Goal: Task Accomplishment & Management: Manage account settings

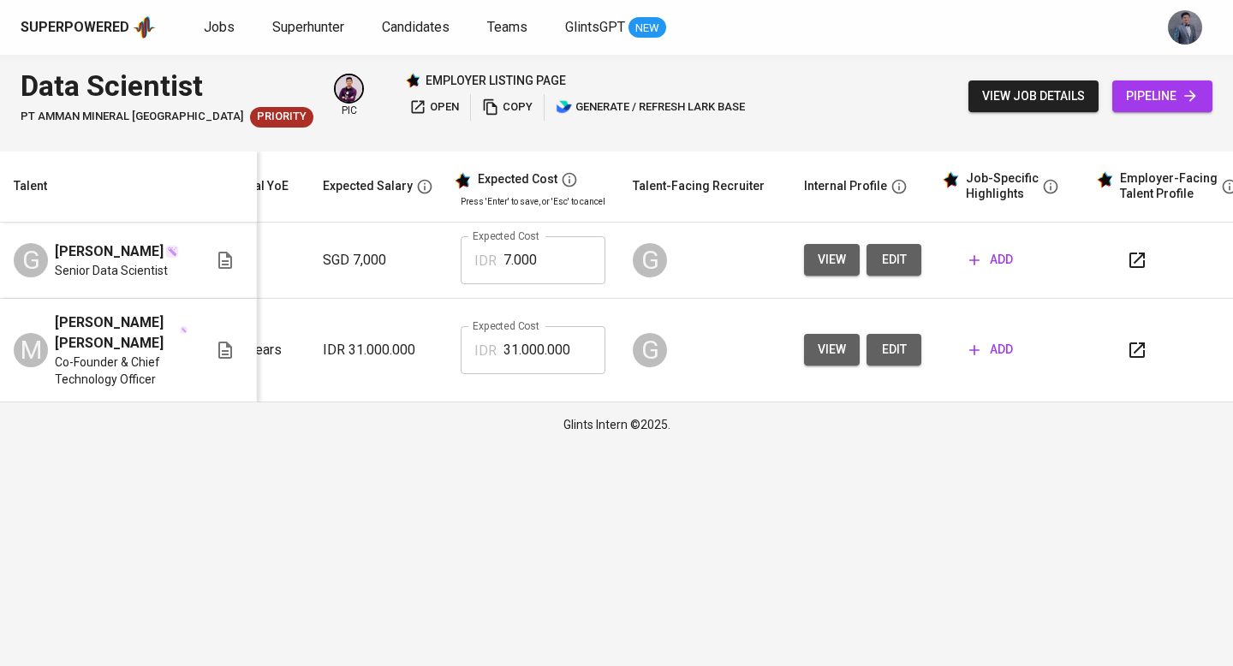
scroll to position [0, 233]
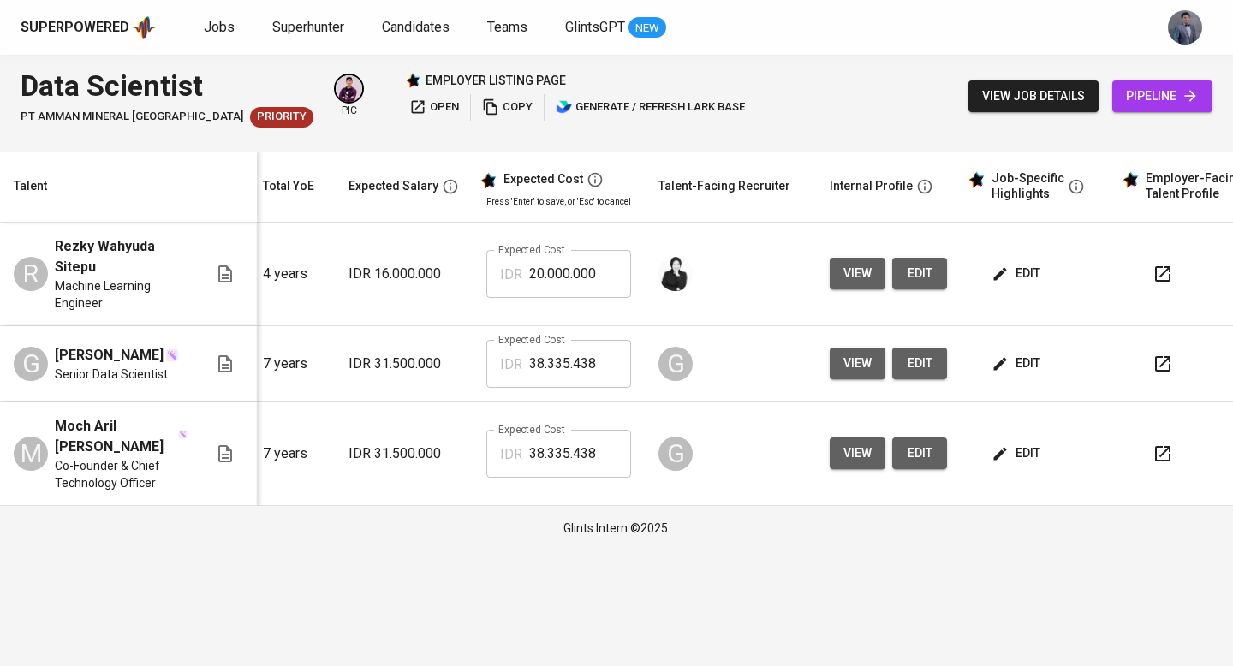
scroll to position [0, 233]
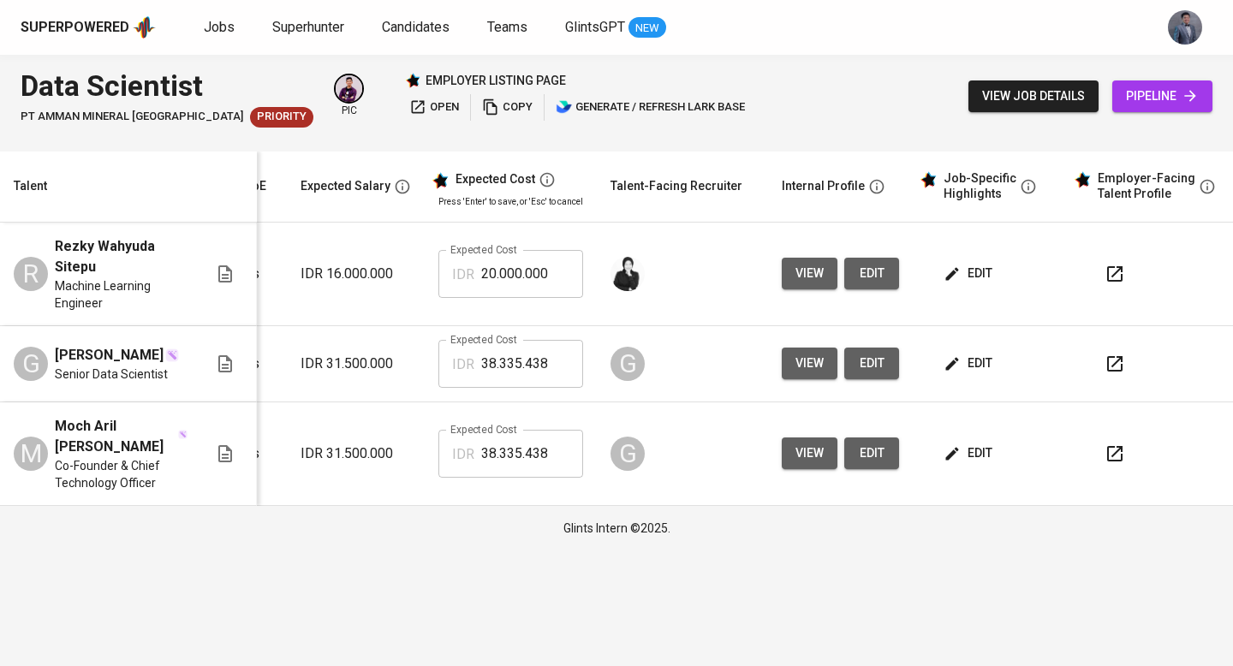
click at [1104, 362] on icon "button" at bounding box center [1114, 364] width 21 height 21
click at [1115, 366] on icon "button" at bounding box center [1114, 363] width 15 height 15
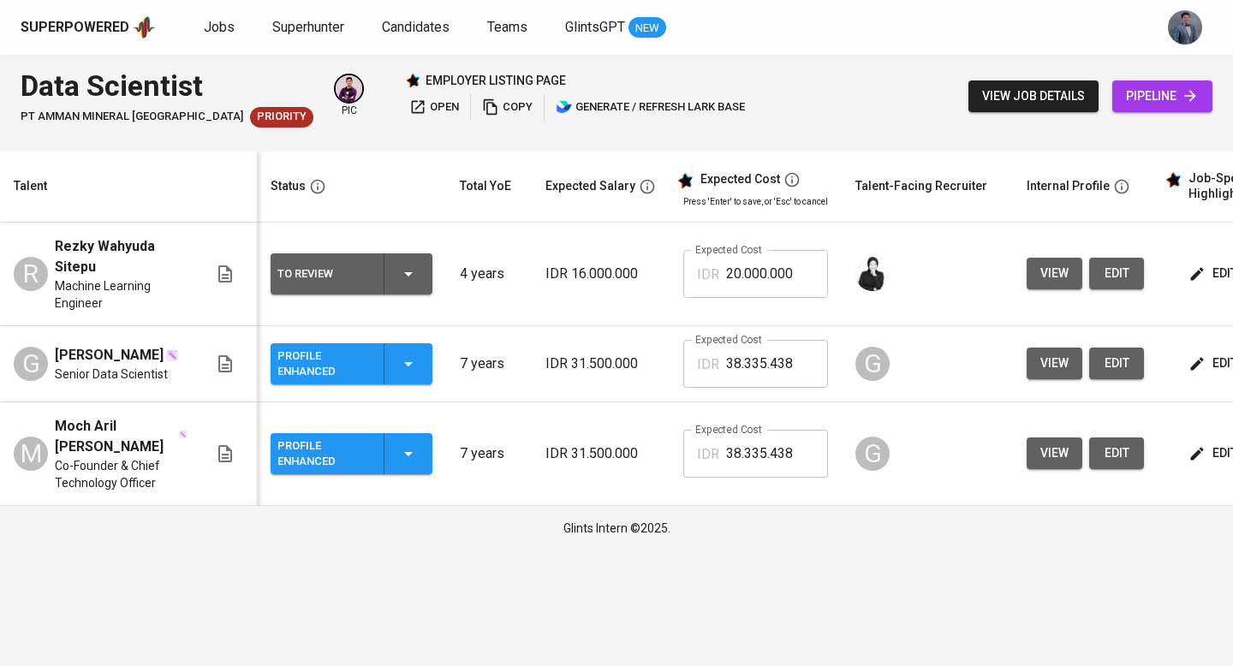
click at [407, 369] on icon "button" at bounding box center [408, 364] width 21 height 21
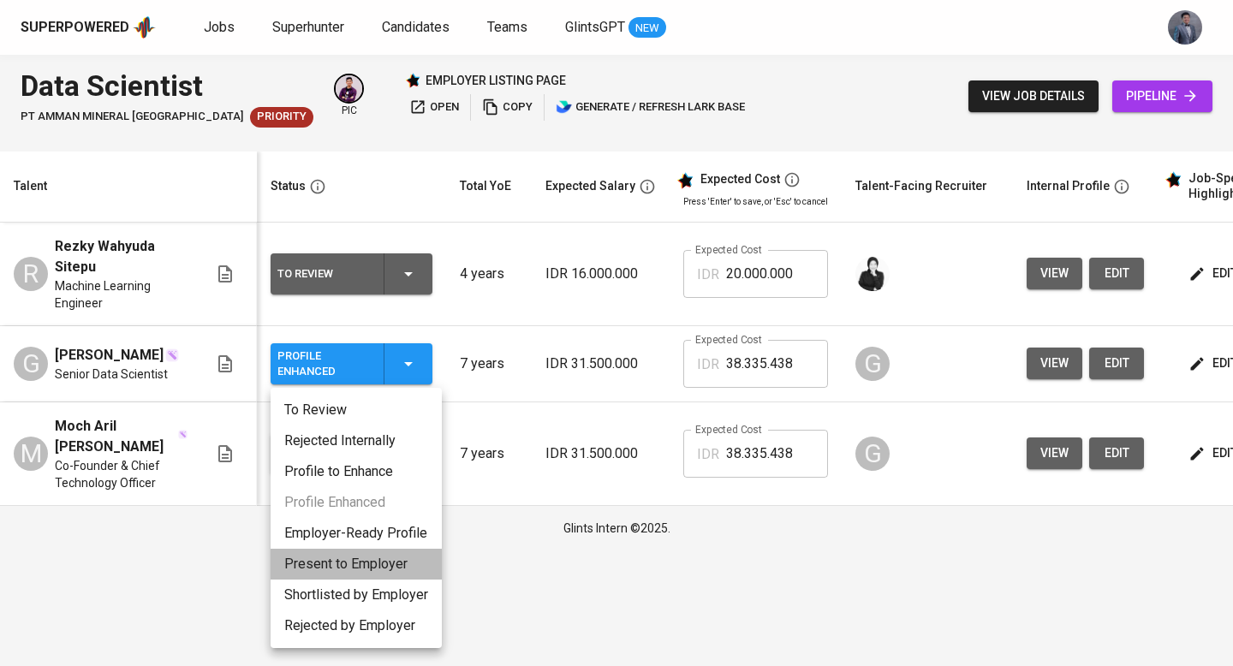
click at [374, 567] on li "Present to Employer" at bounding box center [355, 564] width 171 height 31
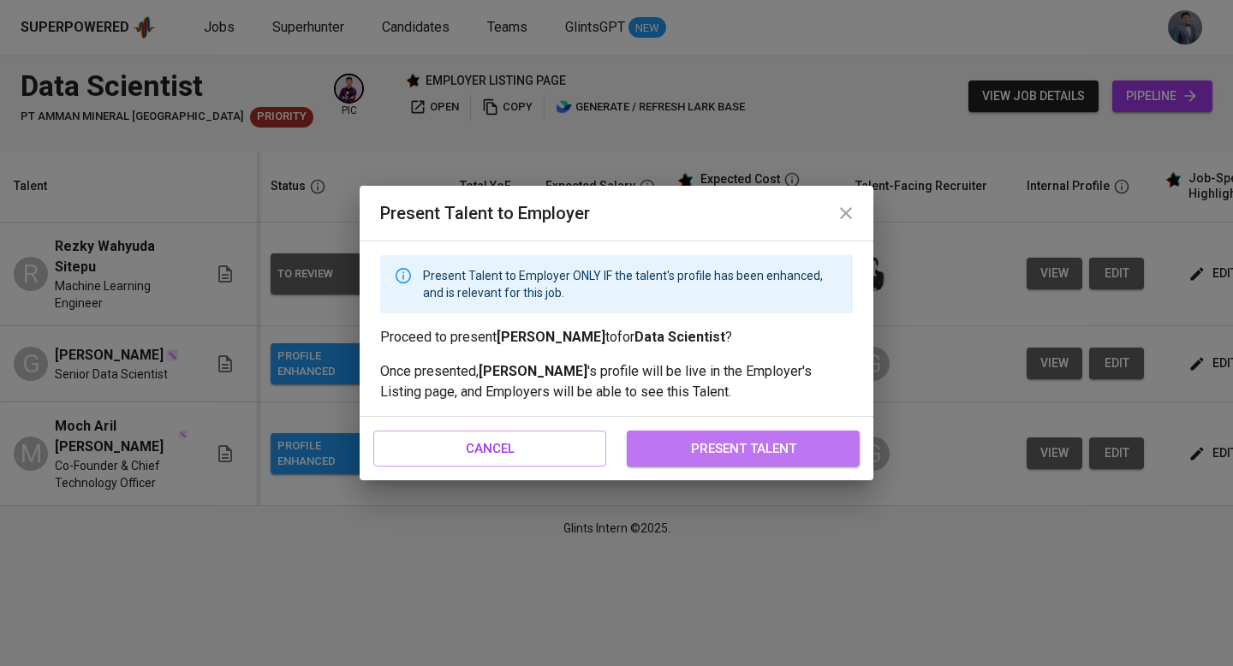
click at [759, 456] on span "present talent" at bounding box center [742, 448] width 195 height 22
click at [699, 444] on span "present talent" at bounding box center [742, 448] width 195 height 22
click at [734, 441] on span "present talent" at bounding box center [742, 448] width 195 height 22
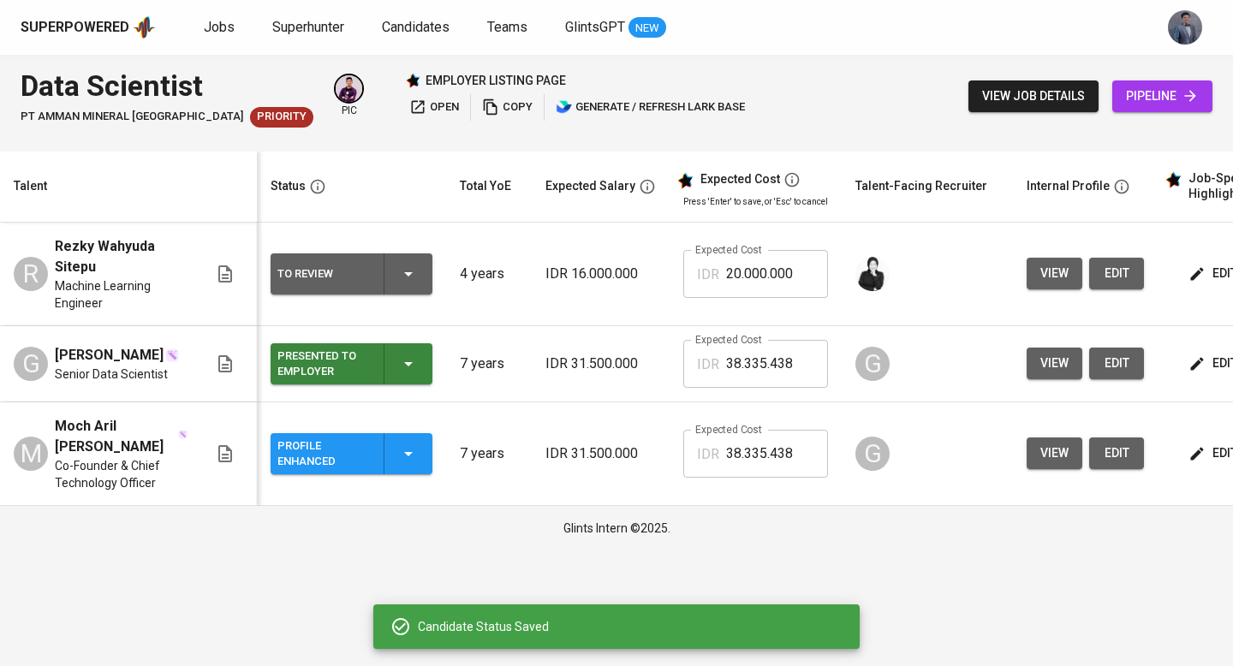
click at [764, 439] on input "38.335.438" at bounding box center [777, 454] width 102 height 48
click at [597, 407] on td "IDR 31.500.000" at bounding box center [601, 454] width 138 height 104
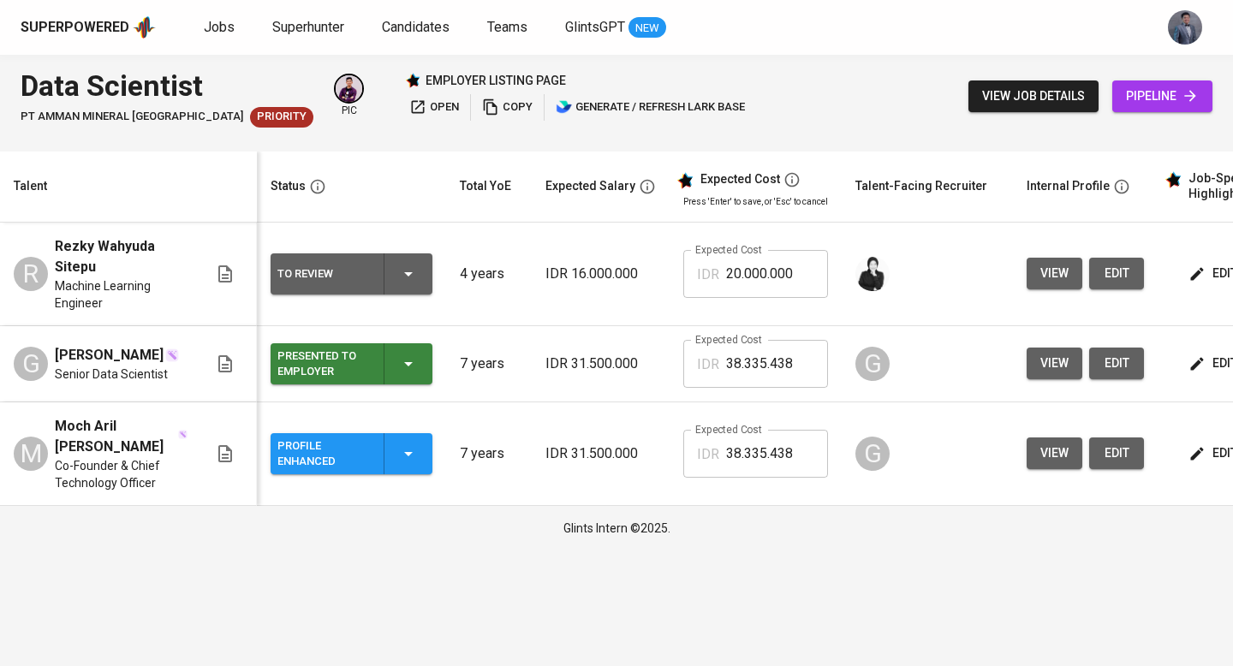
scroll to position [0, 245]
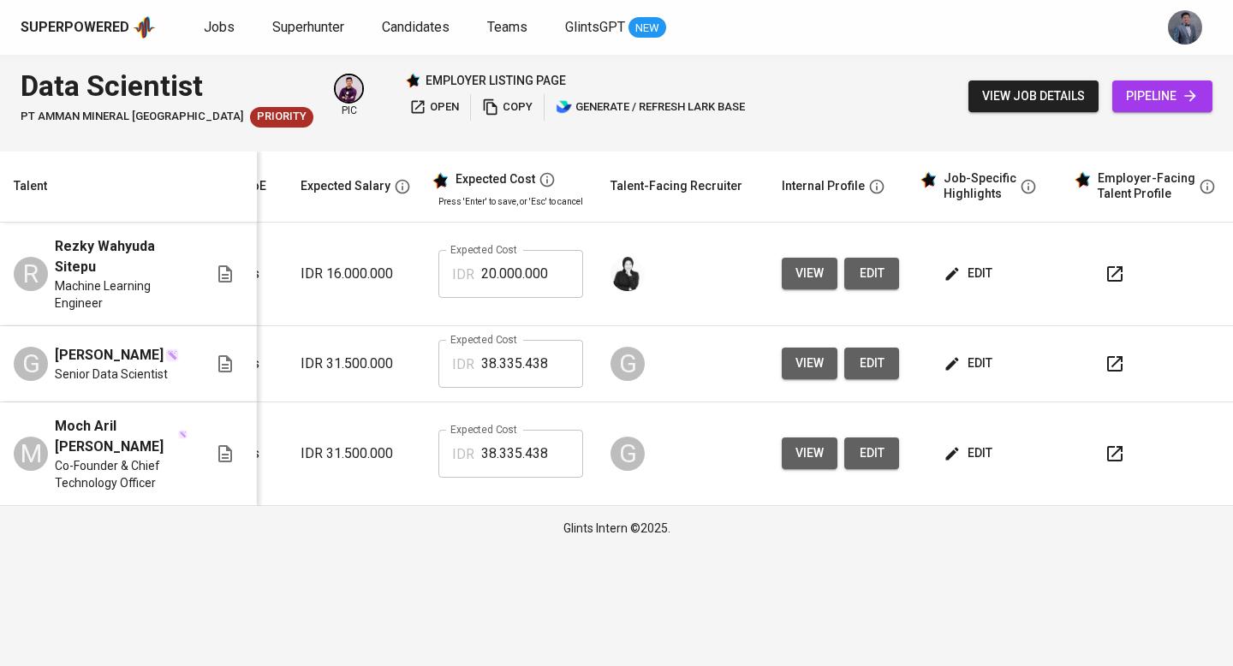
click at [1108, 457] on icon "button" at bounding box center [1114, 453] width 21 height 21
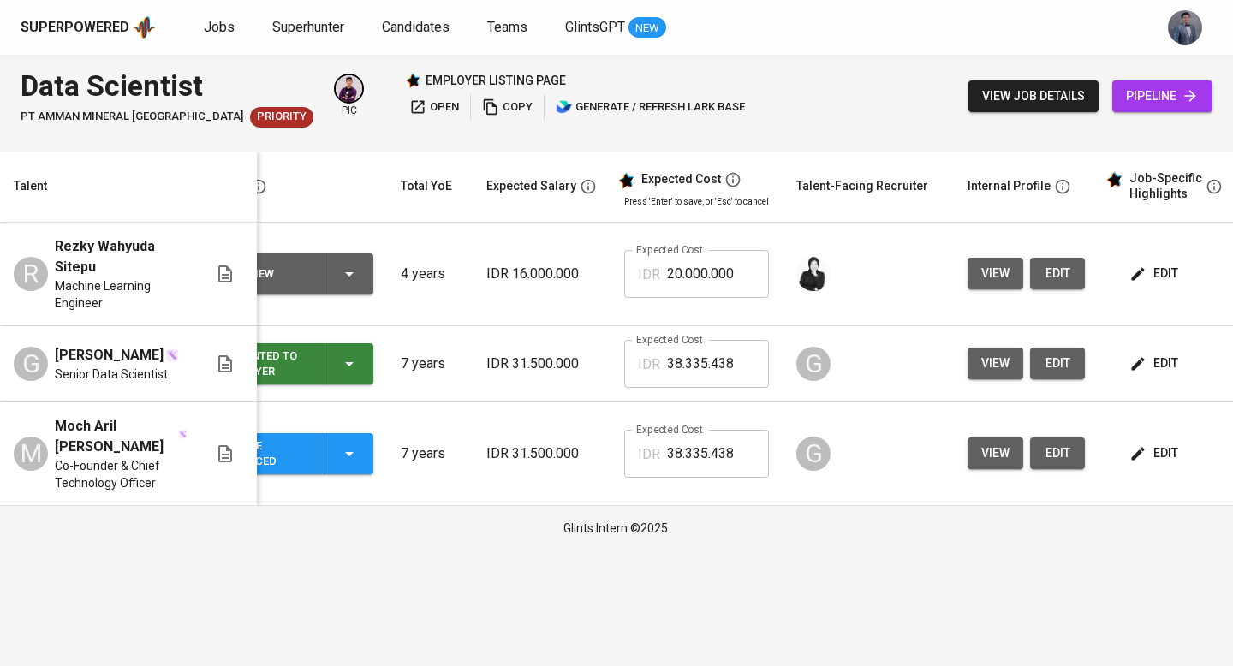
scroll to position [0, 0]
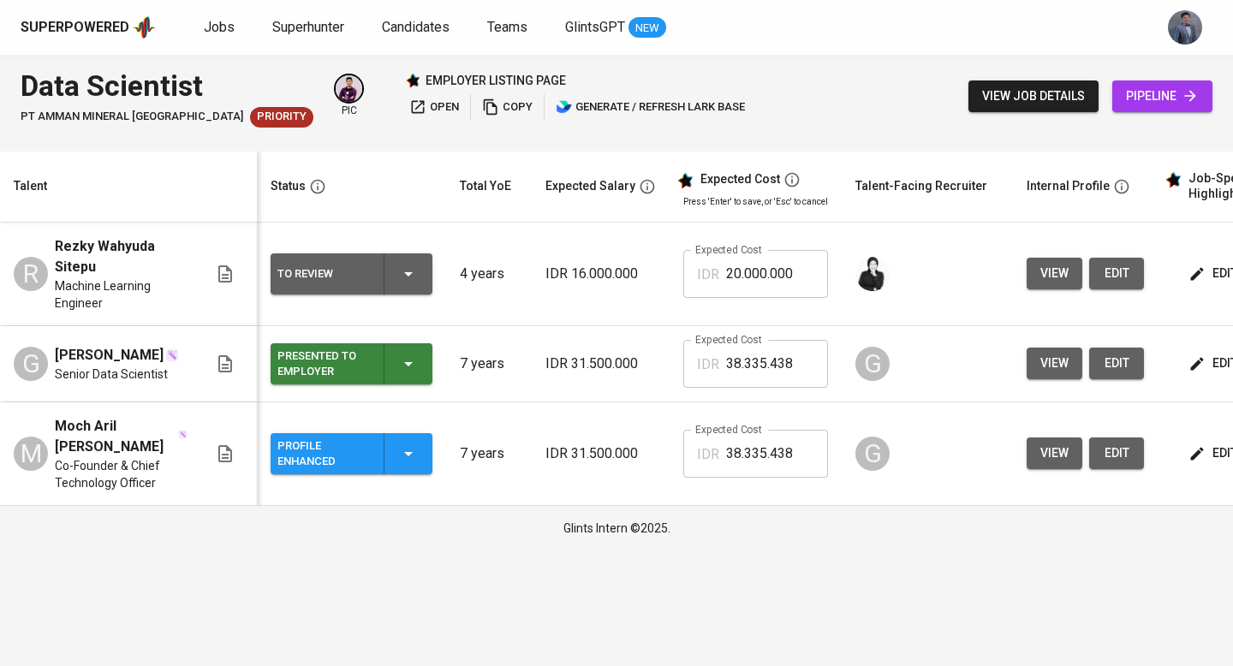
click at [419, 455] on div "Profile Enhanced" at bounding box center [351, 453] width 148 height 41
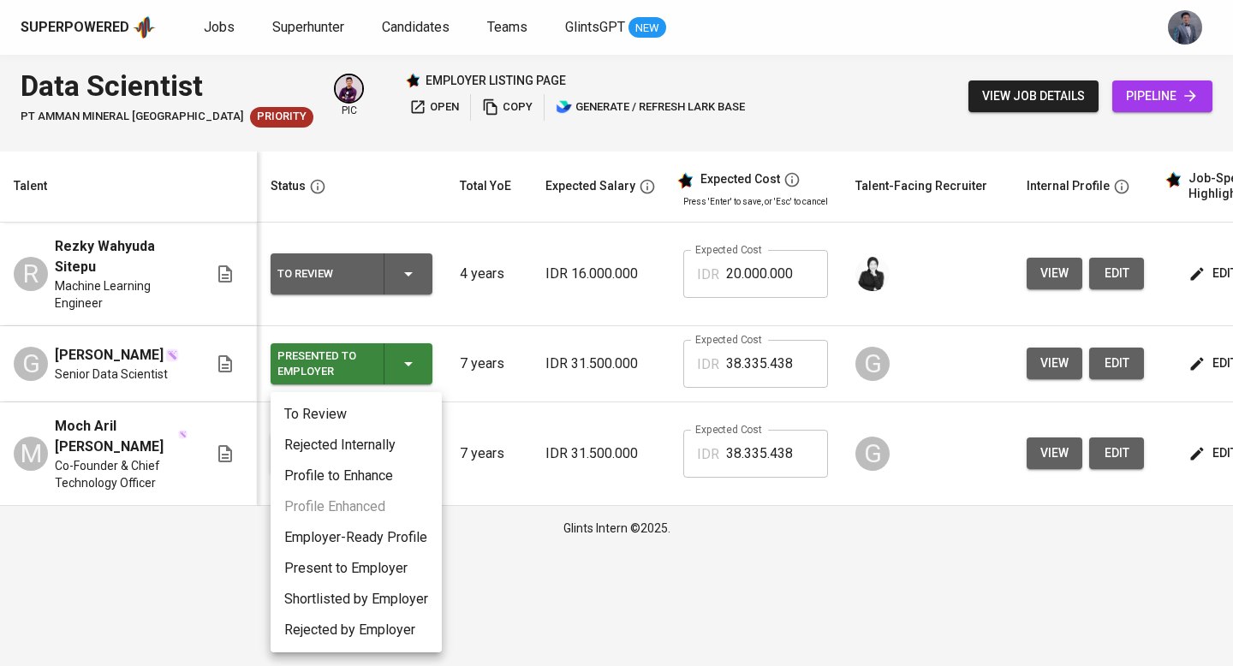
click at [365, 573] on li "Present to Employer" at bounding box center [355, 568] width 171 height 31
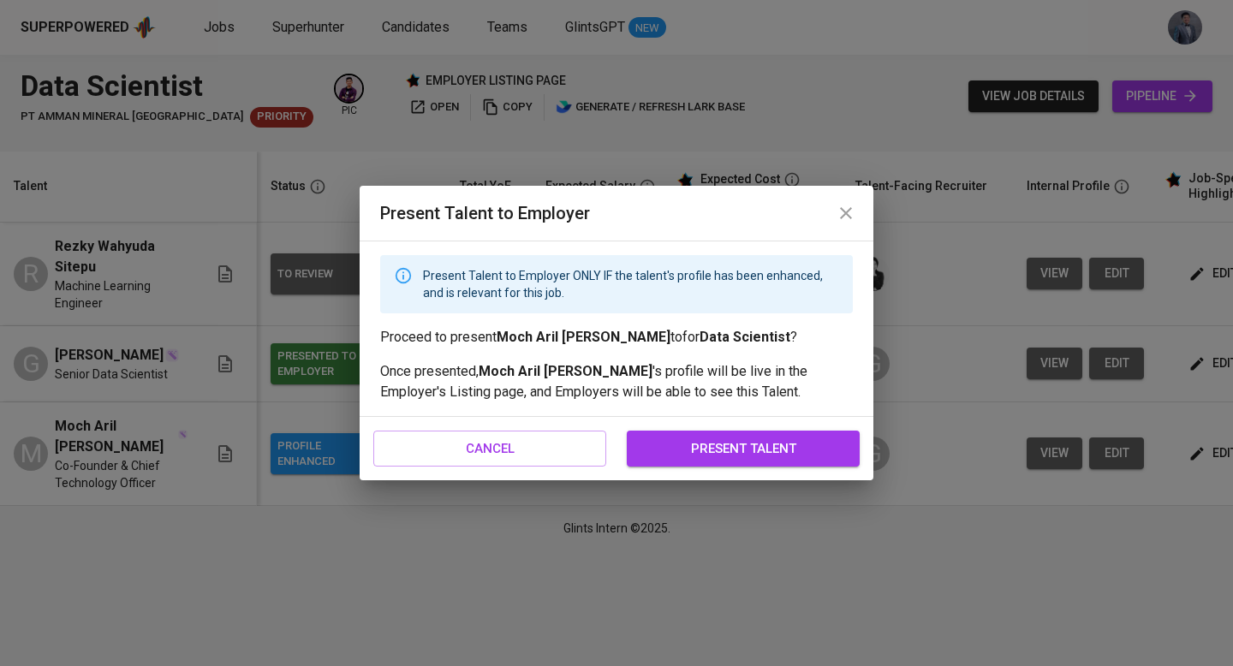
click at [690, 448] on span "present talent" at bounding box center [742, 448] width 195 height 22
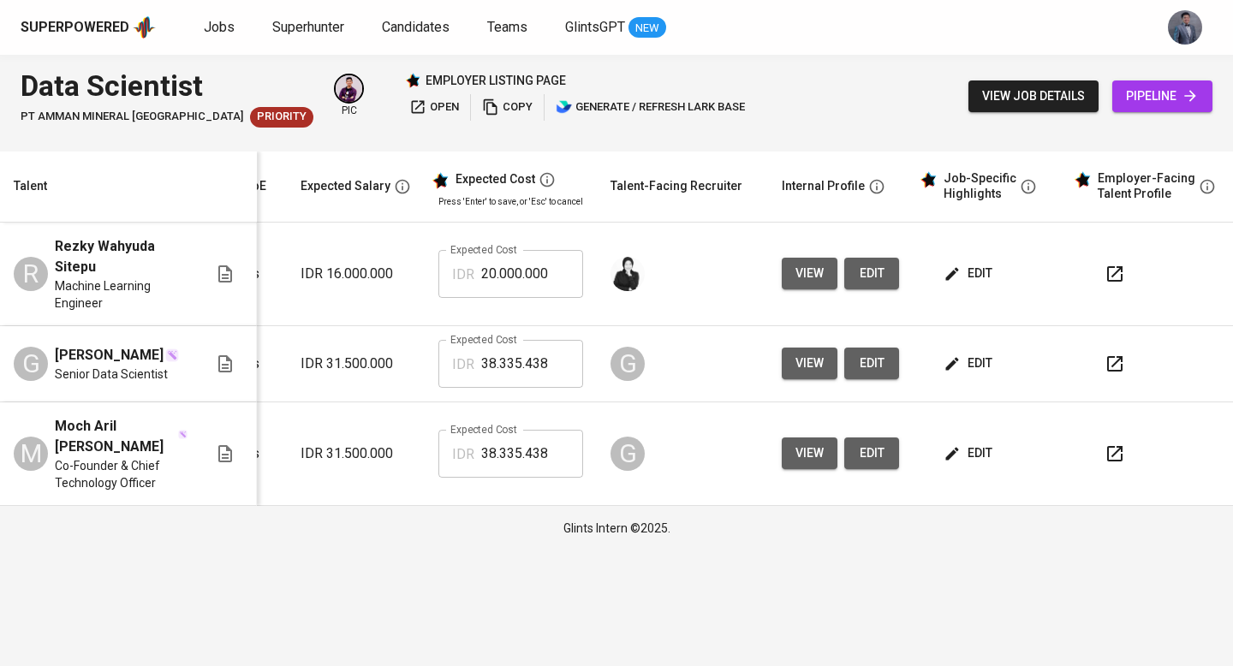
click at [1104, 274] on icon "button" at bounding box center [1114, 274] width 21 height 21
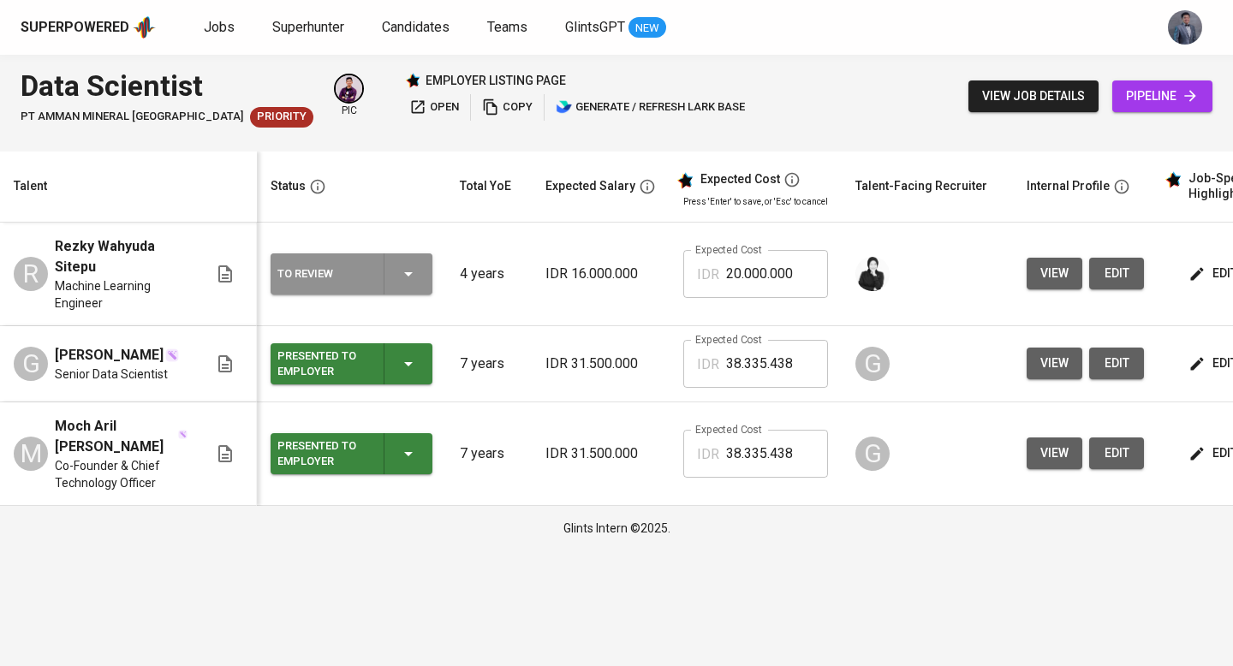
click at [400, 263] on div "To Review" at bounding box center [351, 273] width 148 height 41
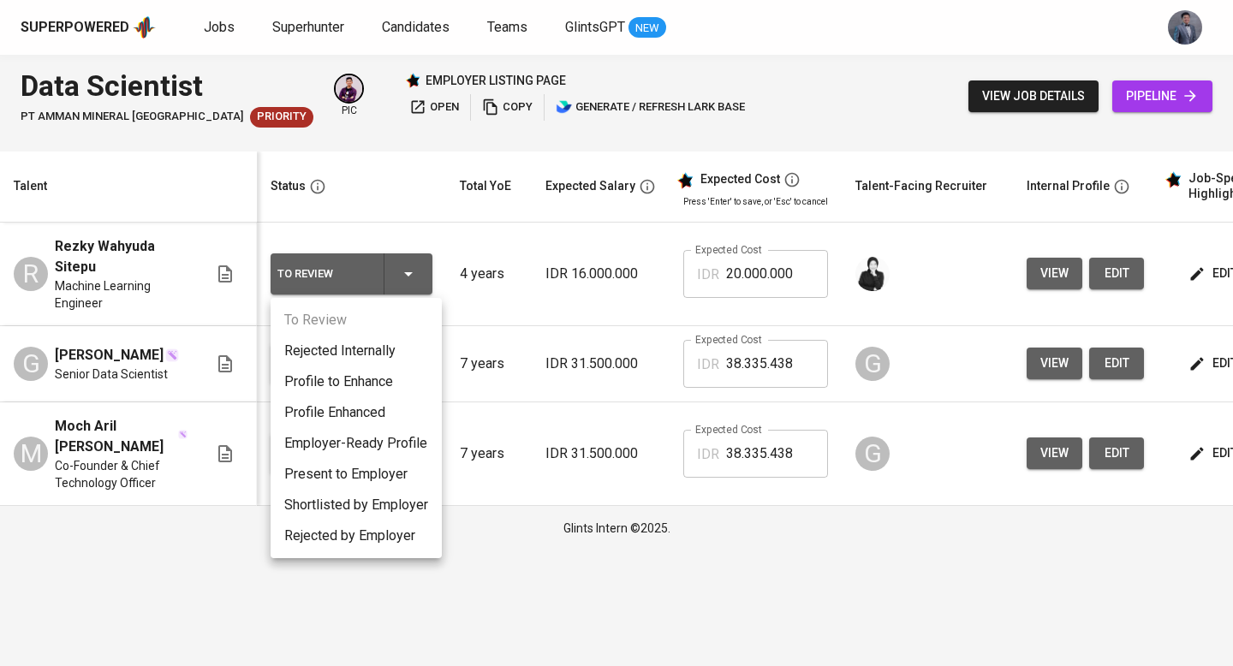
click at [348, 466] on li "Present to Employer" at bounding box center [355, 474] width 171 height 31
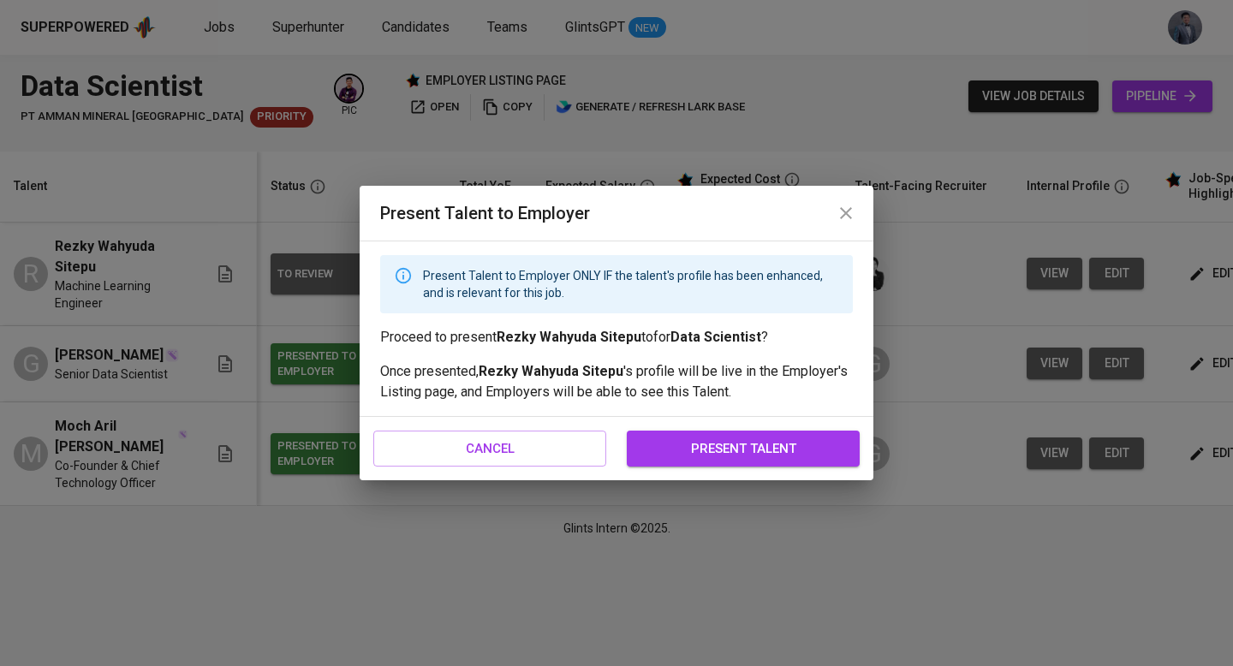
click at [650, 440] on span "present talent" at bounding box center [742, 448] width 195 height 22
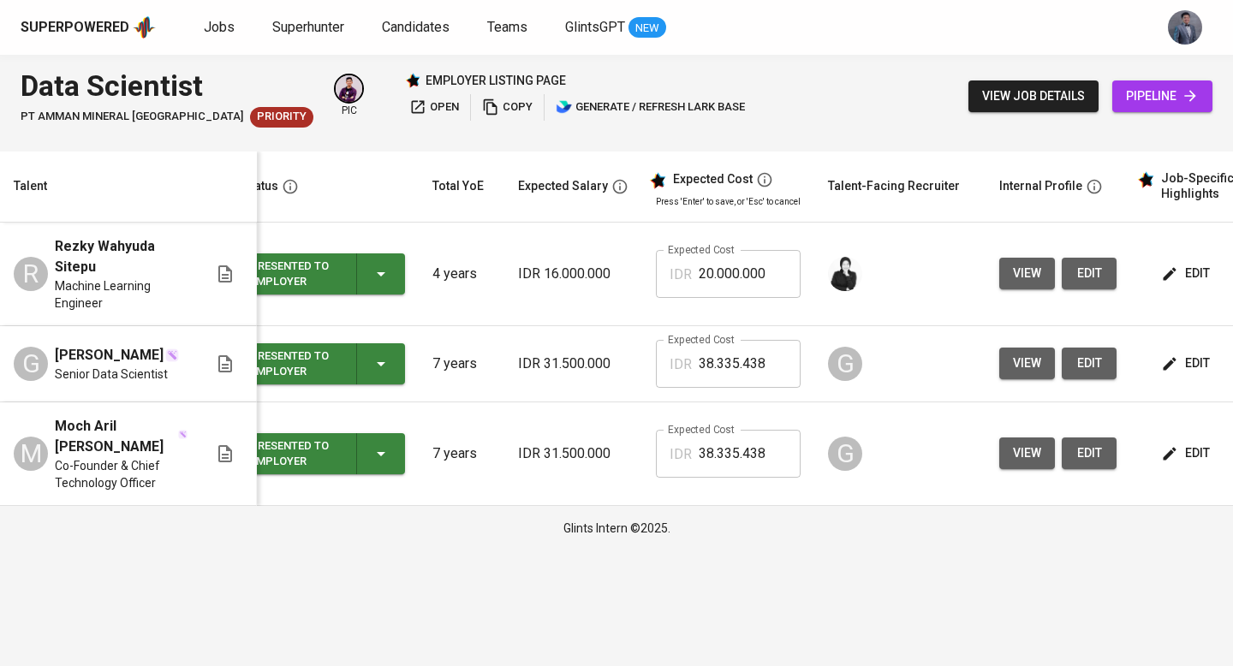
scroll to position [0, 39]
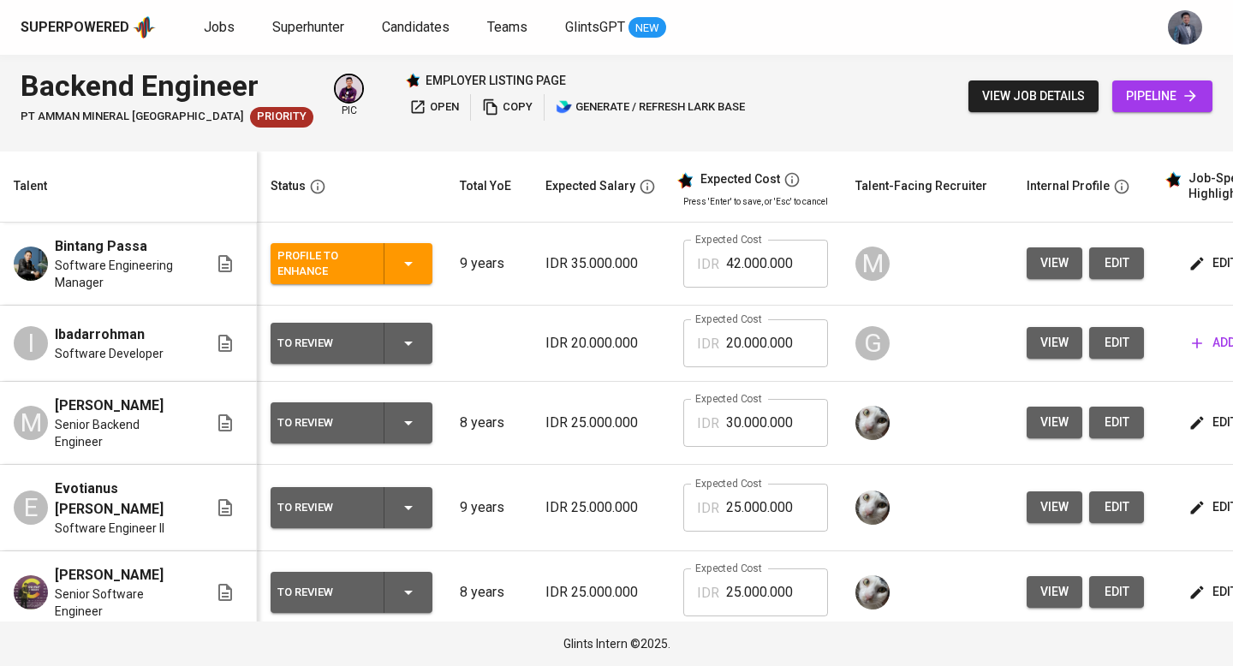
scroll to position [0, 245]
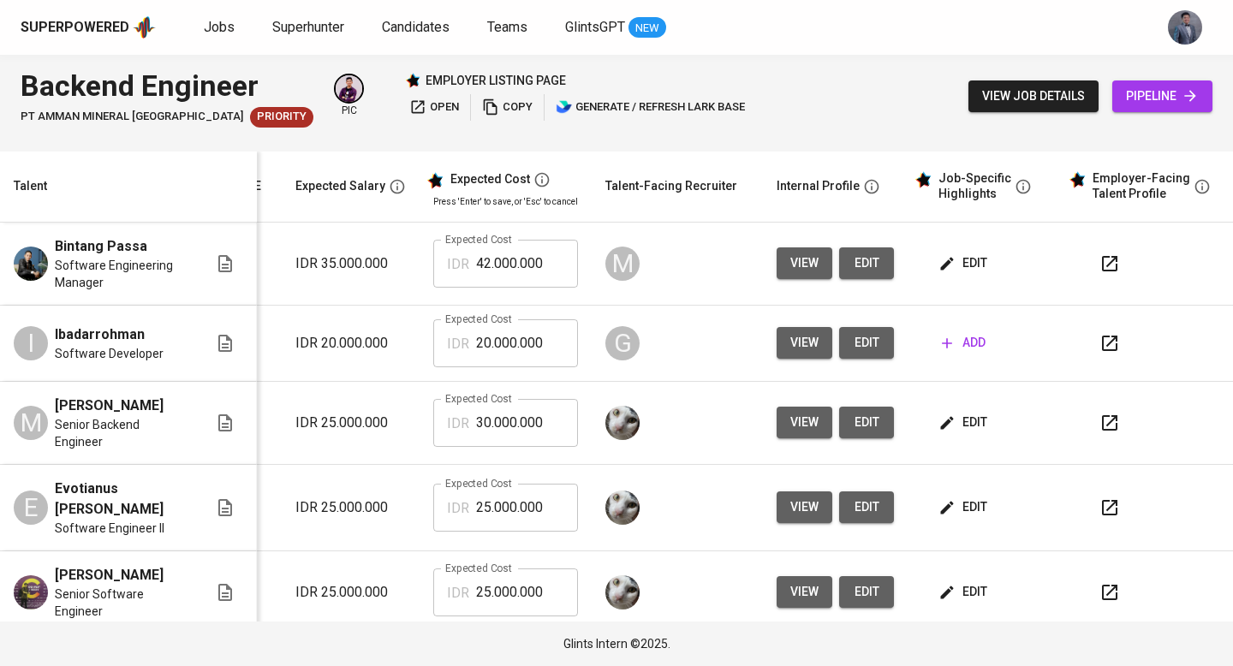
click at [727, 208] on th "Talent-Facing Recruiter" at bounding box center [676, 187] width 171 height 71
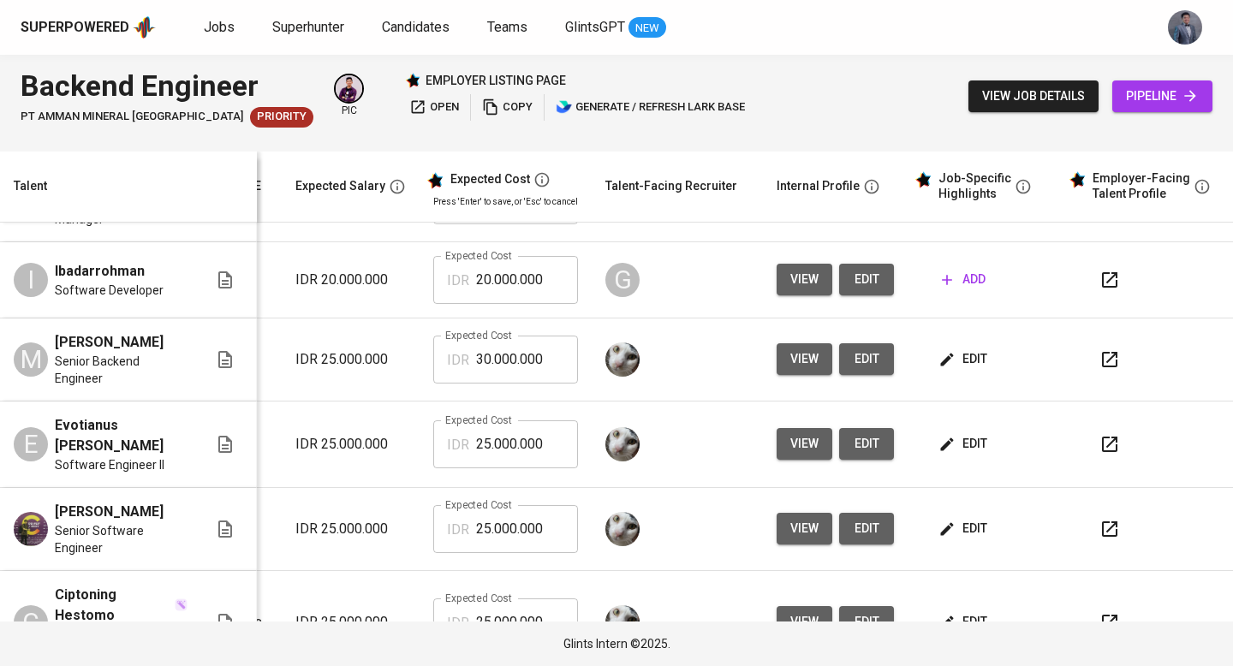
scroll to position [51, 258]
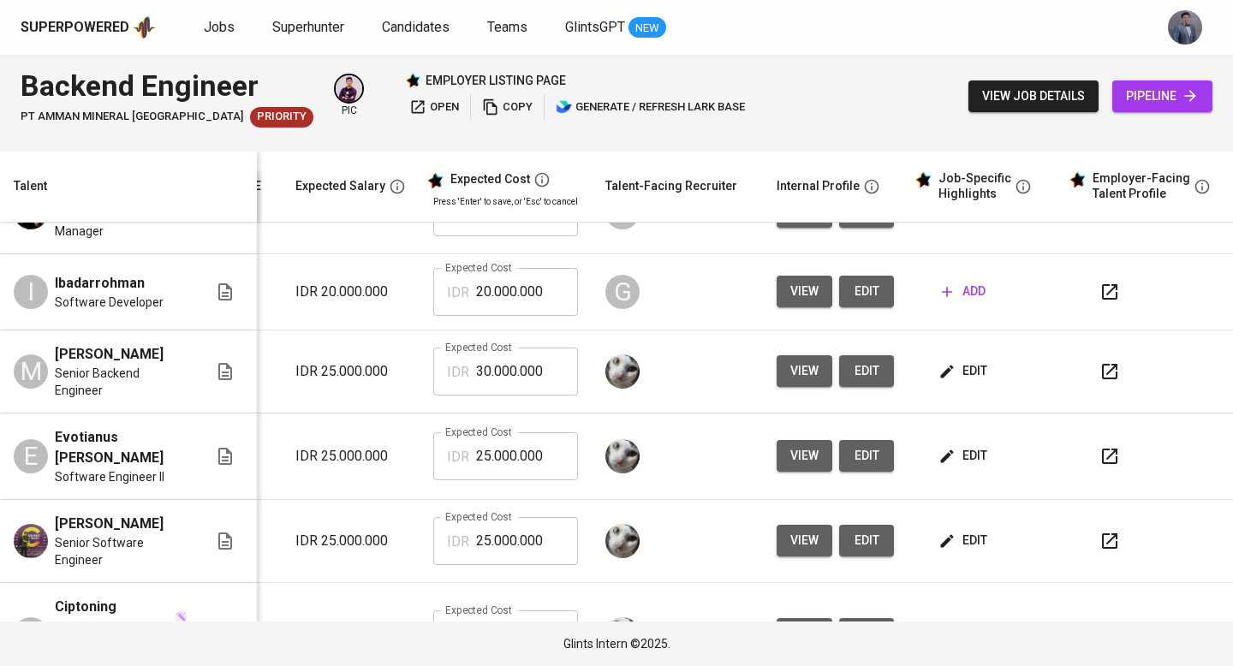
click at [1099, 292] on icon "button" at bounding box center [1109, 292] width 21 height 21
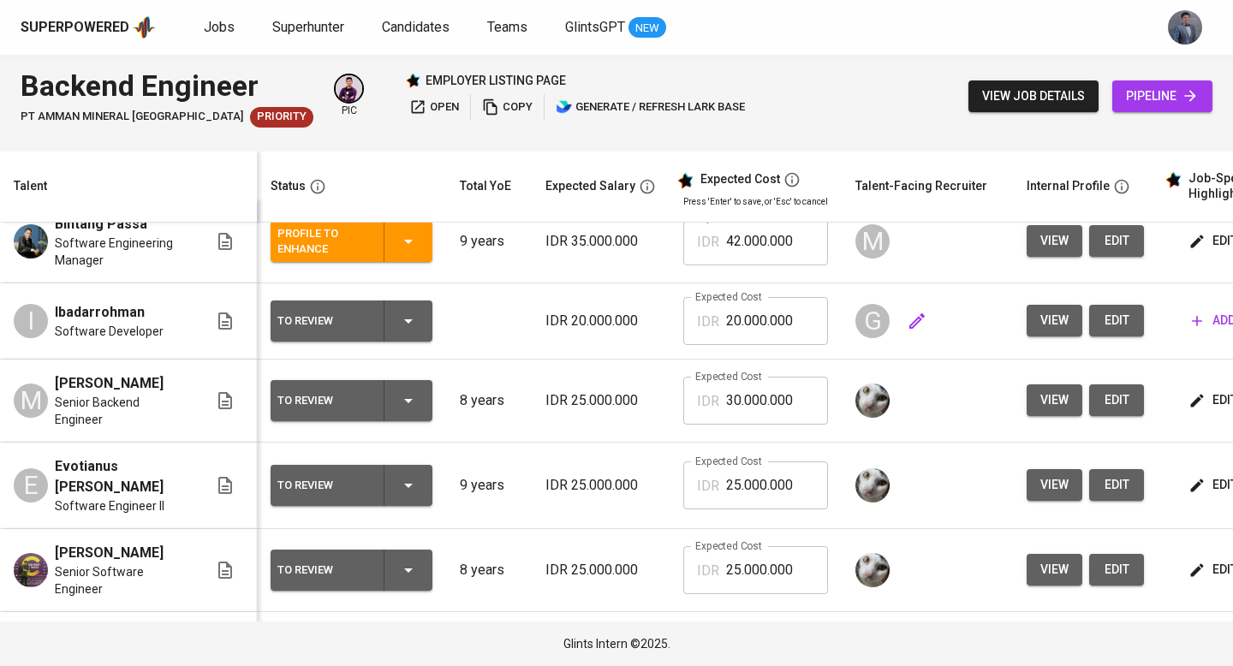
scroll to position [0, 0]
click at [417, 318] on icon "button" at bounding box center [408, 321] width 21 height 21
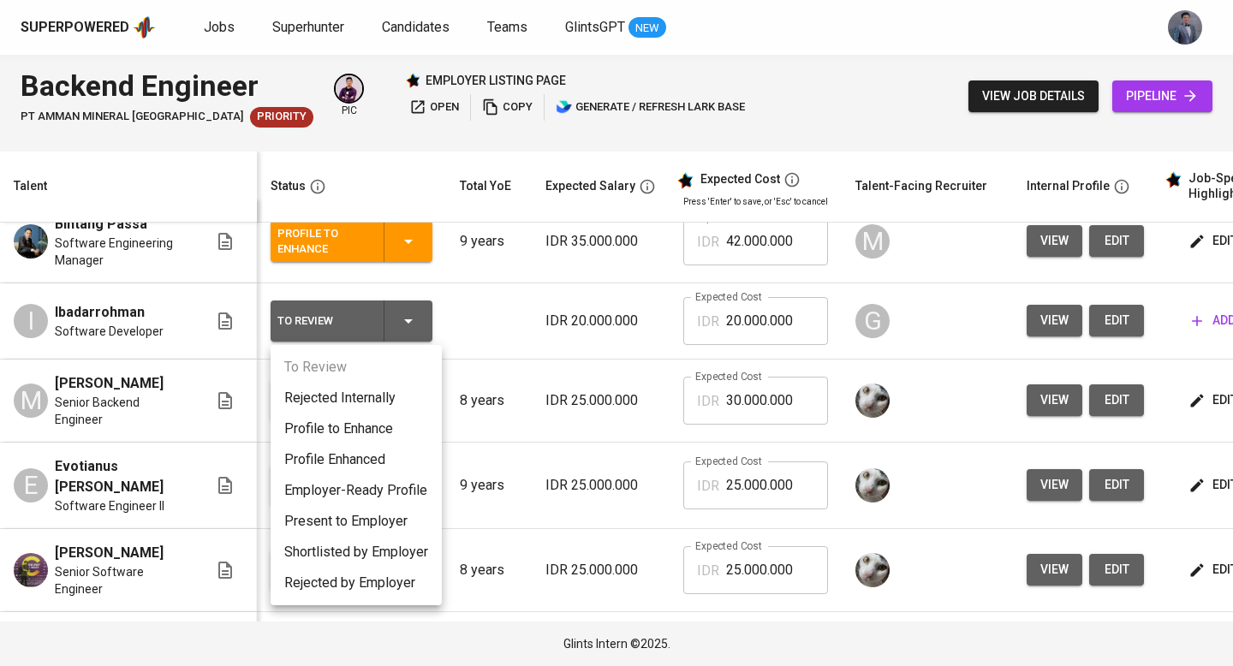
click at [538, 316] on div at bounding box center [616, 333] width 1233 height 666
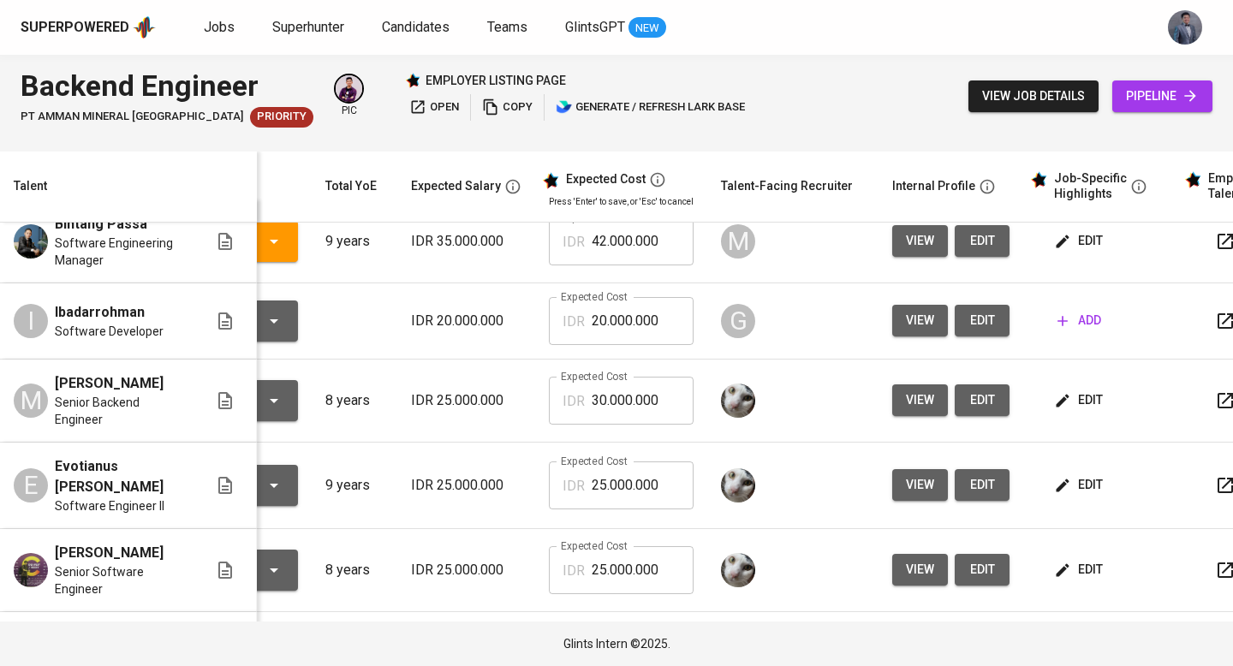
scroll to position [0, 245]
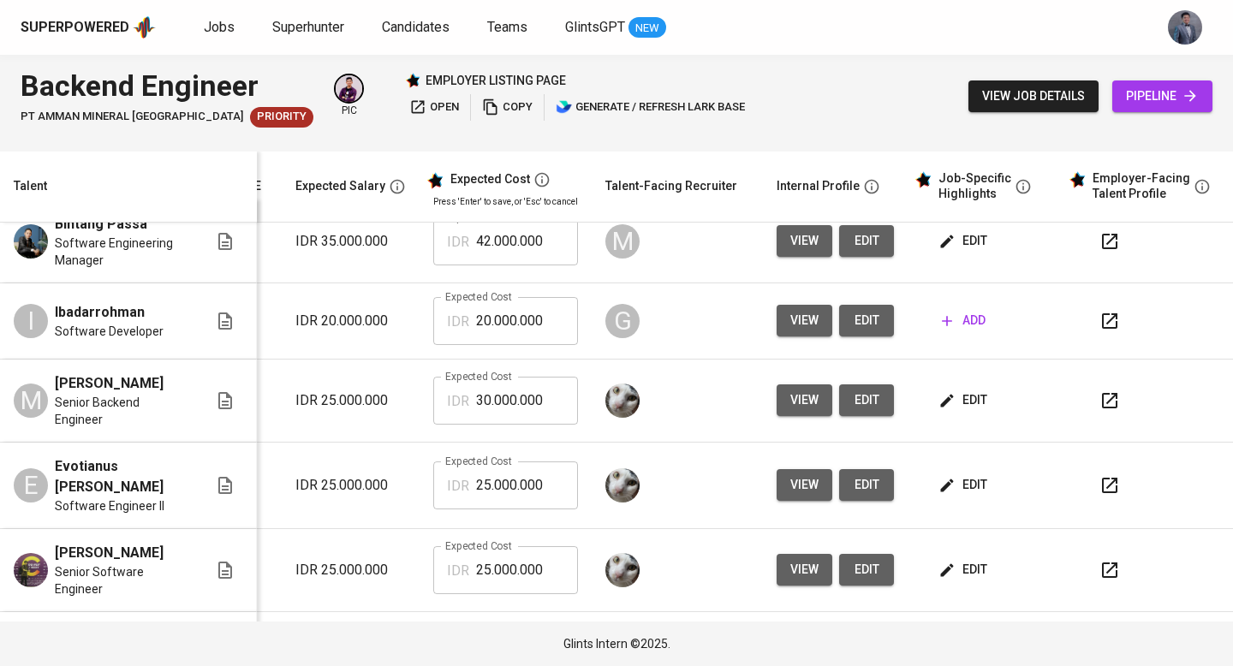
click at [1102, 319] on icon "button" at bounding box center [1109, 320] width 15 height 15
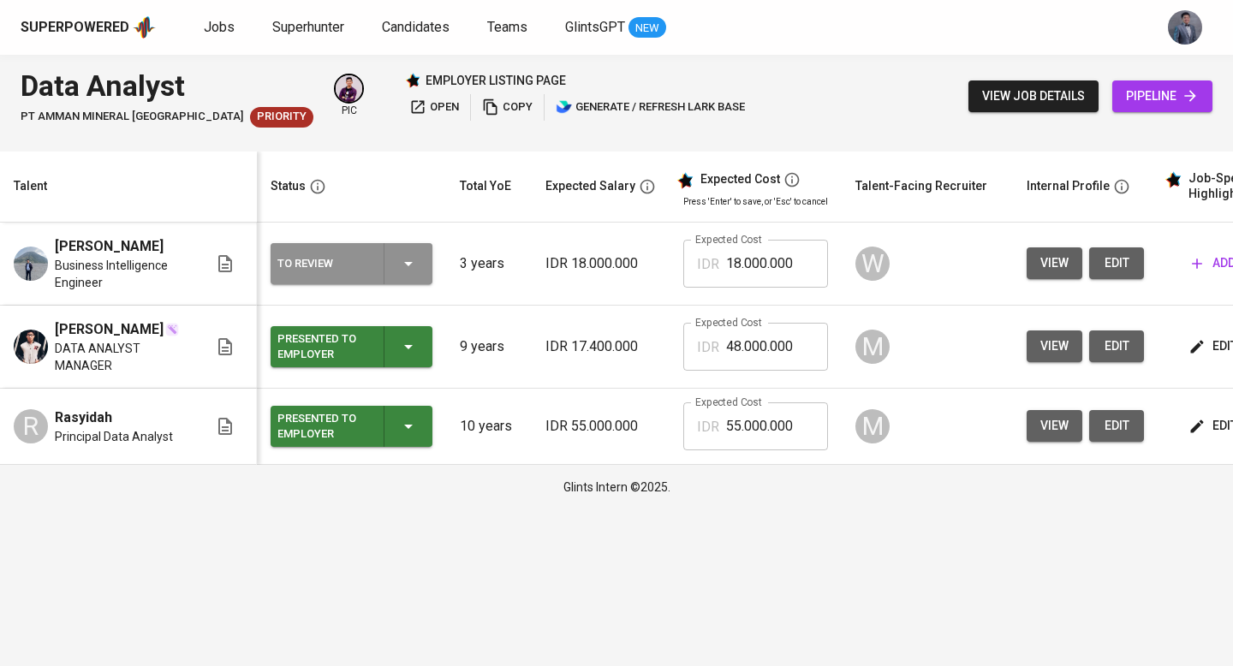
click at [426, 269] on button "To Review" at bounding box center [351, 263] width 162 height 41
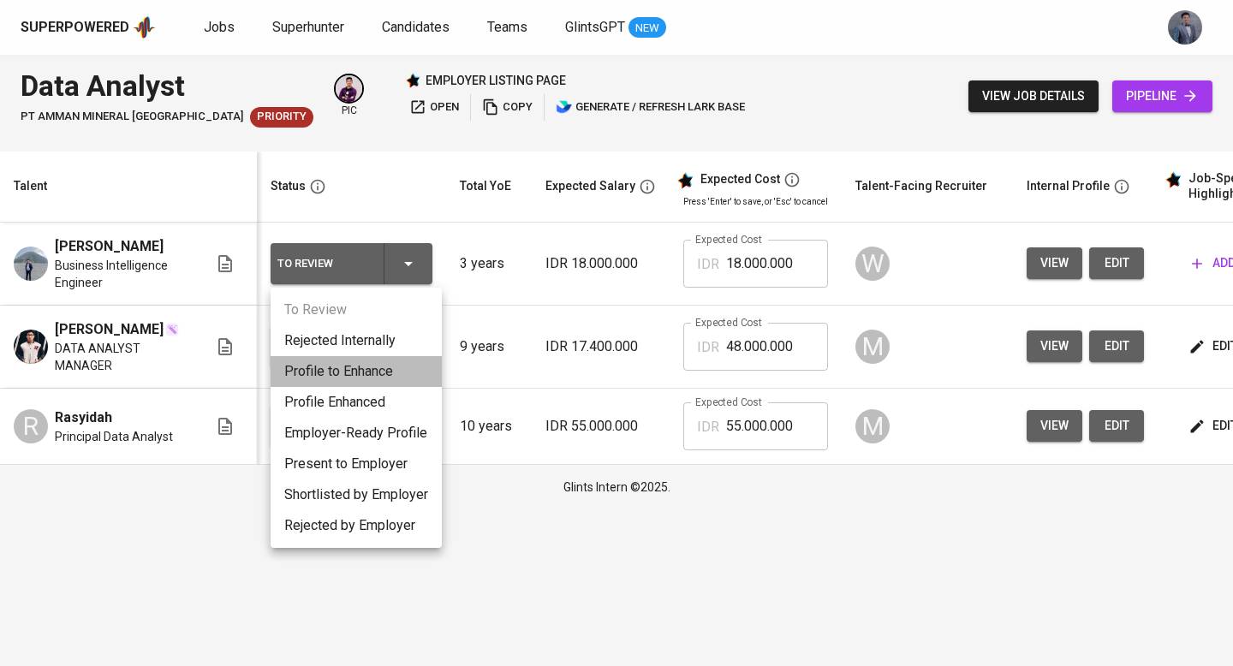
click at [371, 374] on li "Profile to Enhance" at bounding box center [355, 371] width 171 height 31
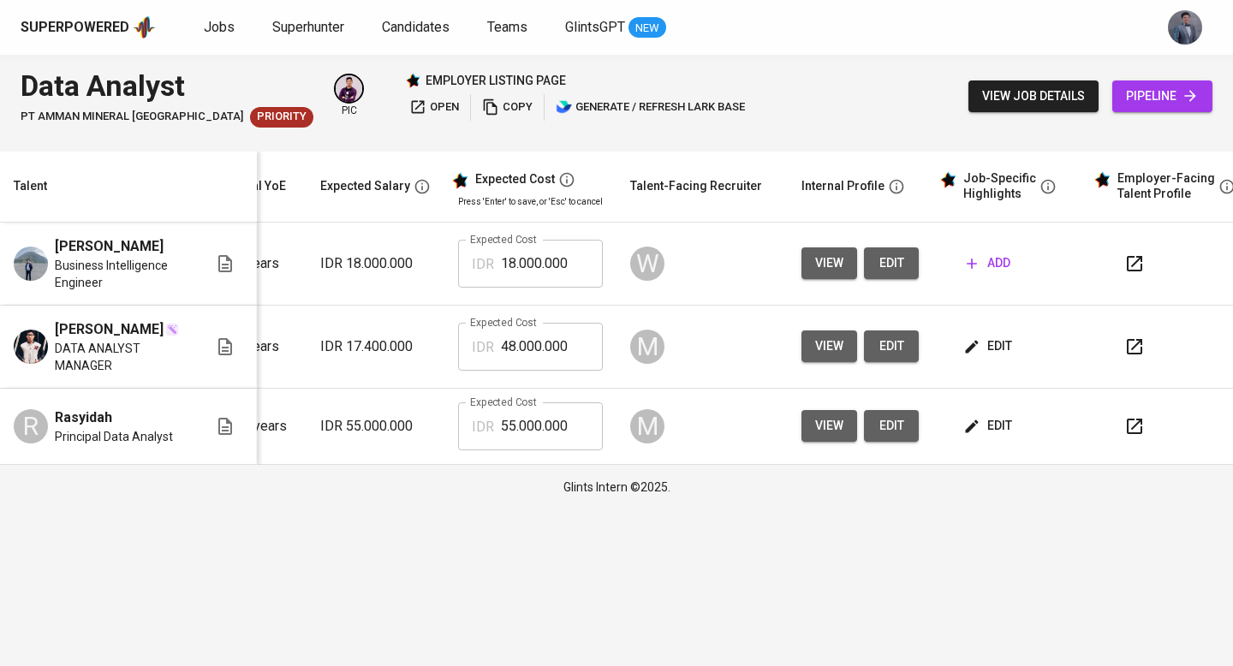
scroll to position [0, 245]
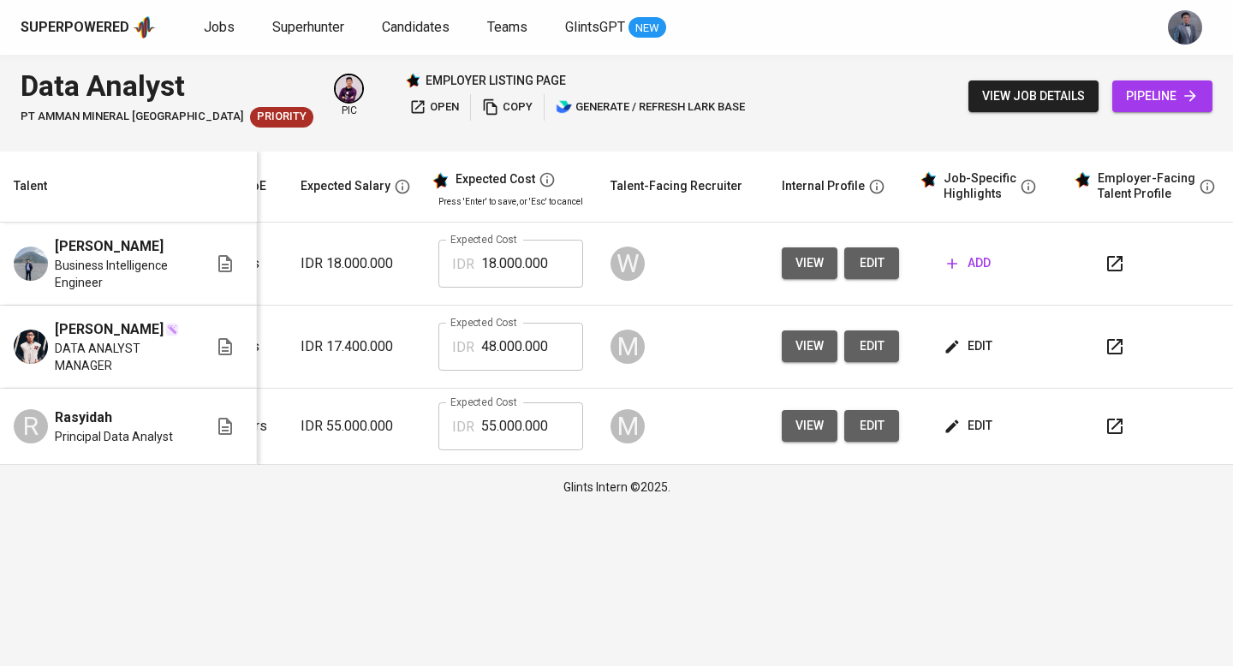
click at [1104, 262] on icon "button" at bounding box center [1114, 263] width 21 height 21
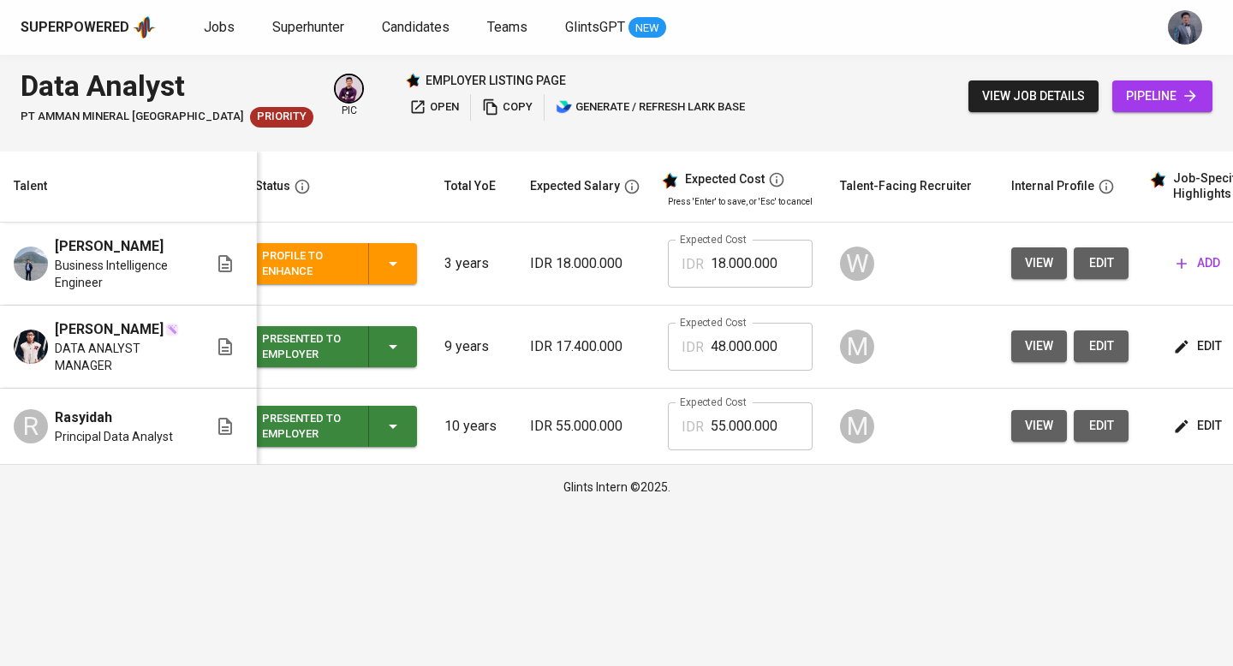
scroll to position [0, 0]
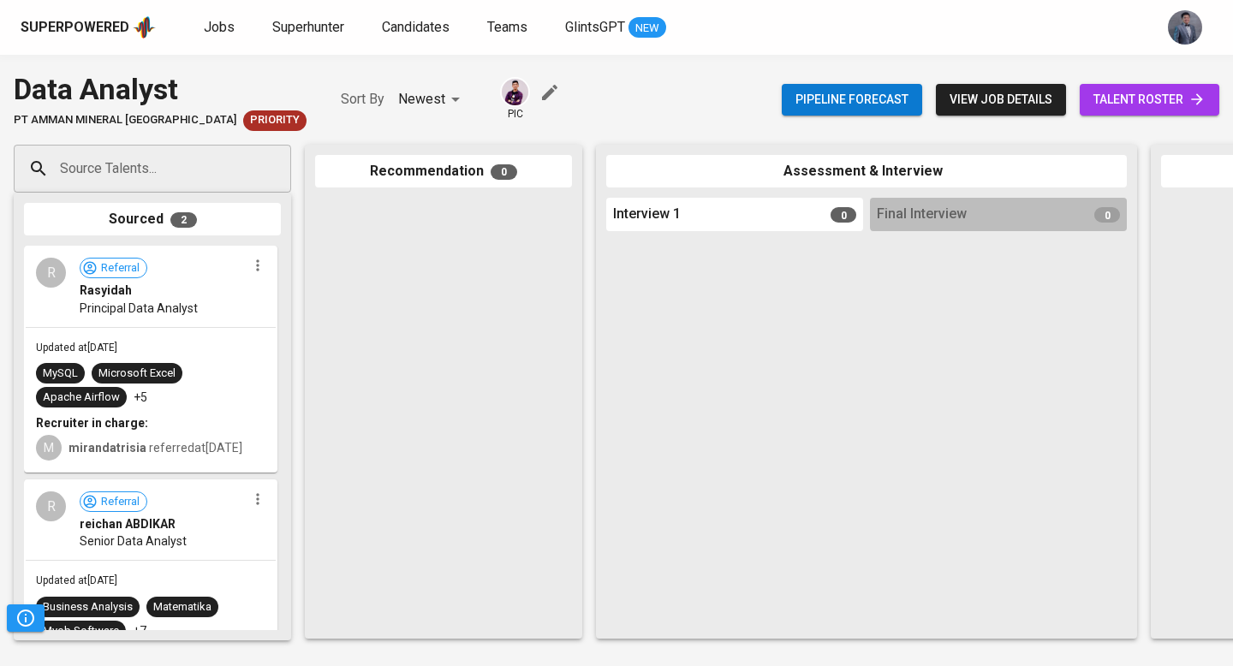
click at [1163, 100] on span "talent roster" at bounding box center [1149, 99] width 112 height 21
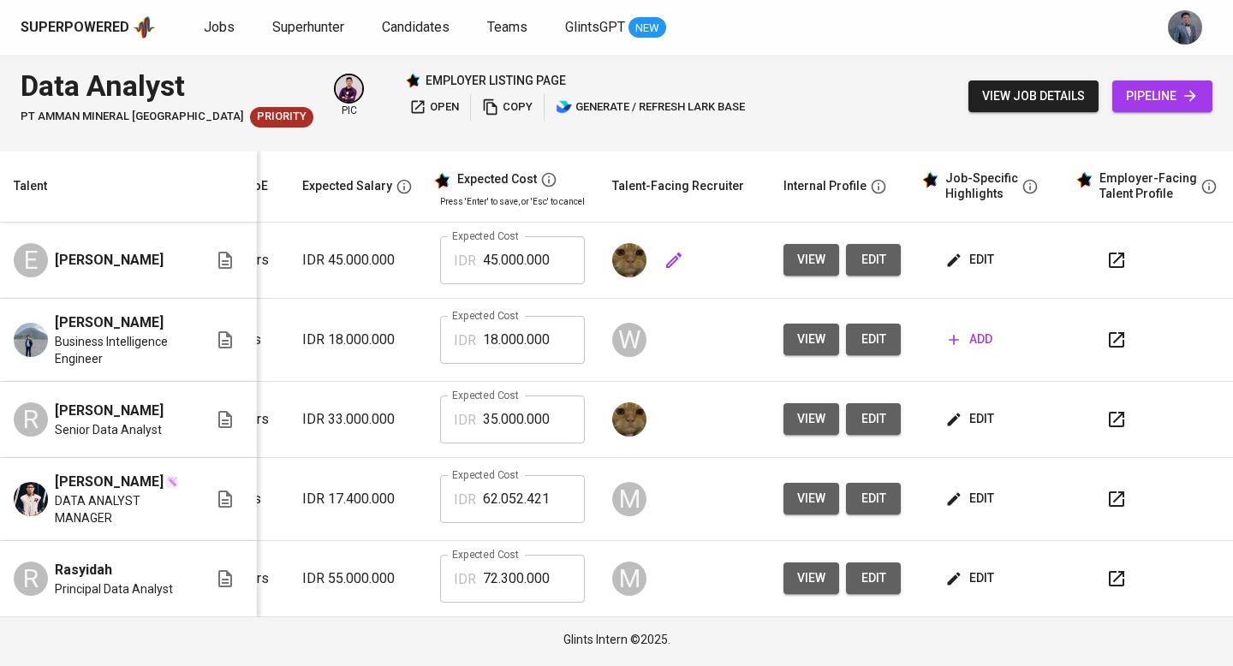
scroll to position [0, 258]
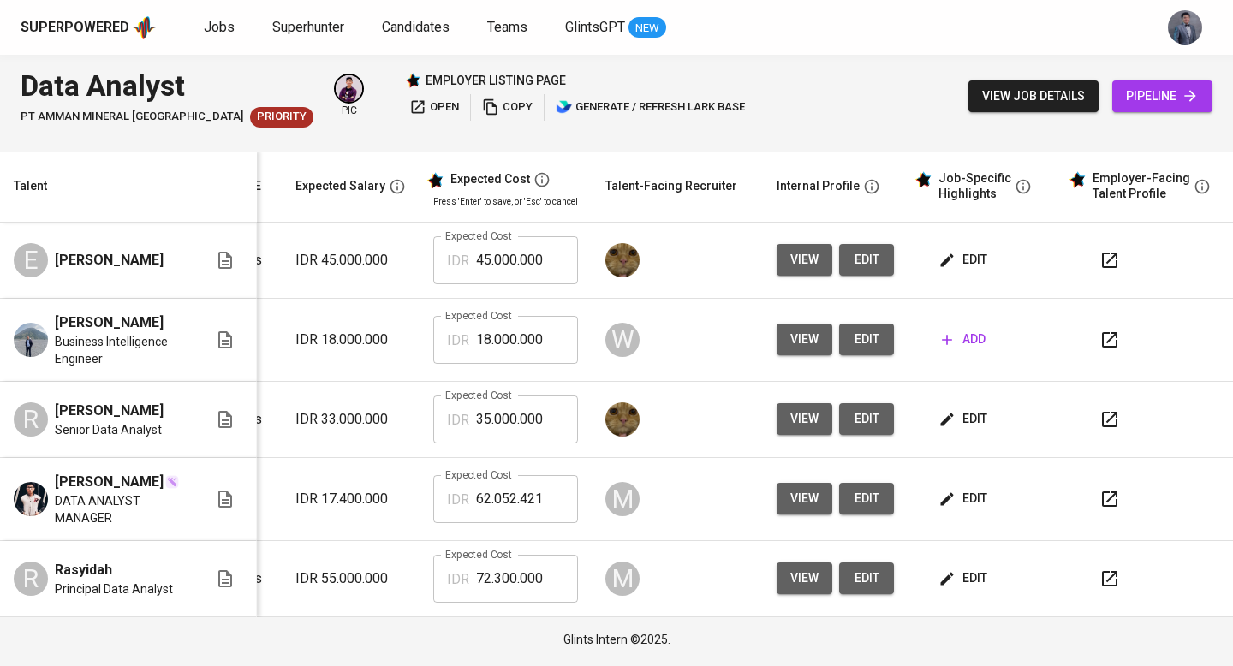
click at [1108, 266] on button "button" at bounding box center [1109, 260] width 41 height 41
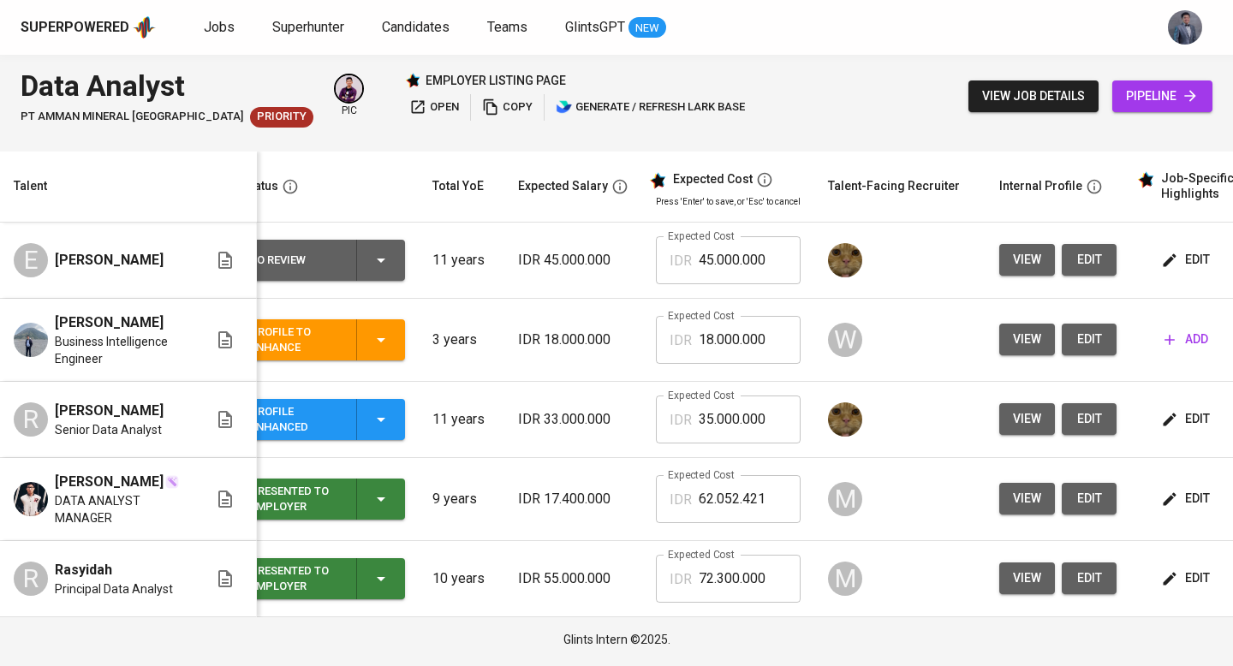
scroll to position [0, 0]
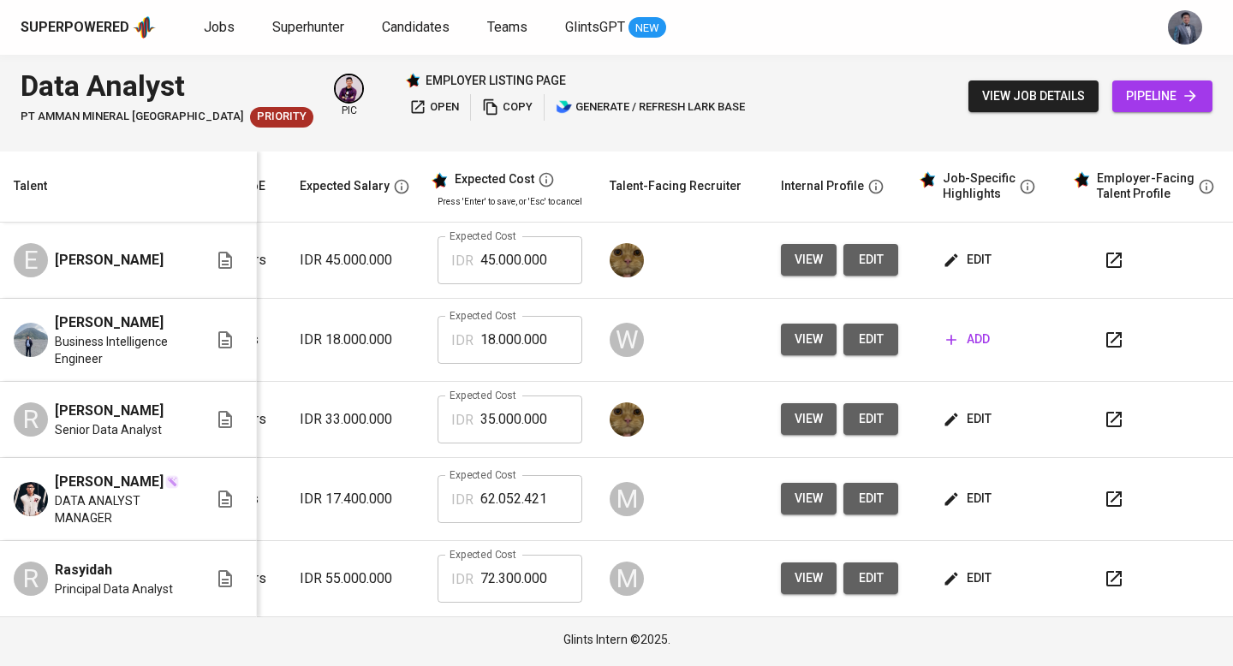
click at [1112, 409] on icon "button" at bounding box center [1113, 419] width 21 height 21
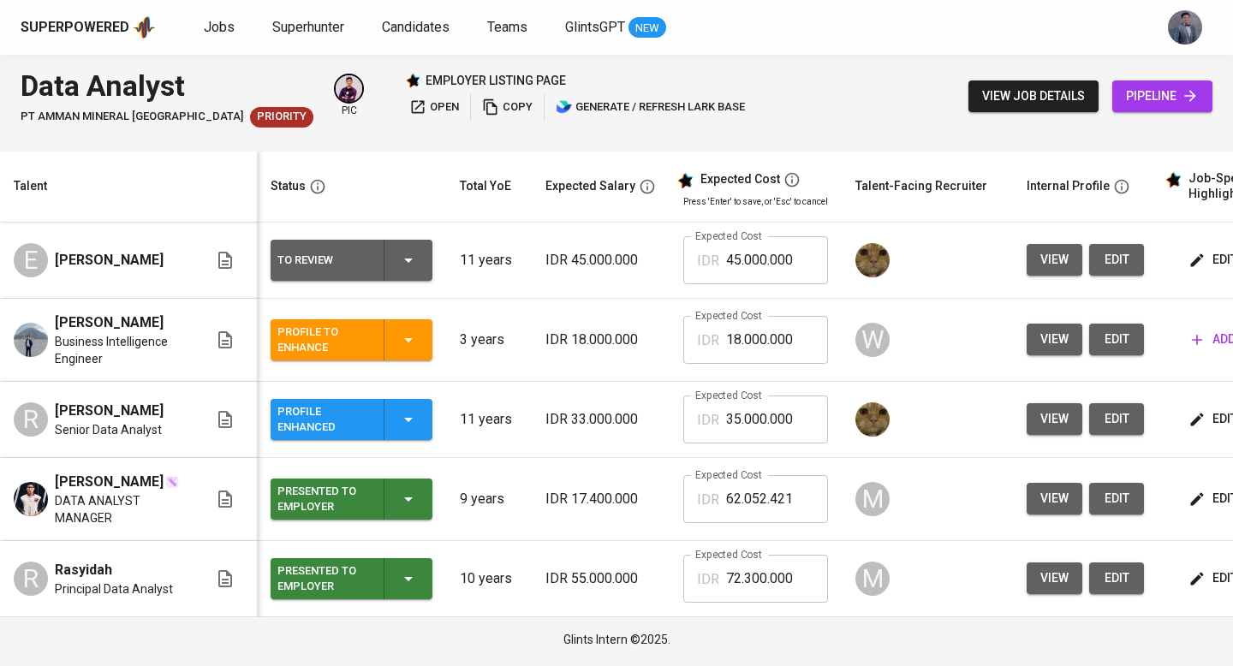
click at [394, 419] on div "Profile Enhanced" at bounding box center [351, 419] width 148 height 41
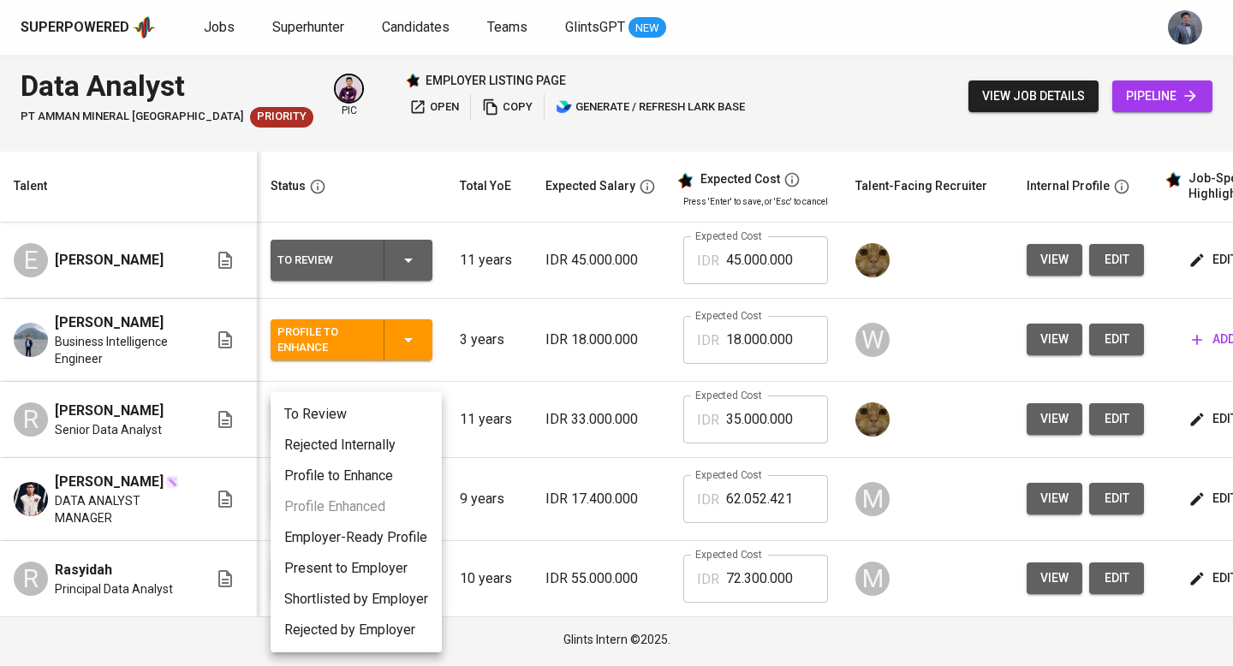
click at [373, 477] on li "Profile to Enhance" at bounding box center [355, 475] width 171 height 31
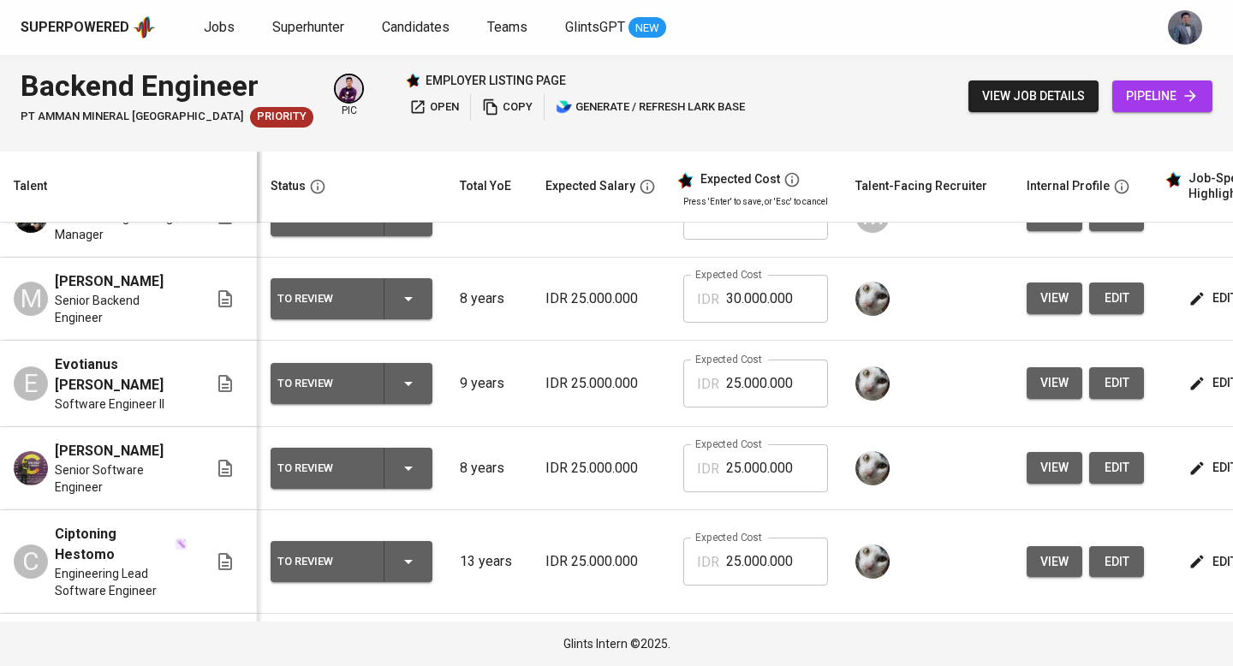
scroll to position [345, 0]
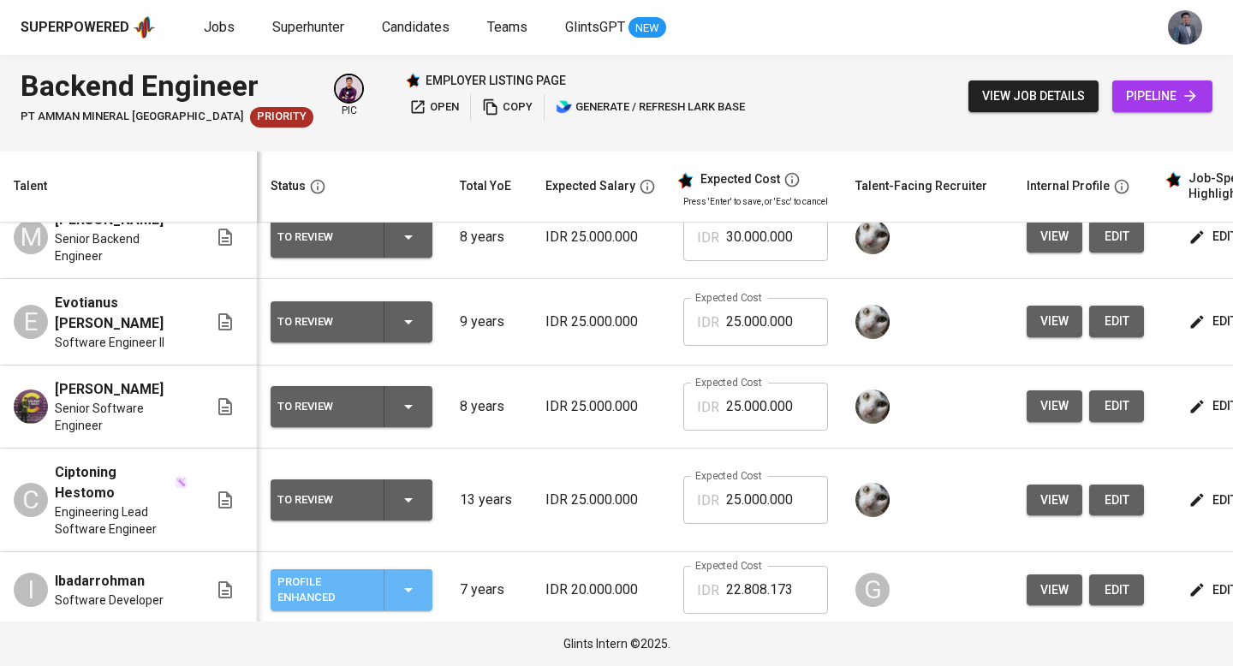
click at [409, 579] on icon "button" at bounding box center [408, 589] width 21 height 21
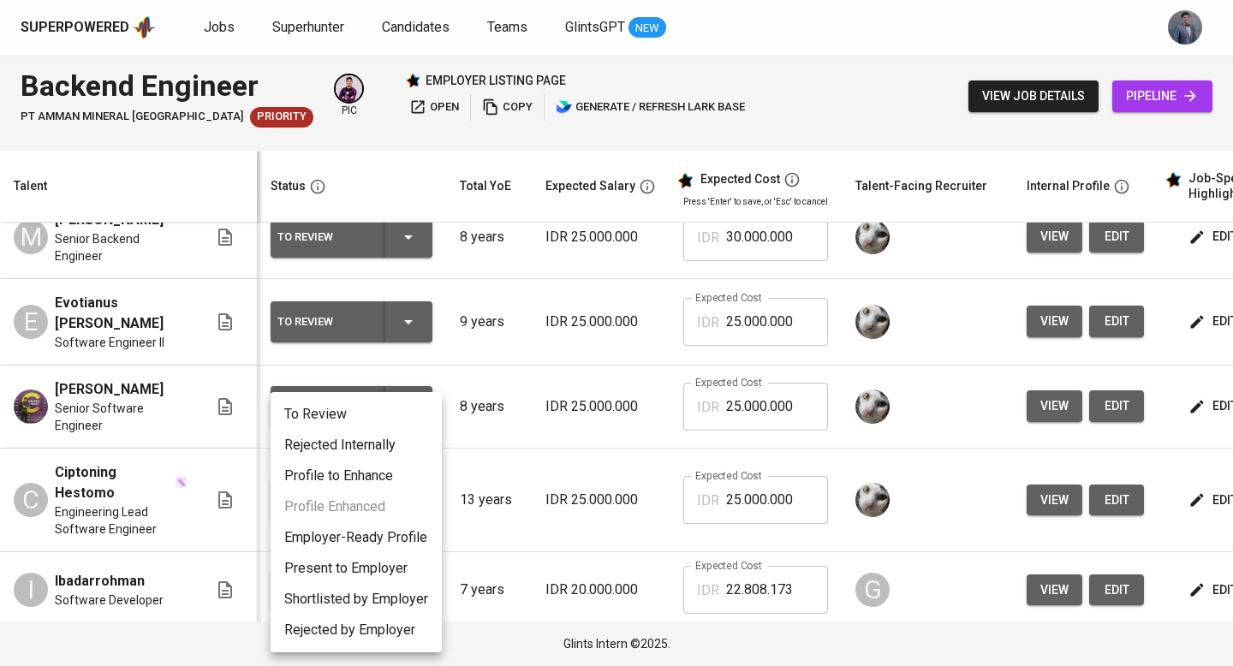
click at [390, 543] on li "Employer-Ready Profile" at bounding box center [355, 537] width 171 height 31
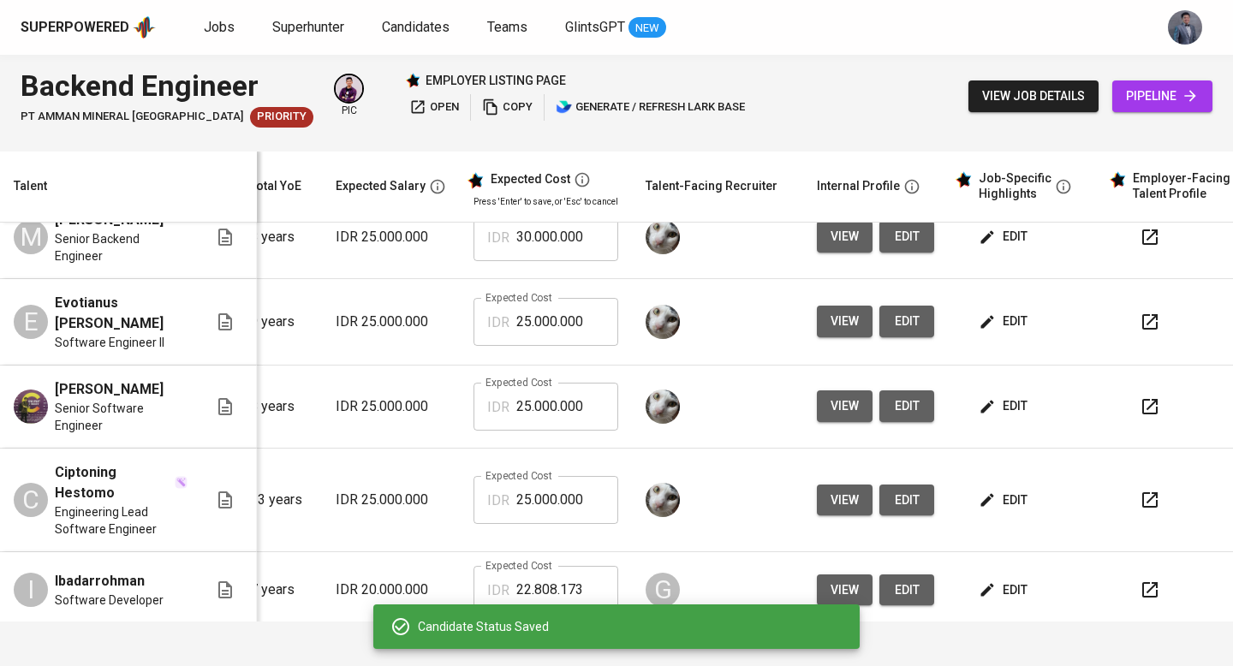
scroll to position [0, 0]
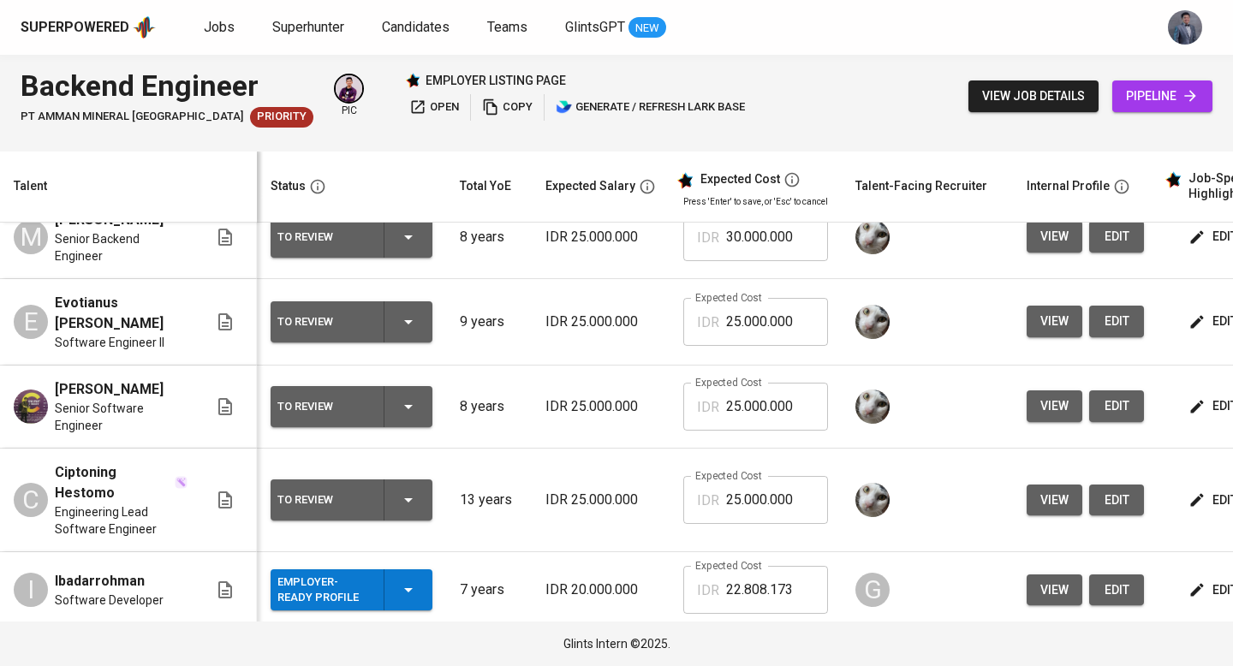
click at [407, 592] on div "Employer-Ready Profile" at bounding box center [351, 589] width 148 height 41
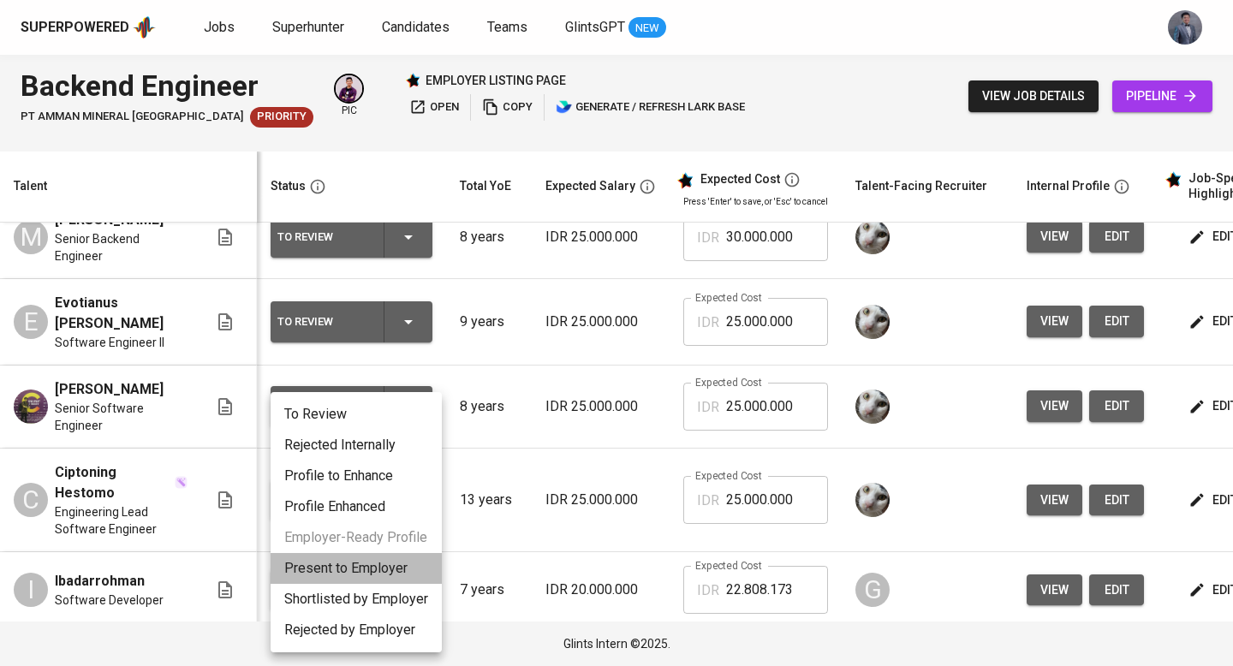
click at [375, 575] on li "Present to Employer" at bounding box center [355, 568] width 171 height 31
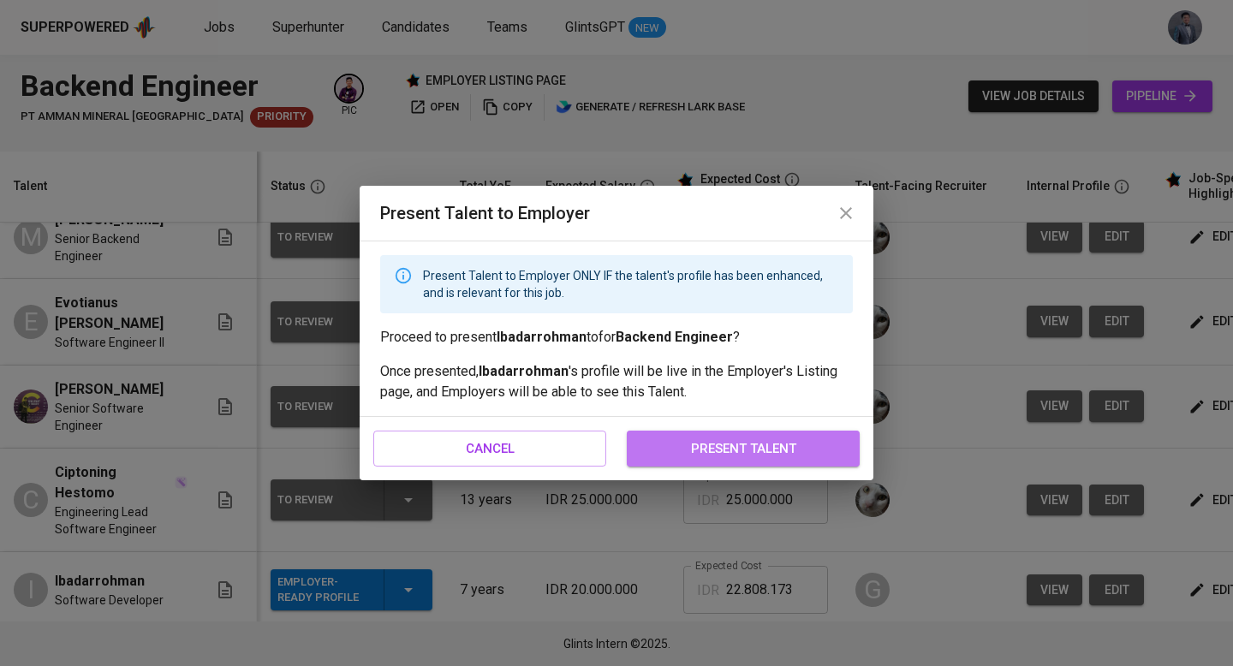
click at [670, 444] on span "present talent" at bounding box center [742, 448] width 195 height 22
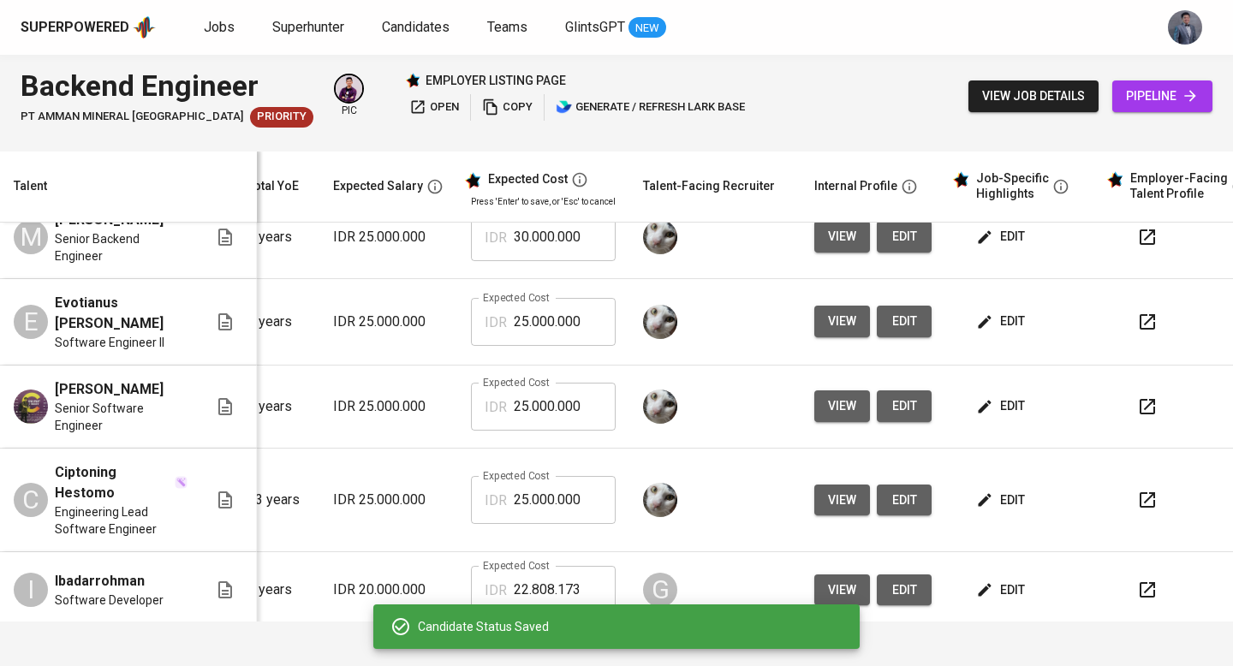
scroll to position [0, 236]
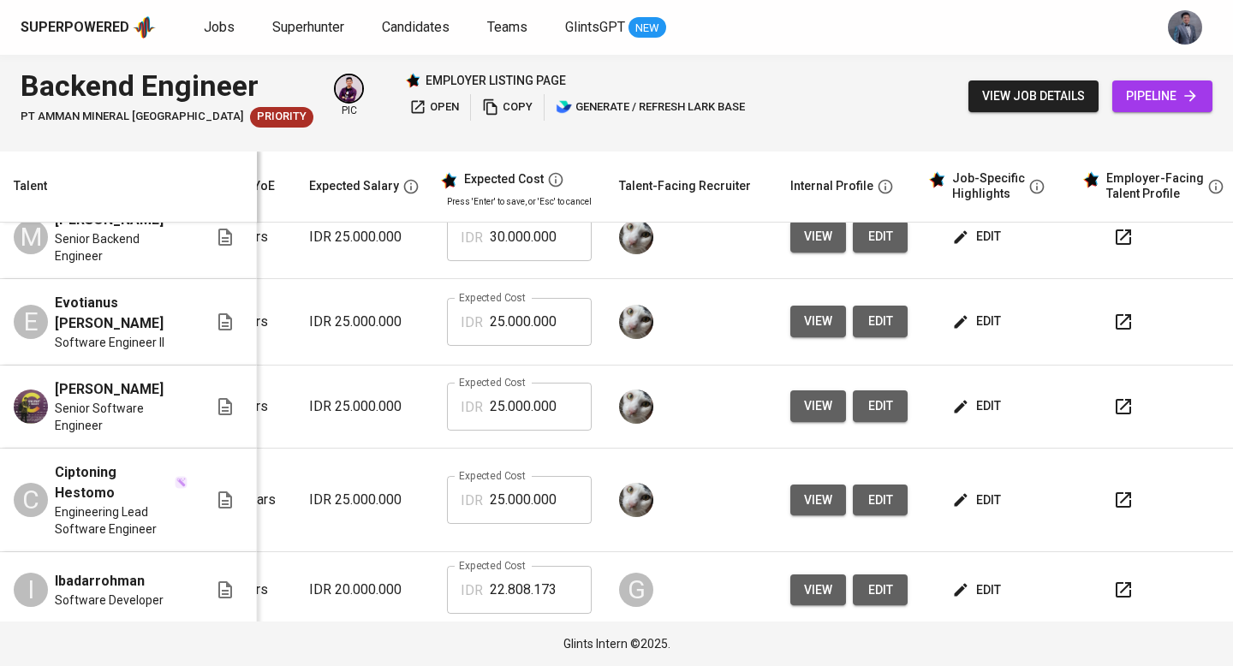
click at [1117, 492] on icon "button" at bounding box center [1123, 500] width 21 height 21
click at [1117, 396] on icon "button" at bounding box center [1123, 406] width 21 height 21
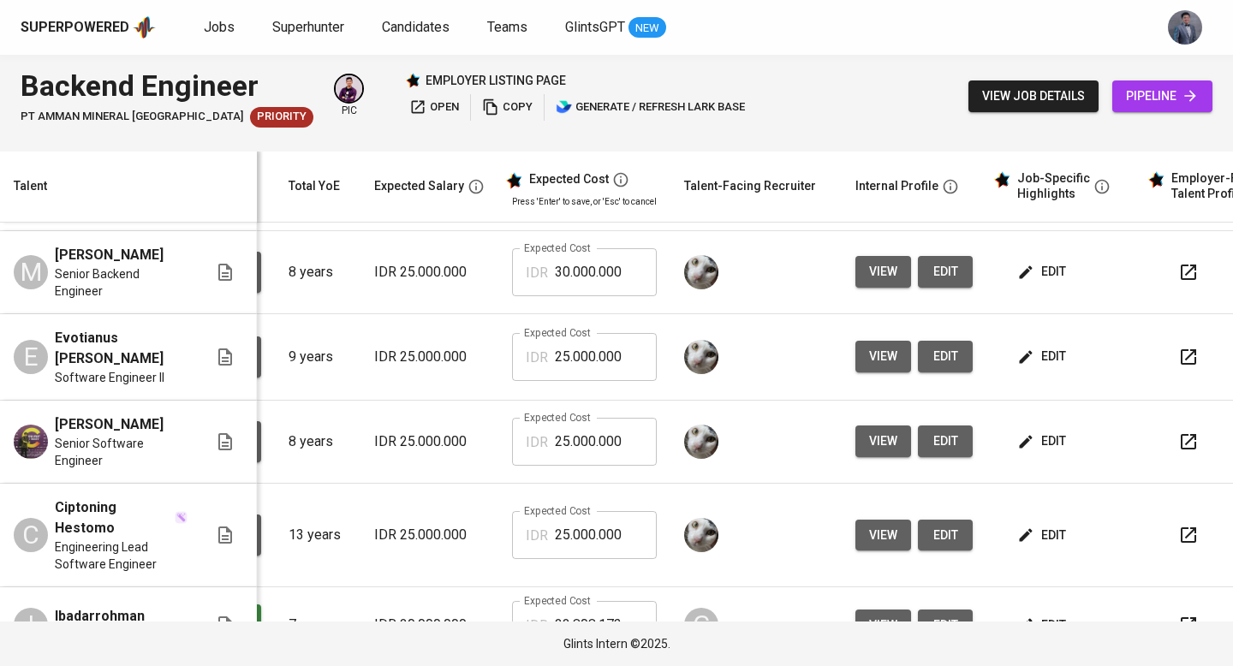
scroll to position [0, 126]
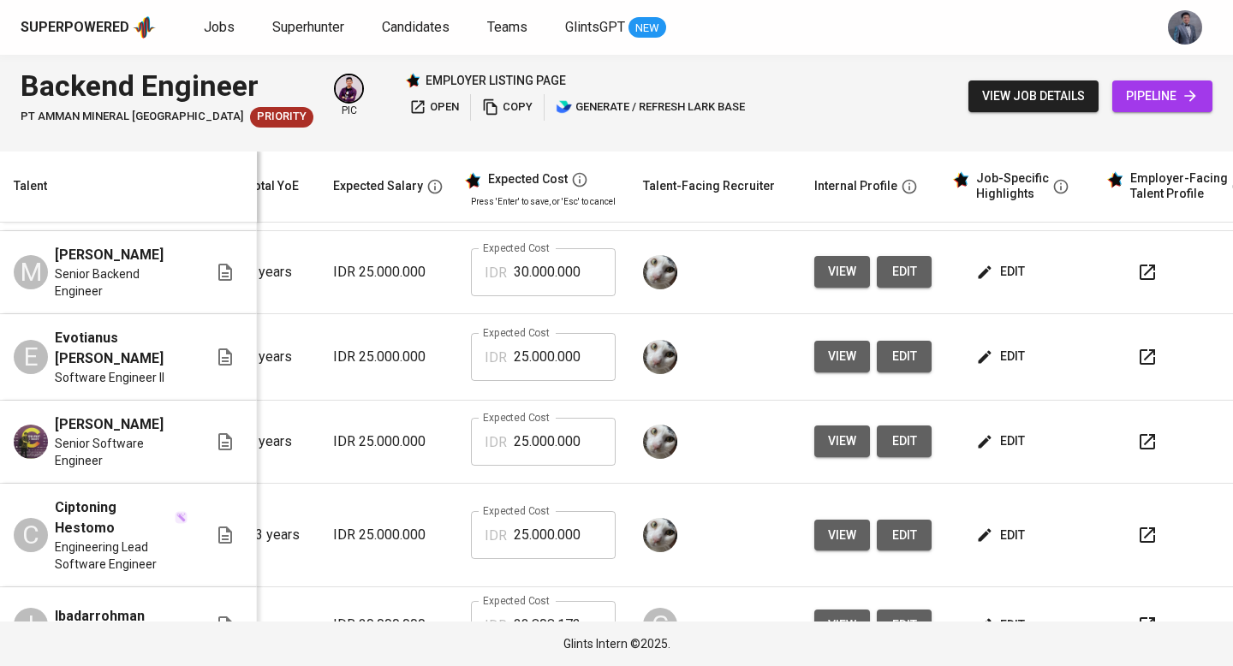
click at [1144, 355] on icon "button" at bounding box center [1147, 357] width 21 height 21
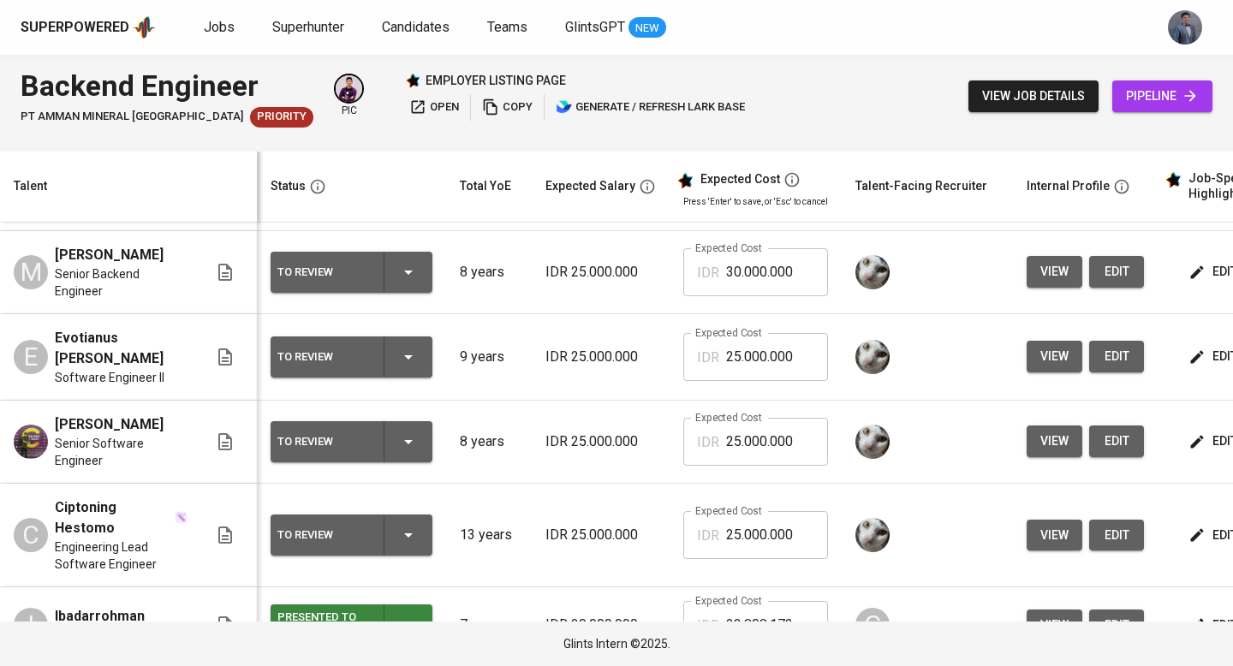
click at [397, 354] on div "To Review" at bounding box center [351, 356] width 148 height 41
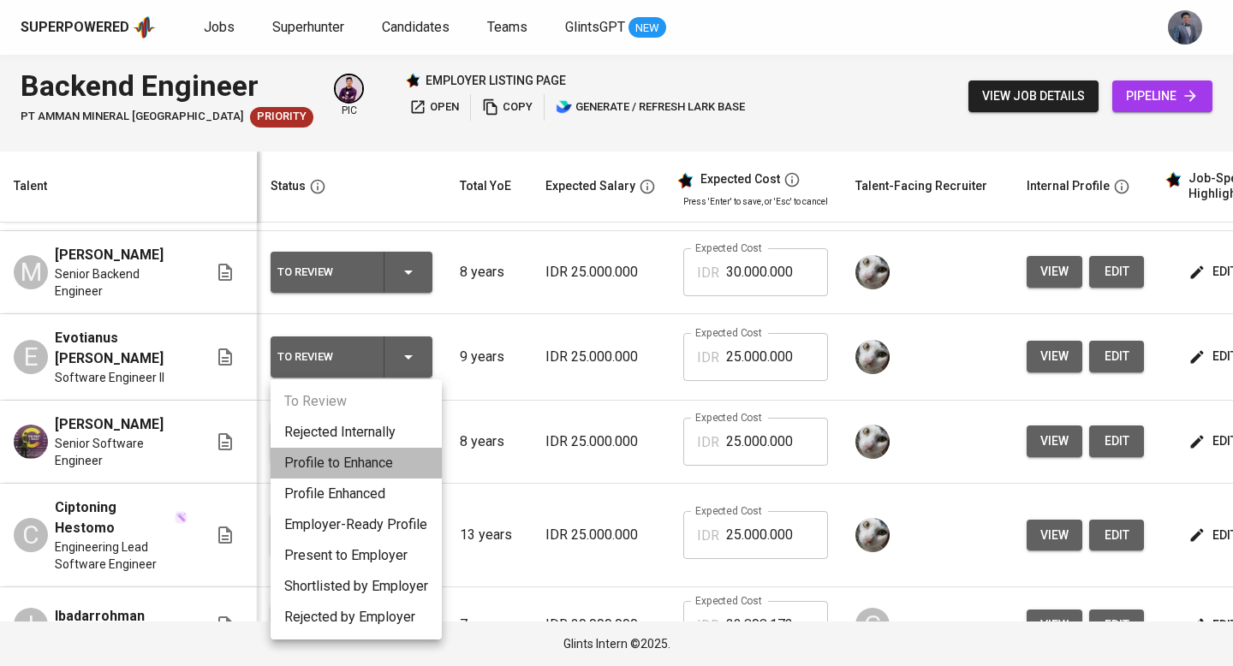
click at [375, 474] on li "Profile to Enhance" at bounding box center [355, 463] width 171 height 31
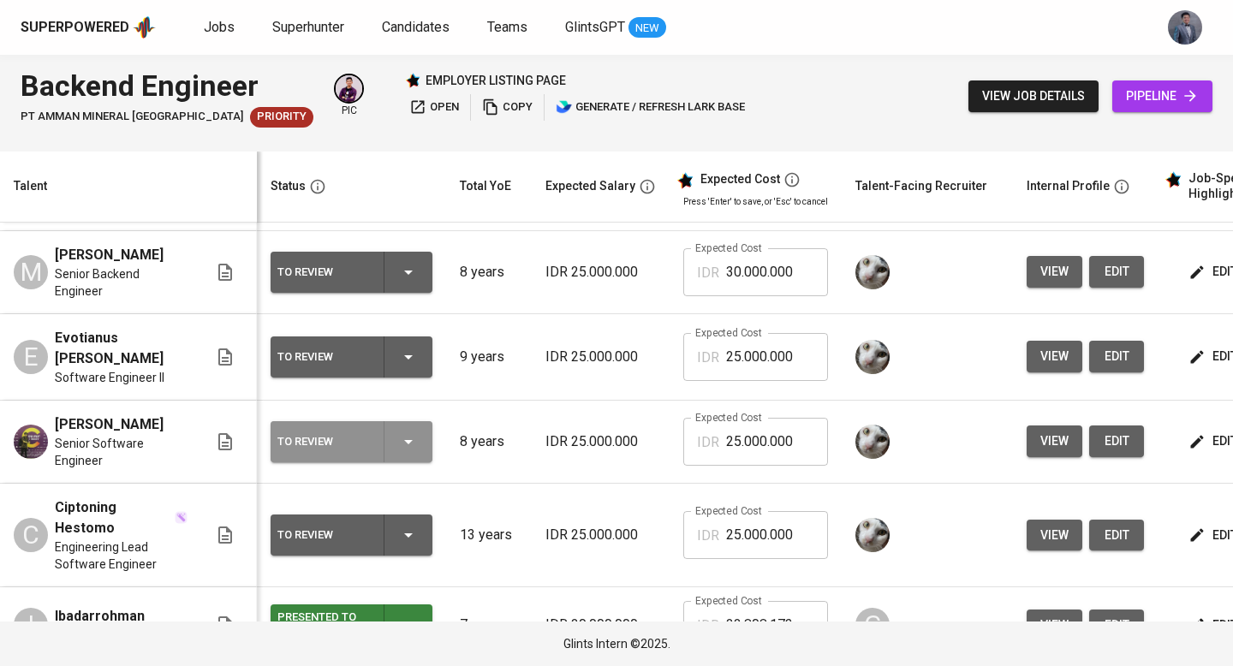
click at [407, 440] on icon "button" at bounding box center [408, 442] width 9 height 4
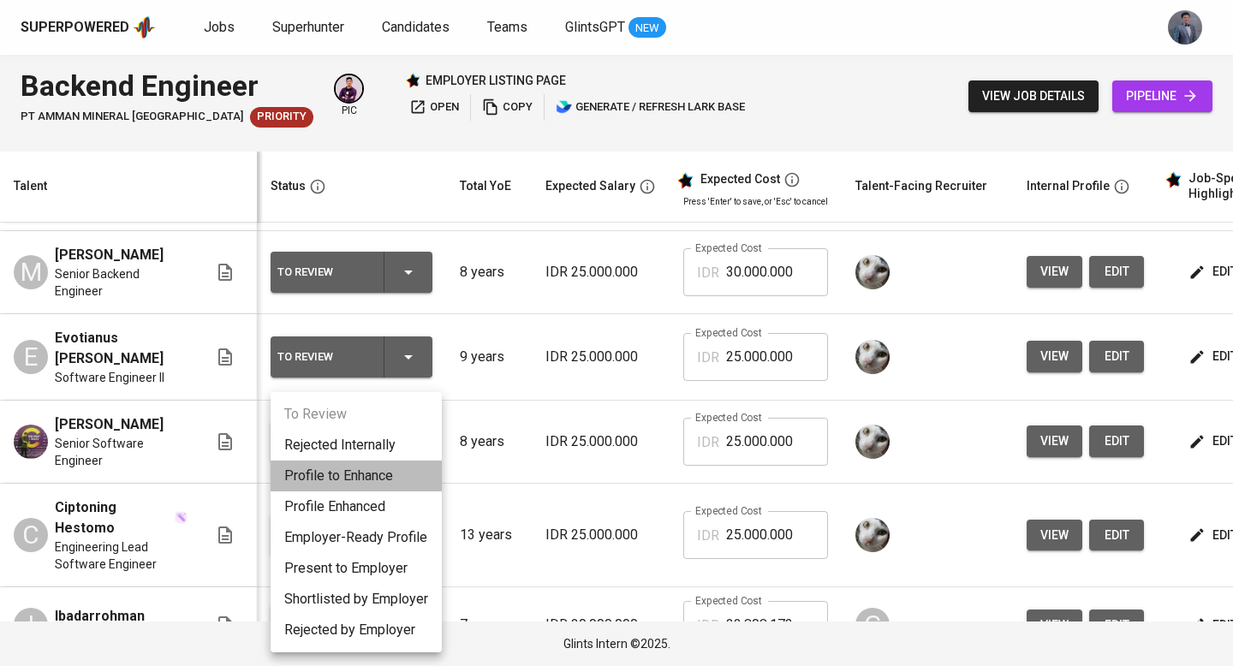
click at [368, 485] on li "Profile to Enhance" at bounding box center [355, 475] width 171 height 31
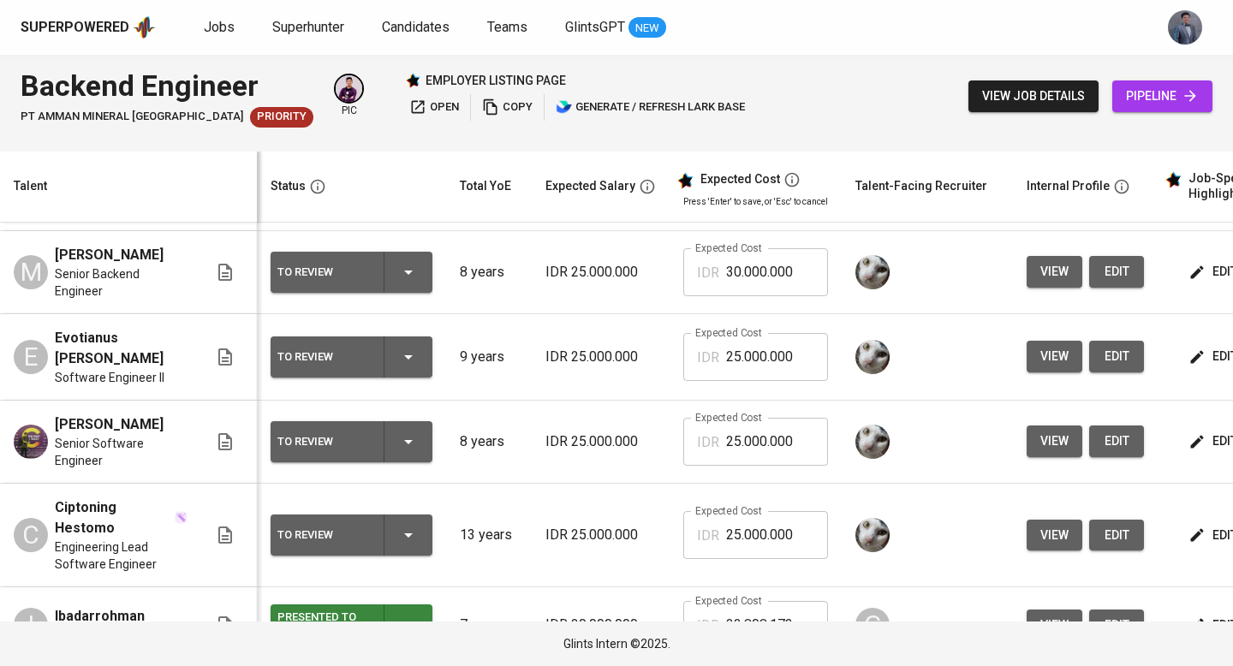
click at [414, 527] on icon "button" at bounding box center [408, 535] width 21 height 21
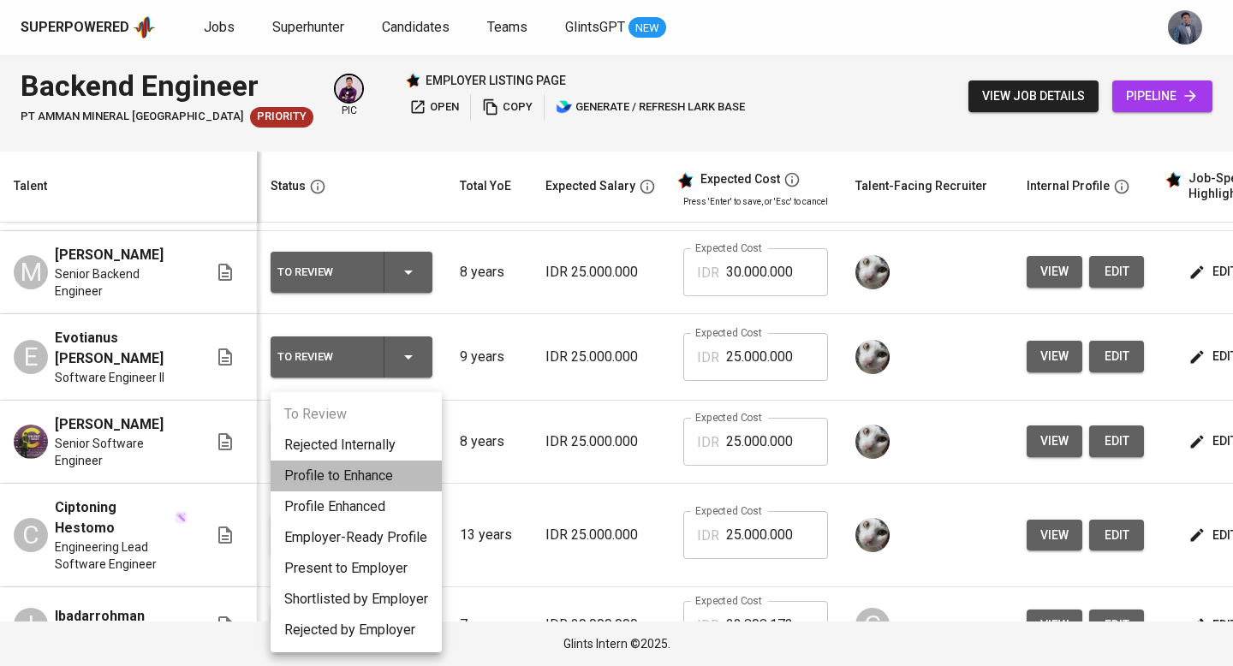
click at [378, 486] on li "Profile to Enhance" at bounding box center [355, 475] width 171 height 31
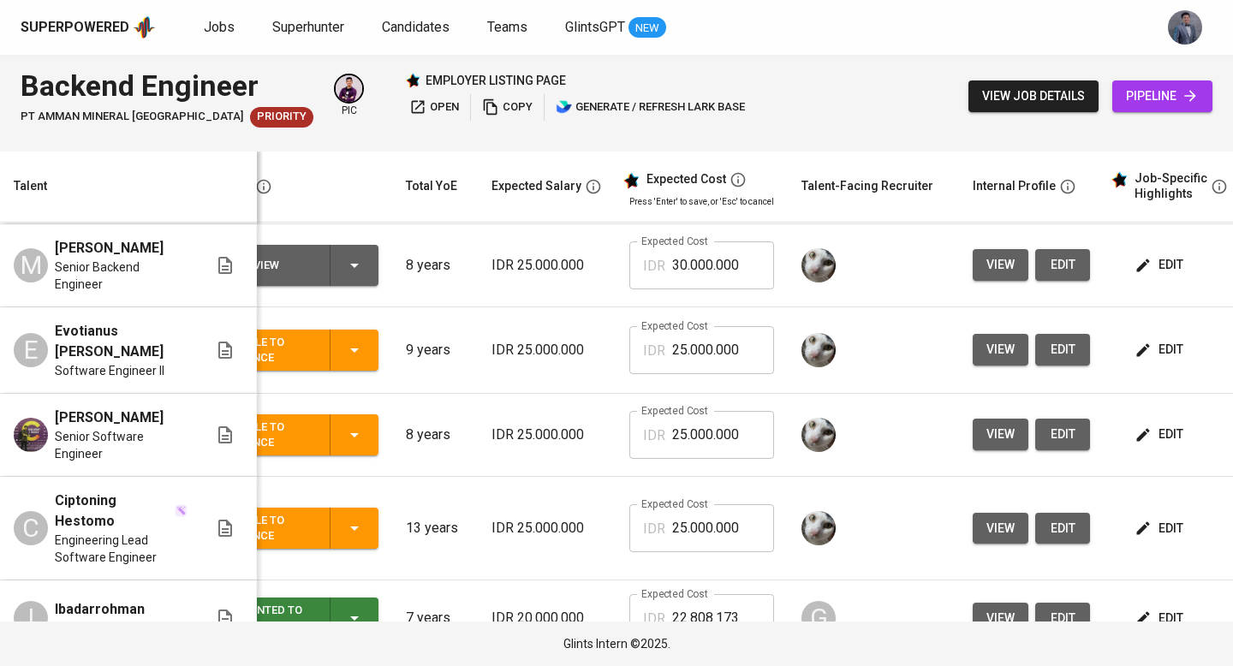
scroll to position [0, 121]
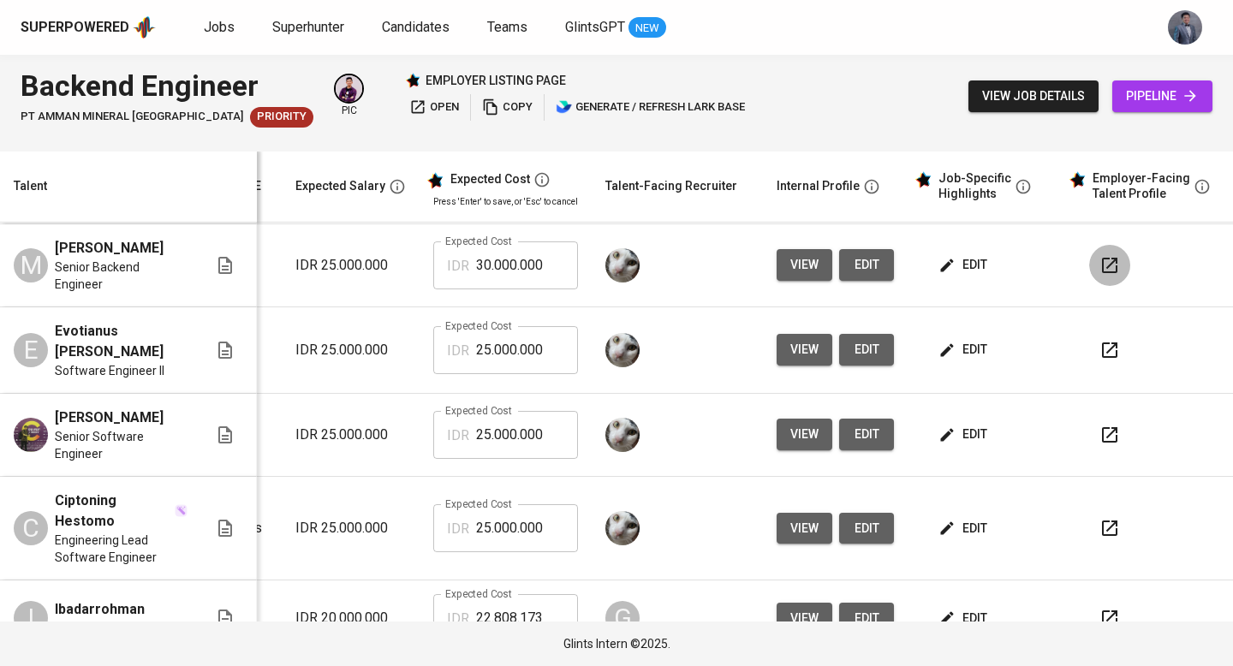
click at [1099, 275] on icon "button" at bounding box center [1109, 265] width 21 height 21
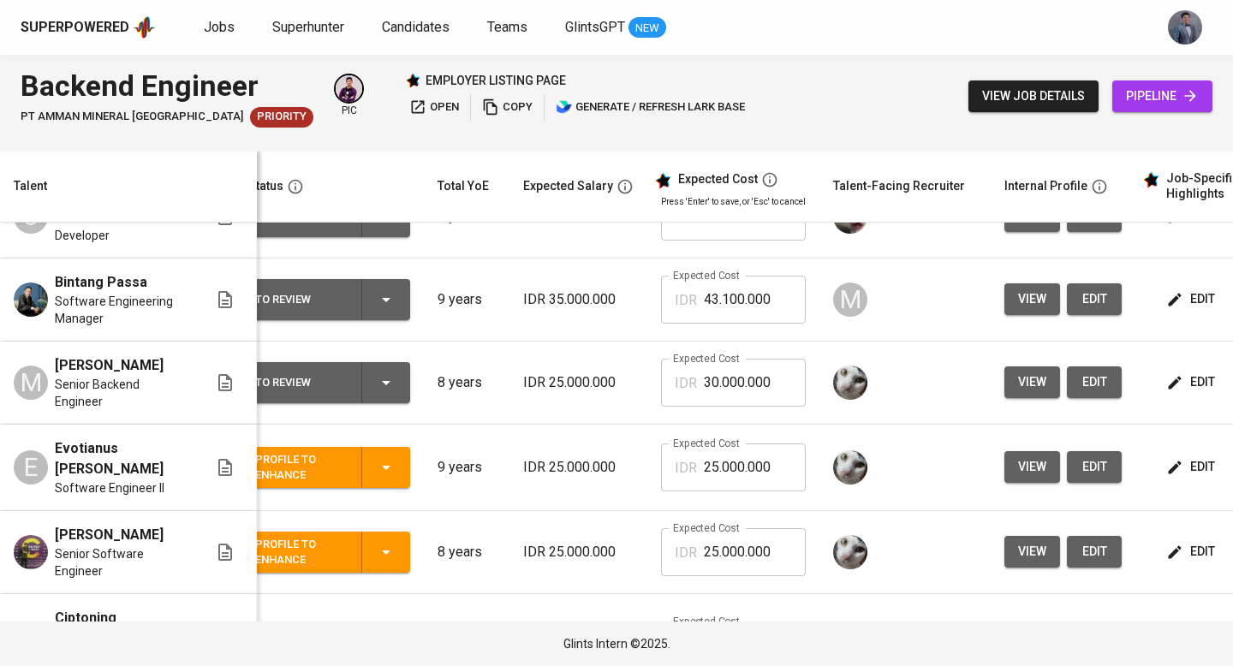
scroll to position [198, 22]
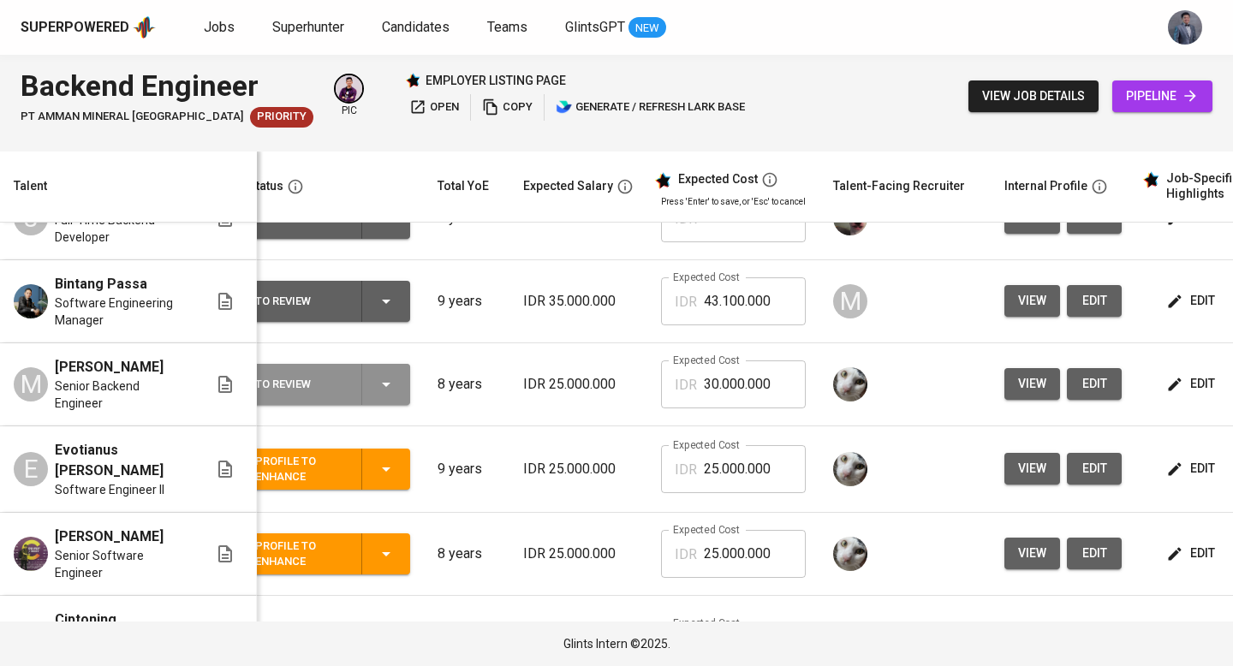
click at [381, 392] on icon "button" at bounding box center [386, 384] width 21 height 21
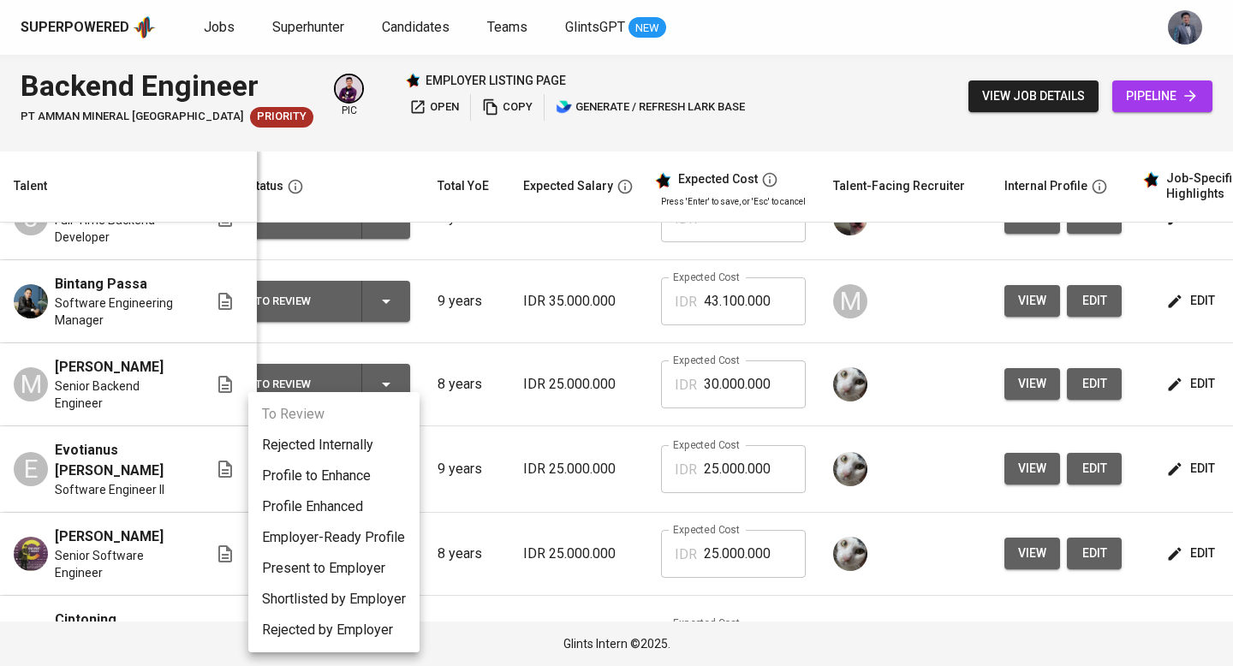
click at [350, 478] on li "Profile to Enhance" at bounding box center [333, 475] width 171 height 31
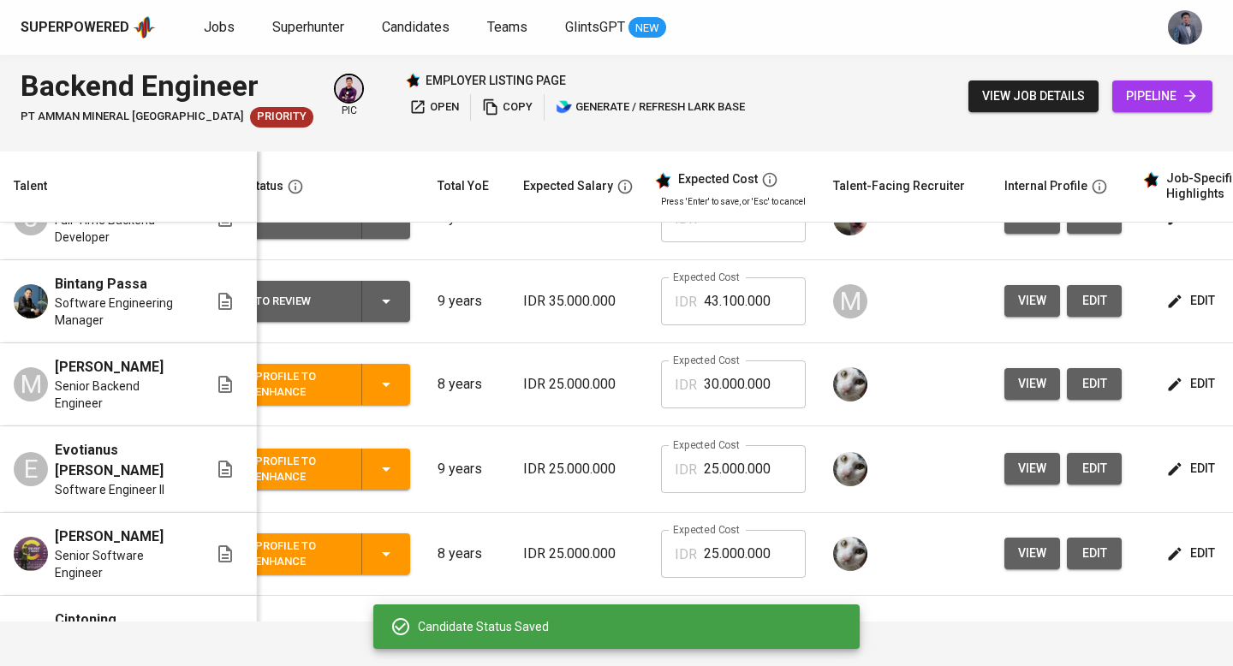
scroll to position [0, 245]
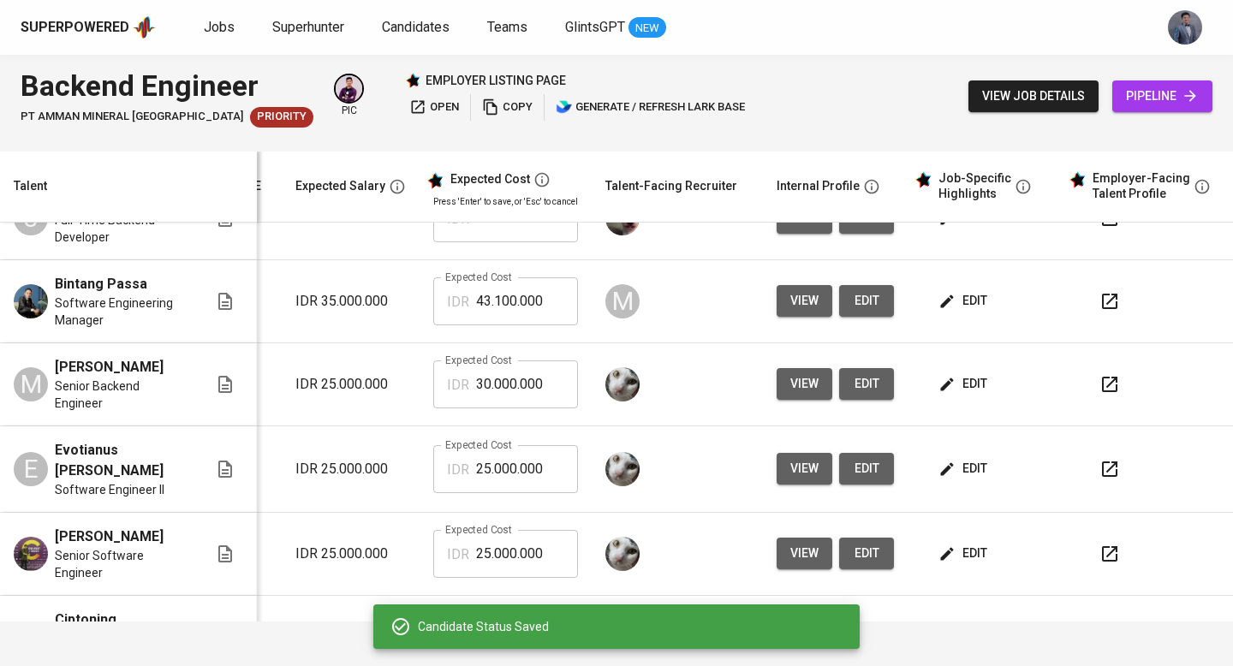
click at [1099, 302] on icon "button" at bounding box center [1109, 301] width 21 height 21
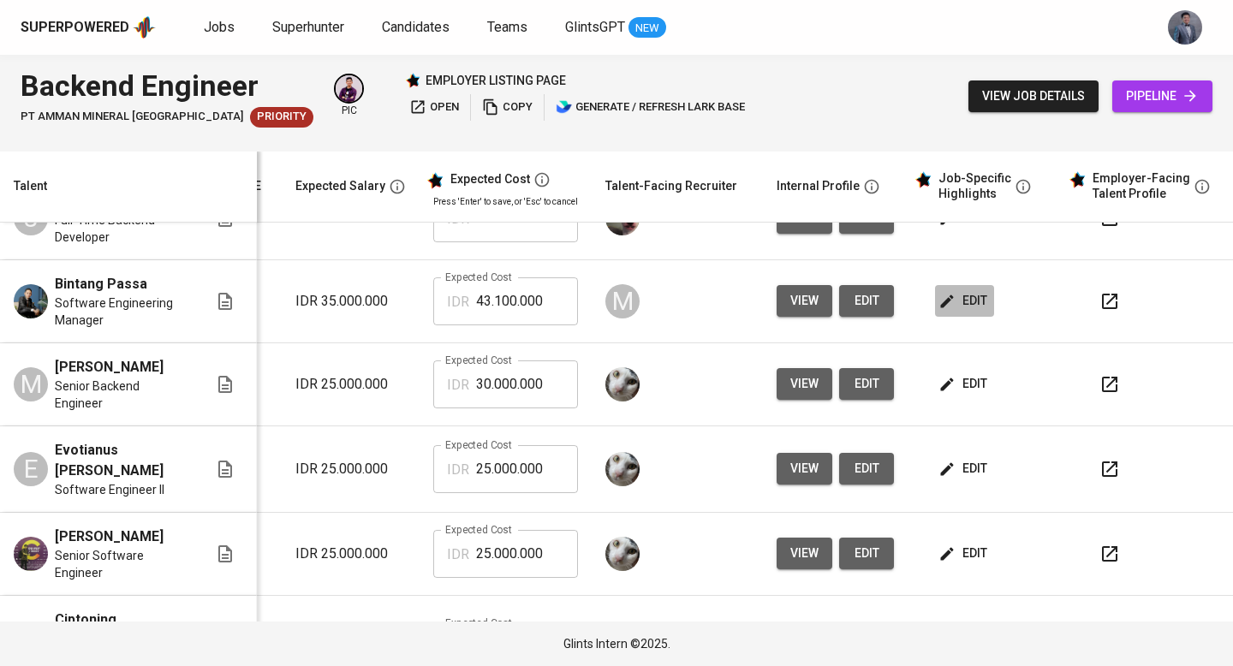
click at [961, 307] on span "edit" at bounding box center [964, 300] width 45 height 21
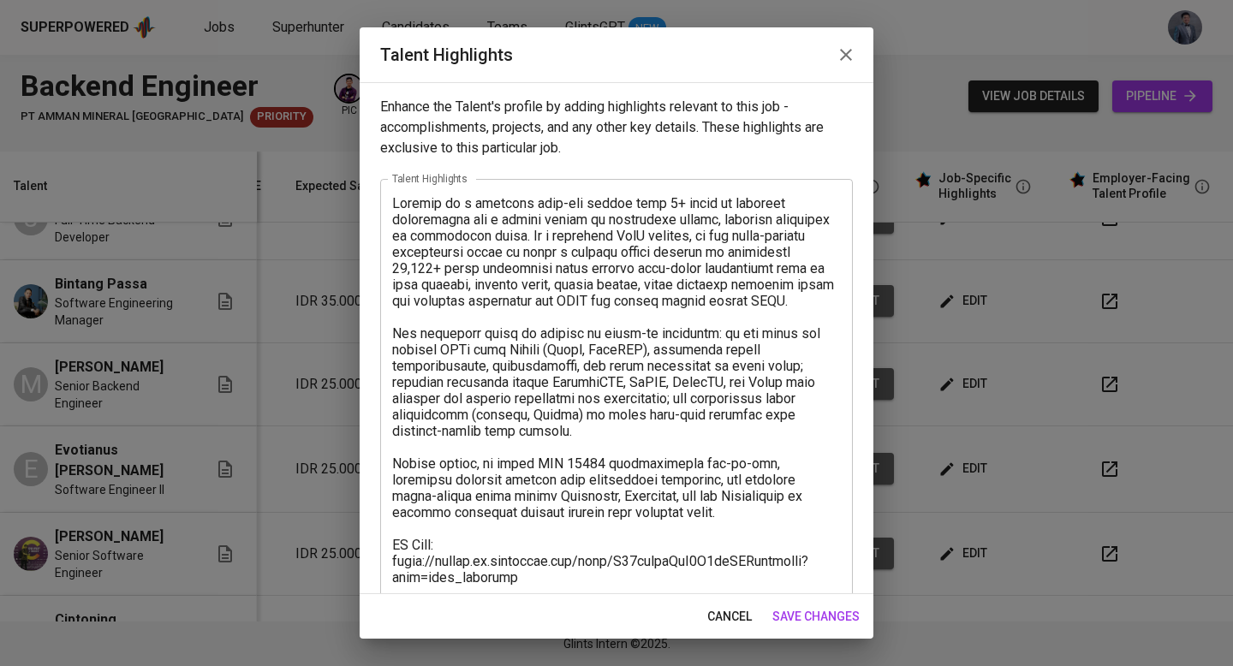
scroll to position [168, 0]
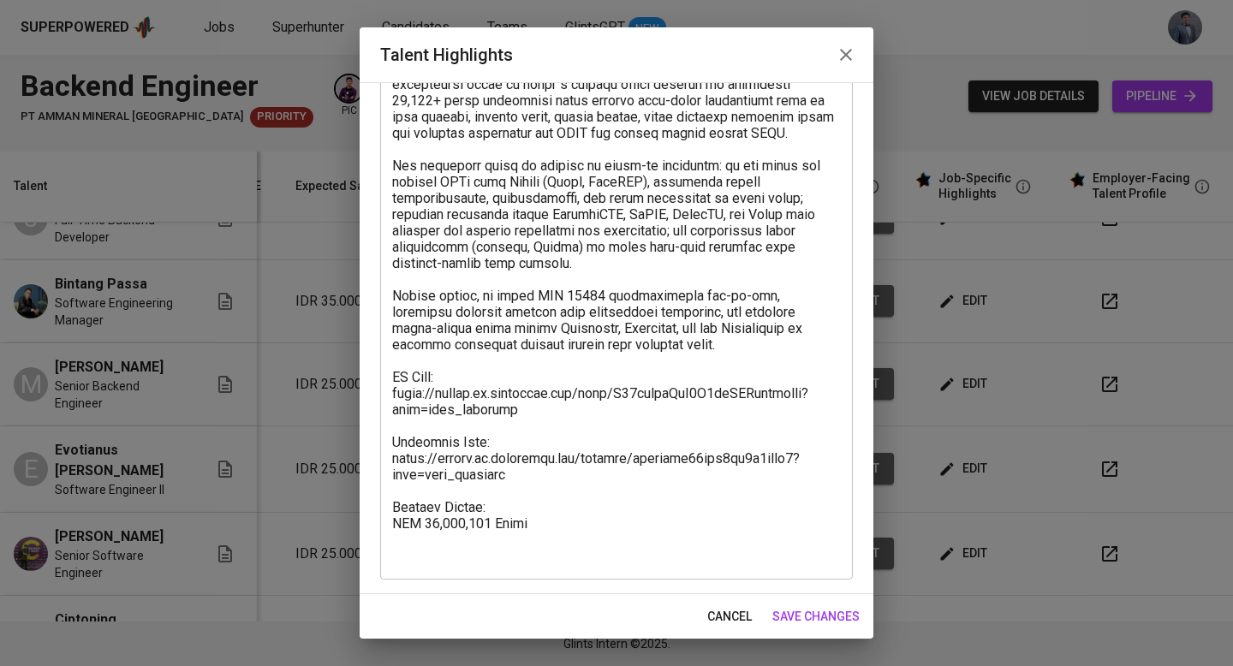
click at [489, 543] on textarea at bounding box center [616, 295] width 449 height 537
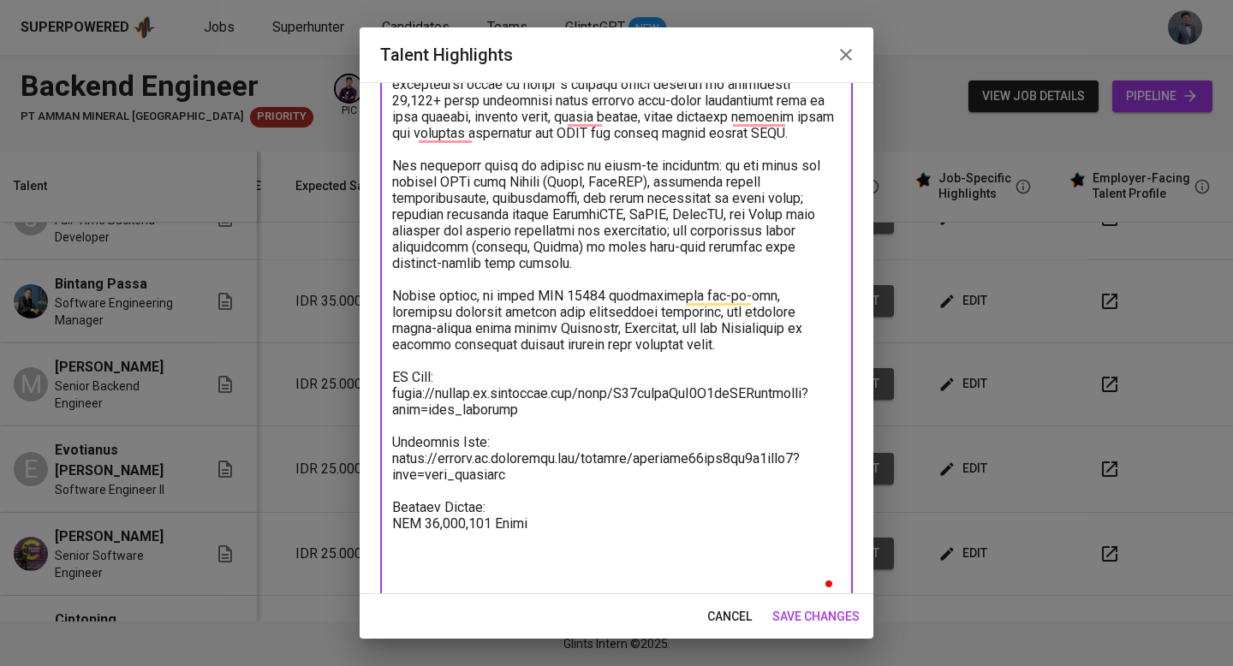
paste textarea "[Current Salary] IDR 17.000.000 Gross [Expected Salary] IDR 20.000.000 Gross"
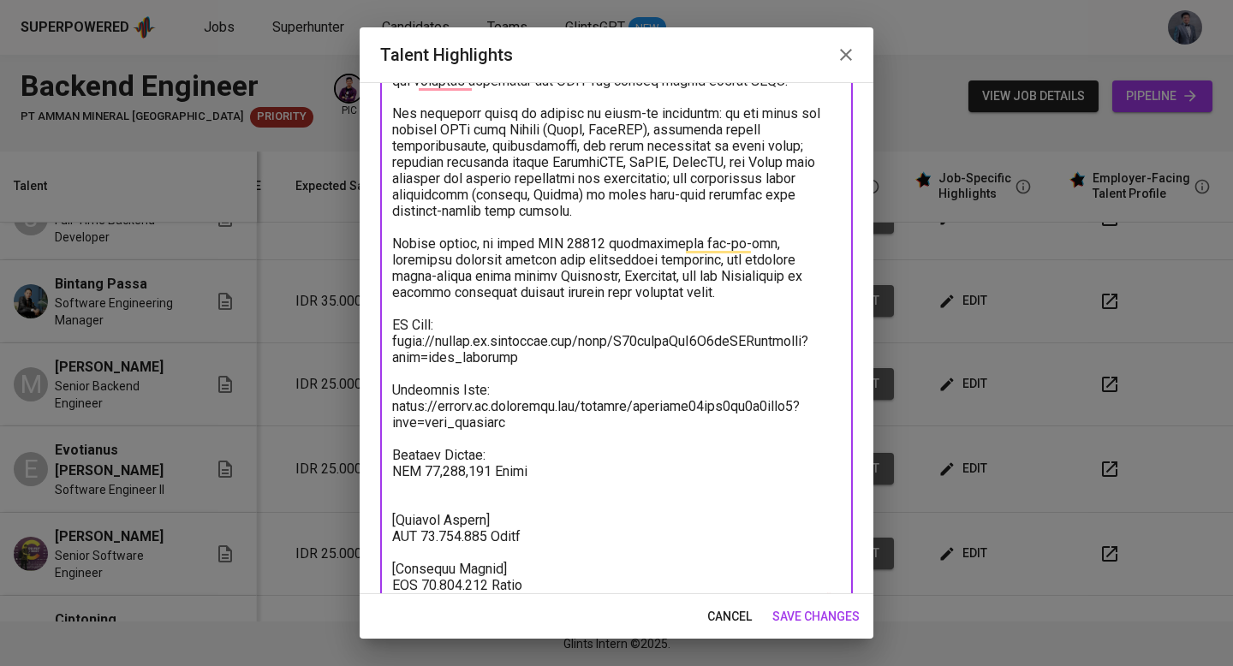
scroll to position [265, 0]
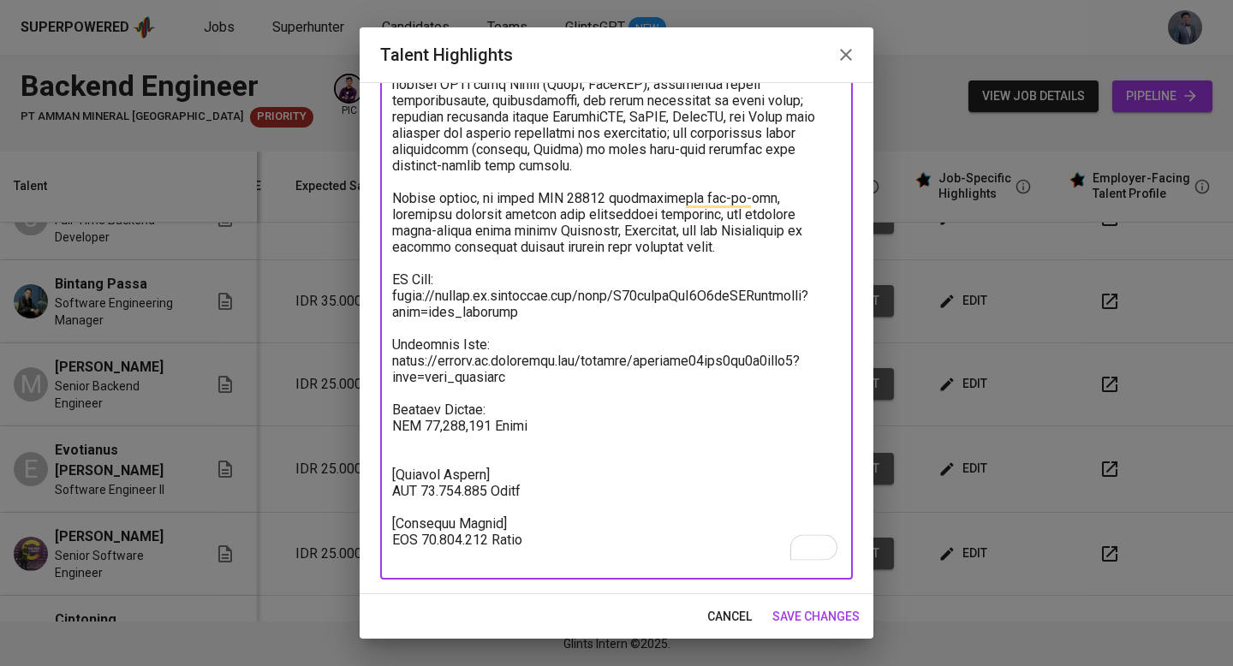
drag, startPoint x: 533, startPoint y: 426, endPoint x: 379, endPoint y: 420, distance: 154.2
click at [379, 420] on div "Enhance the Talent's profile by adding highlights relevant to this job - accomp…" at bounding box center [616, 338] width 514 height 512
drag, startPoint x: 544, startPoint y: 494, endPoint x: 365, endPoint y: 490, distance: 178.1
click at [365, 490] on div "Enhance the Talent's profile by adding highlights relevant to this job - accomp…" at bounding box center [616, 338] width 514 height 512
paste textarea "32,250,"
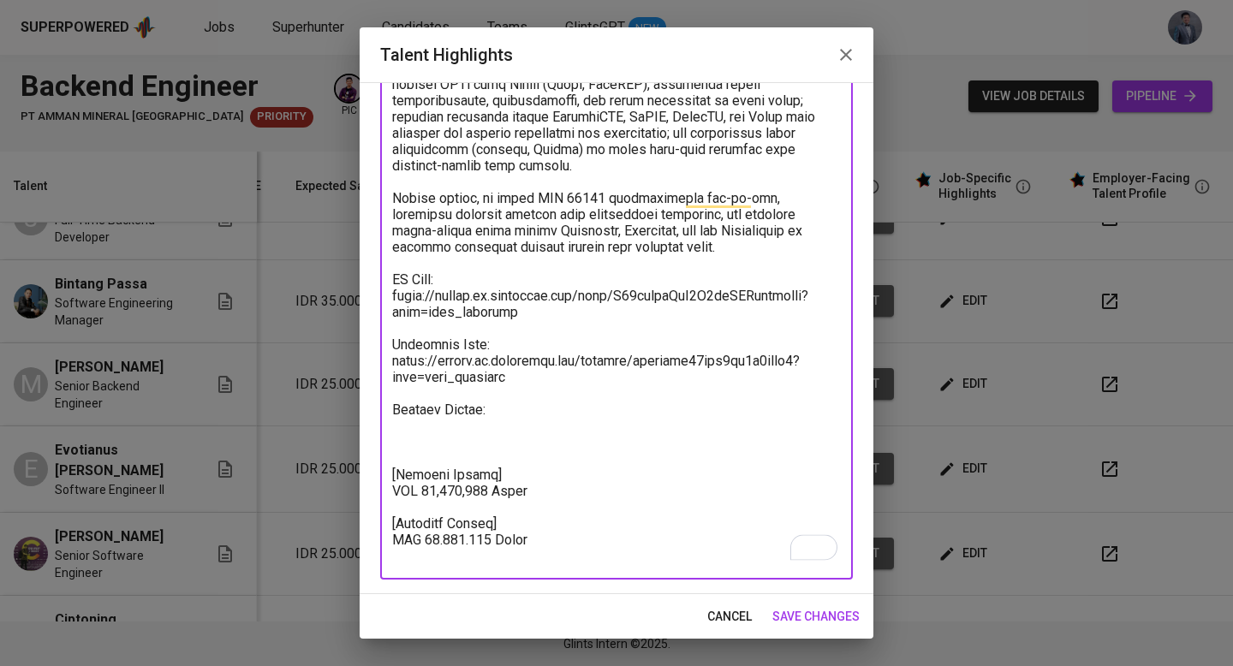
drag, startPoint x: 518, startPoint y: 417, endPoint x: 380, endPoint y: 407, distance: 138.1
click at [380, 407] on div "x Talent Highlights" at bounding box center [616, 247] width 472 height 666
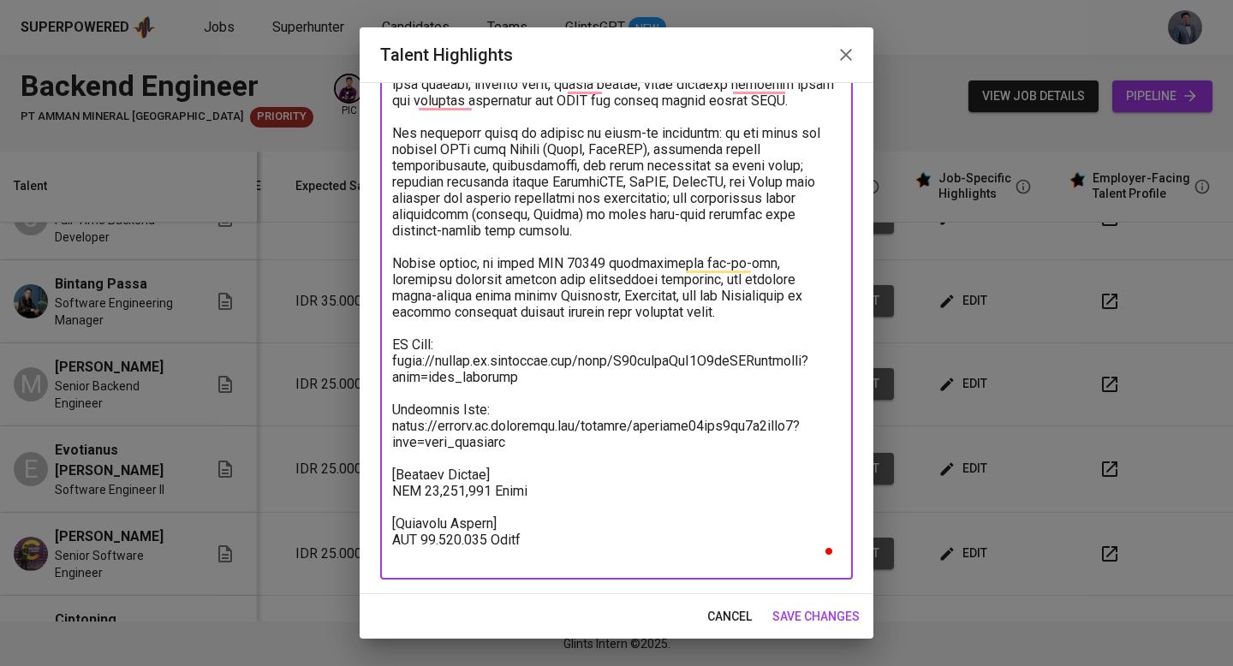
scroll to position [200, 0]
click at [431, 537] on textarea "To enrich screen reader interactions, please activate Accessibility in Grammarl…" at bounding box center [616, 279] width 449 height 569
type textarea "Bintang is a seasoned back-end leader with 9+ years in software engineering and…"
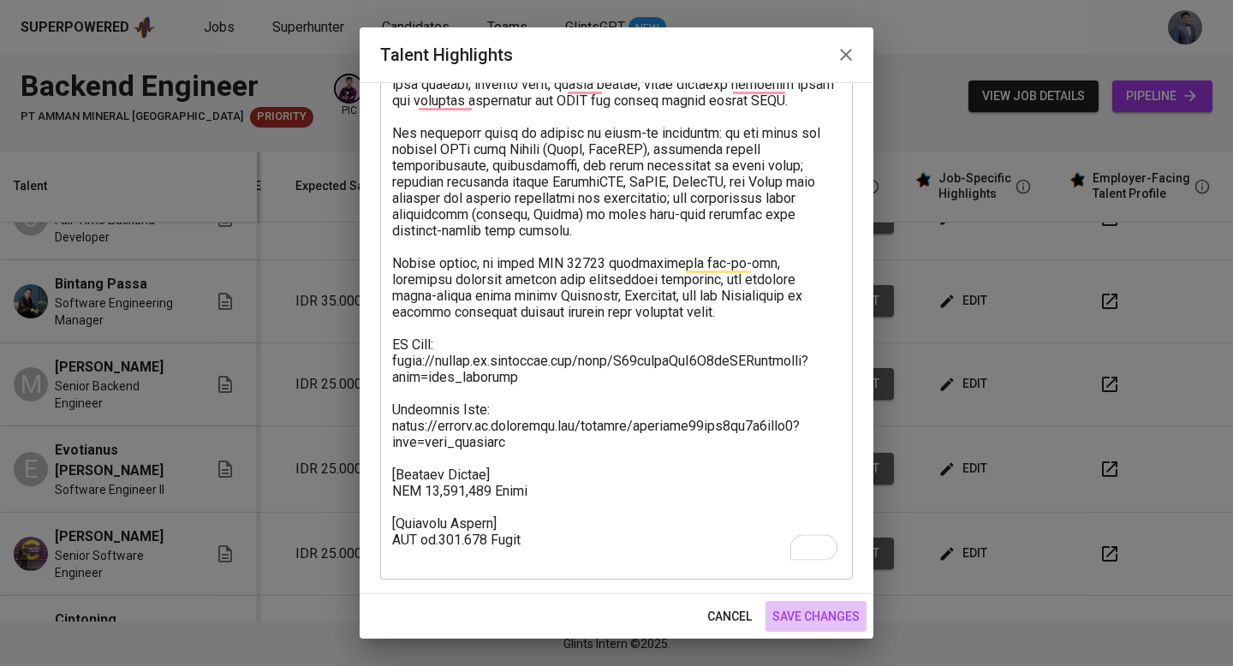
click at [825, 615] on span "save changes" at bounding box center [815, 616] width 87 height 21
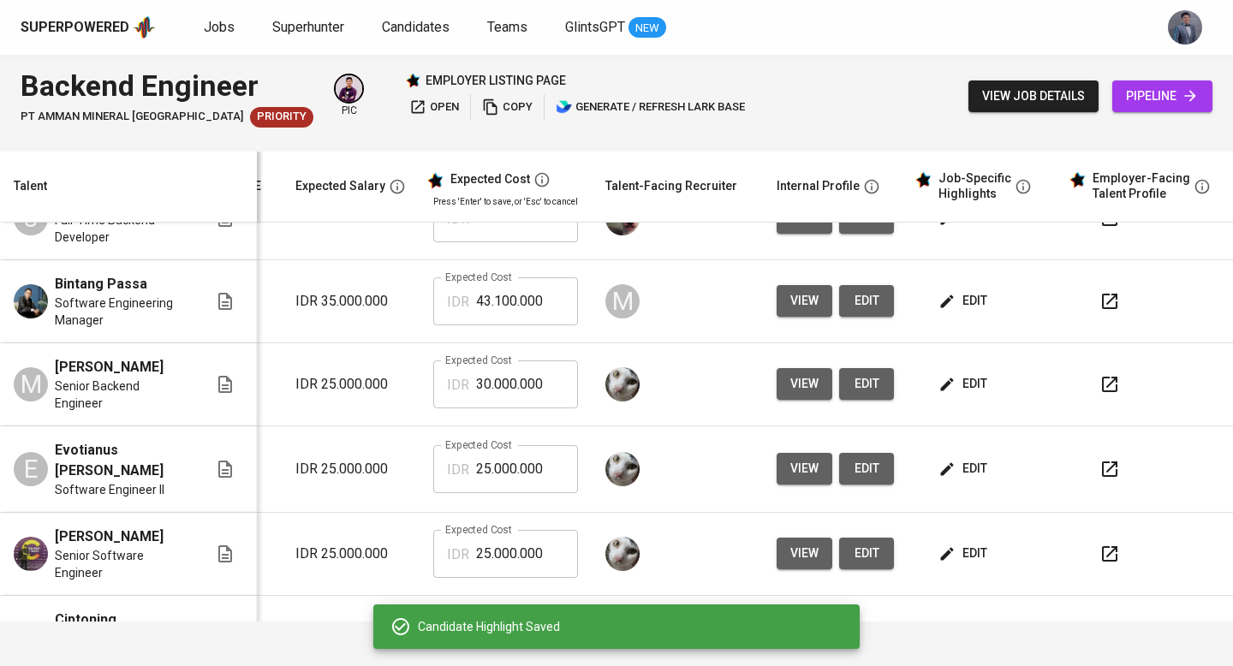
scroll to position [145, 258]
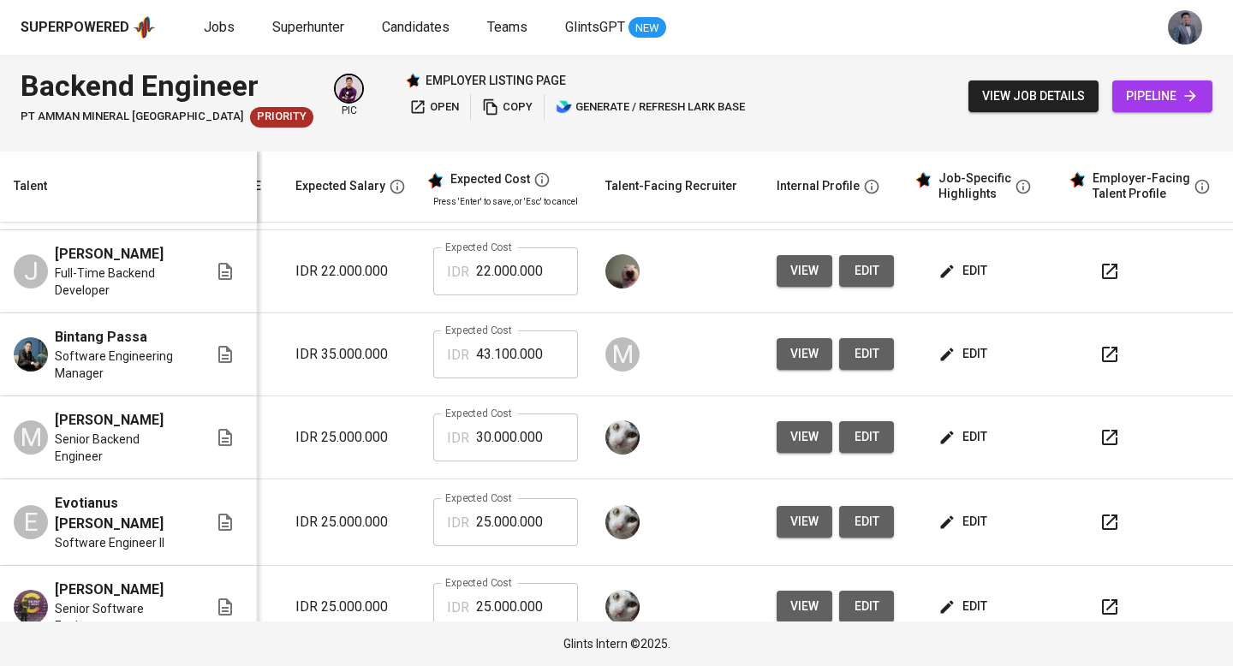
click at [1102, 361] on icon "button" at bounding box center [1109, 354] width 15 height 15
click at [941, 363] on icon "button" at bounding box center [946, 354] width 17 height 17
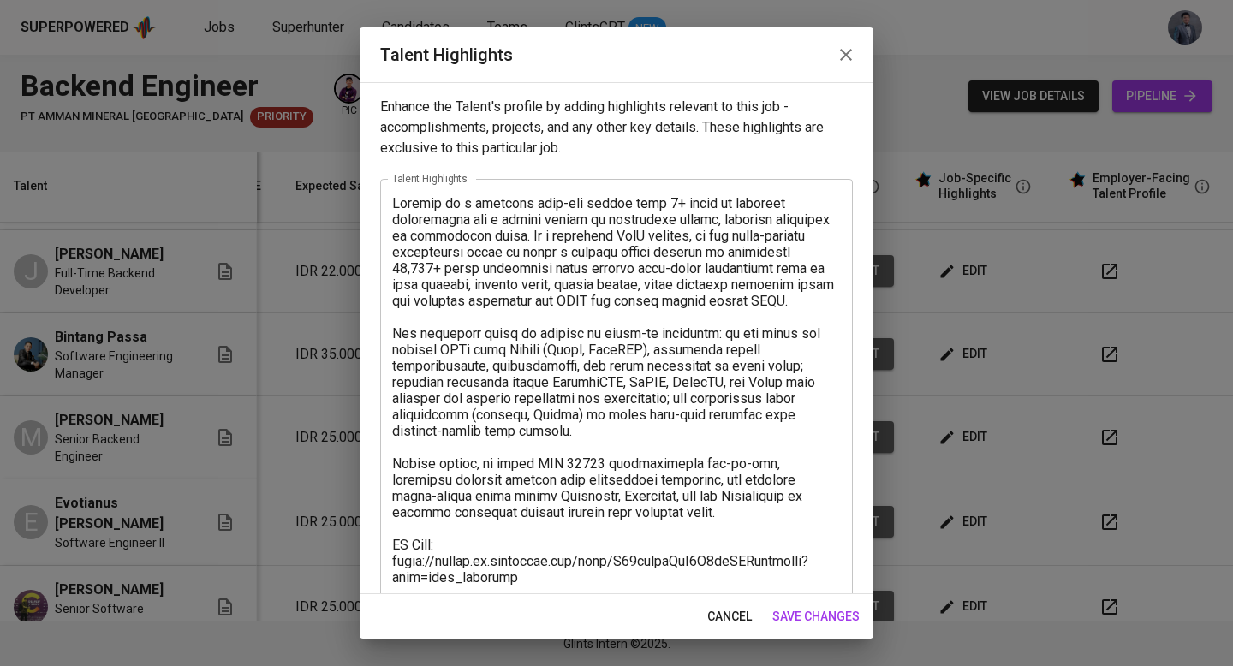
scroll to position [200, 0]
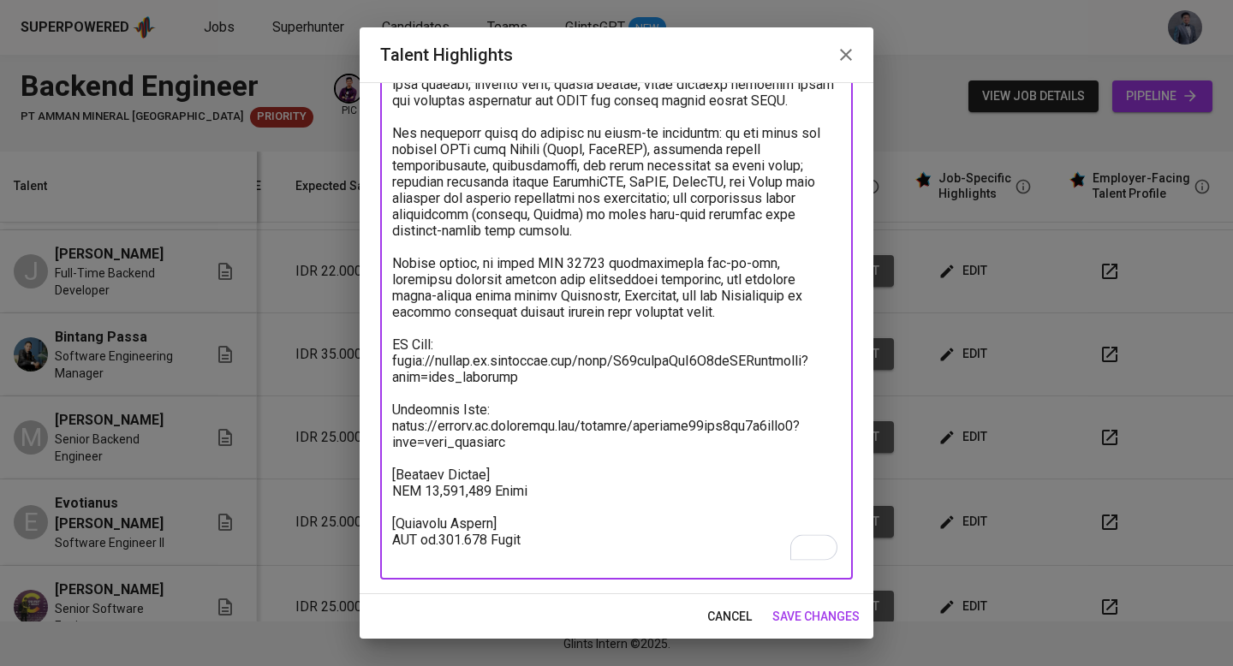
drag, startPoint x: 416, startPoint y: 538, endPoint x: 499, endPoint y: 538, distance: 83.0
click at [483, 539] on textarea "To enrich screen reader interactions, please activate Accessibility in Grammarl…" at bounding box center [616, 279] width 449 height 569
paste textarea "43.1"
click at [419, 537] on textarea "To enrich screen reader interactions, please activate Accessibility in Grammarl…" at bounding box center [616, 279] width 449 height 569
type textarea "Bintang is a seasoned back-end leader with 9+ years in software engineering and…"
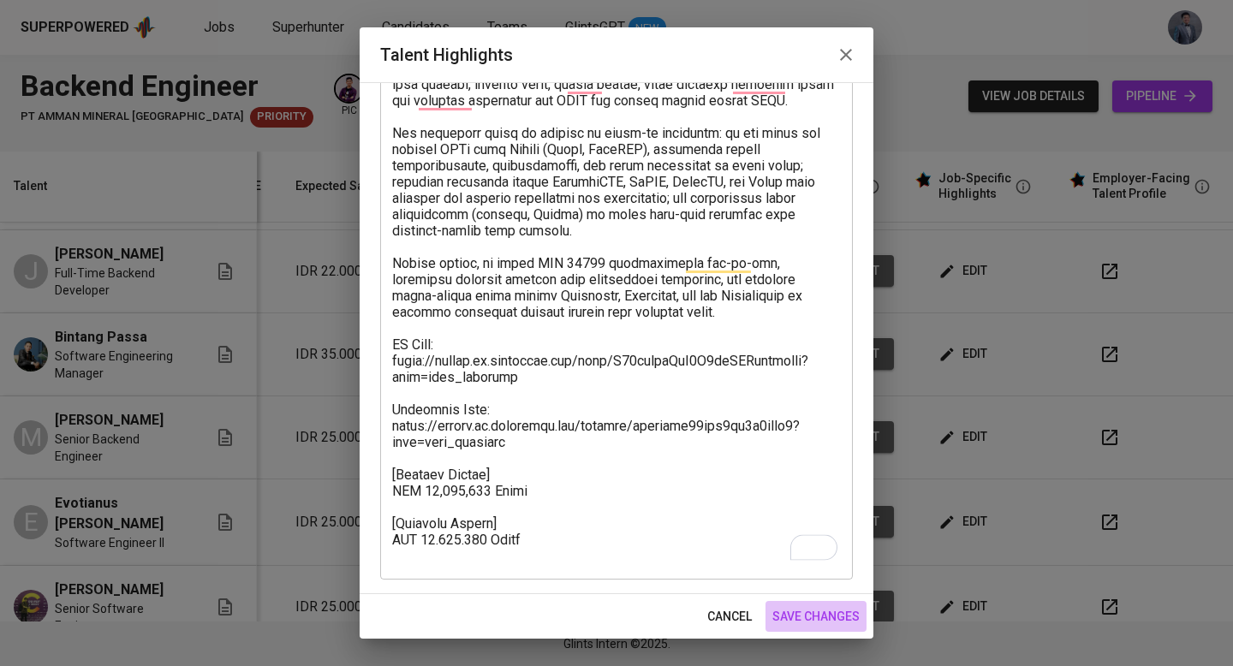
click at [781, 603] on button "save changes" at bounding box center [815, 617] width 101 height 32
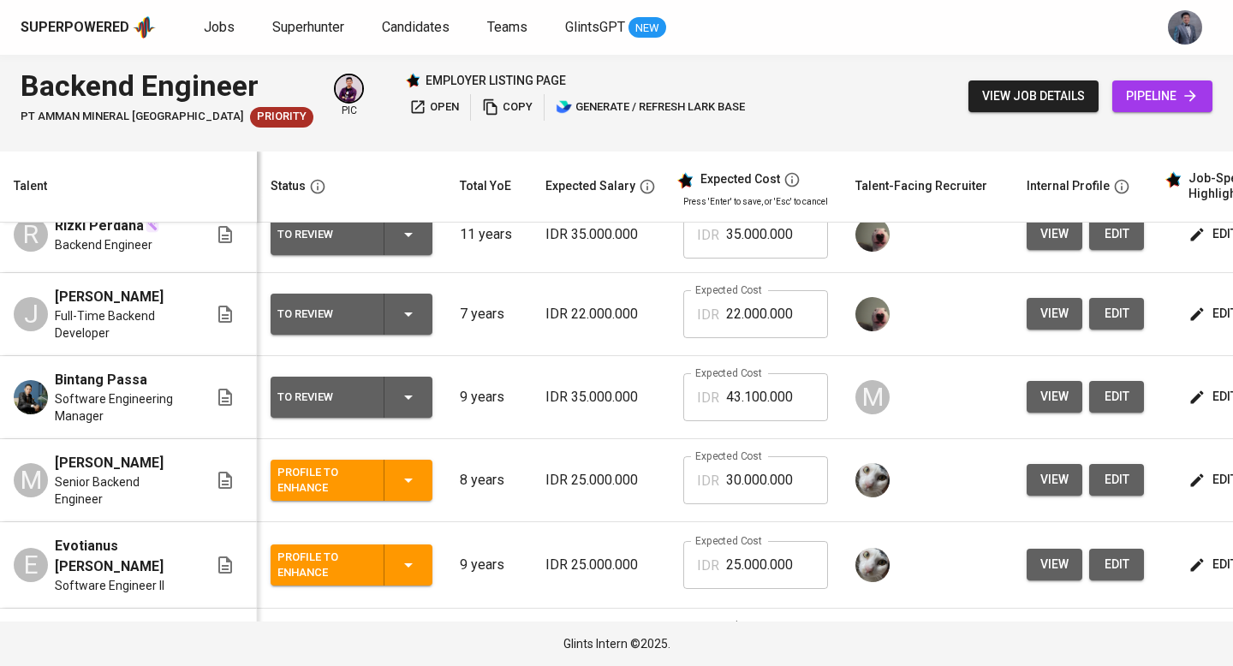
scroll to position [99, 0]
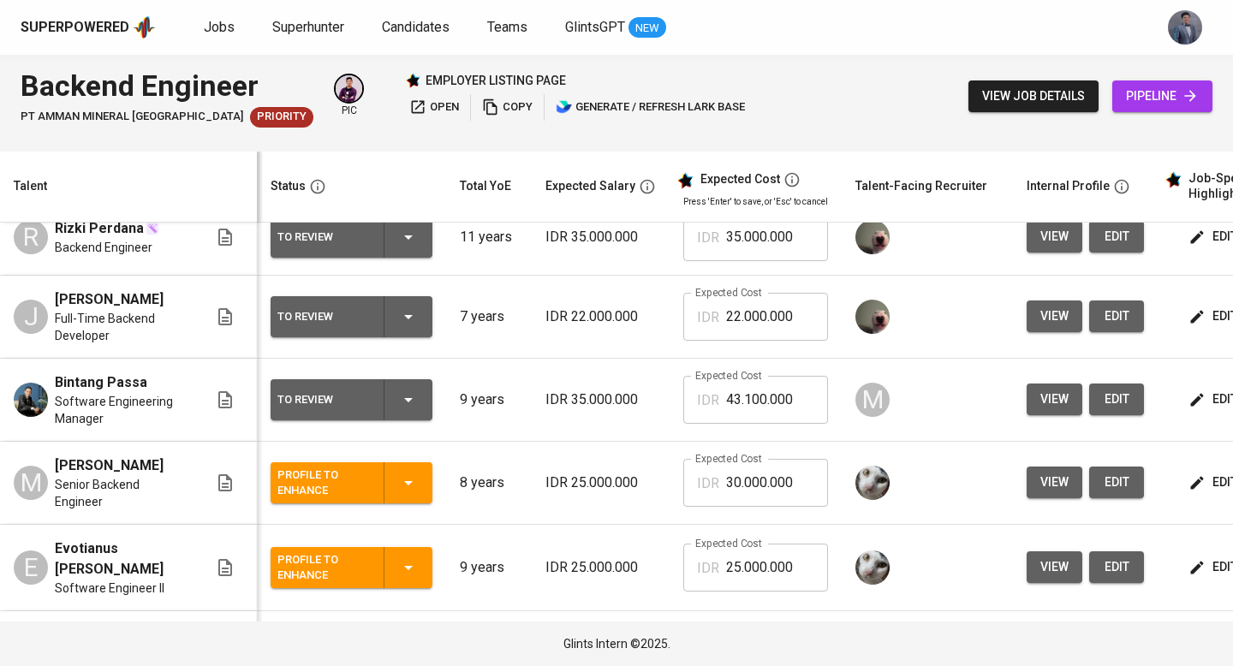
click at [412, 410] on icon "button" at bounding box center [408, 399] width 21 height 21
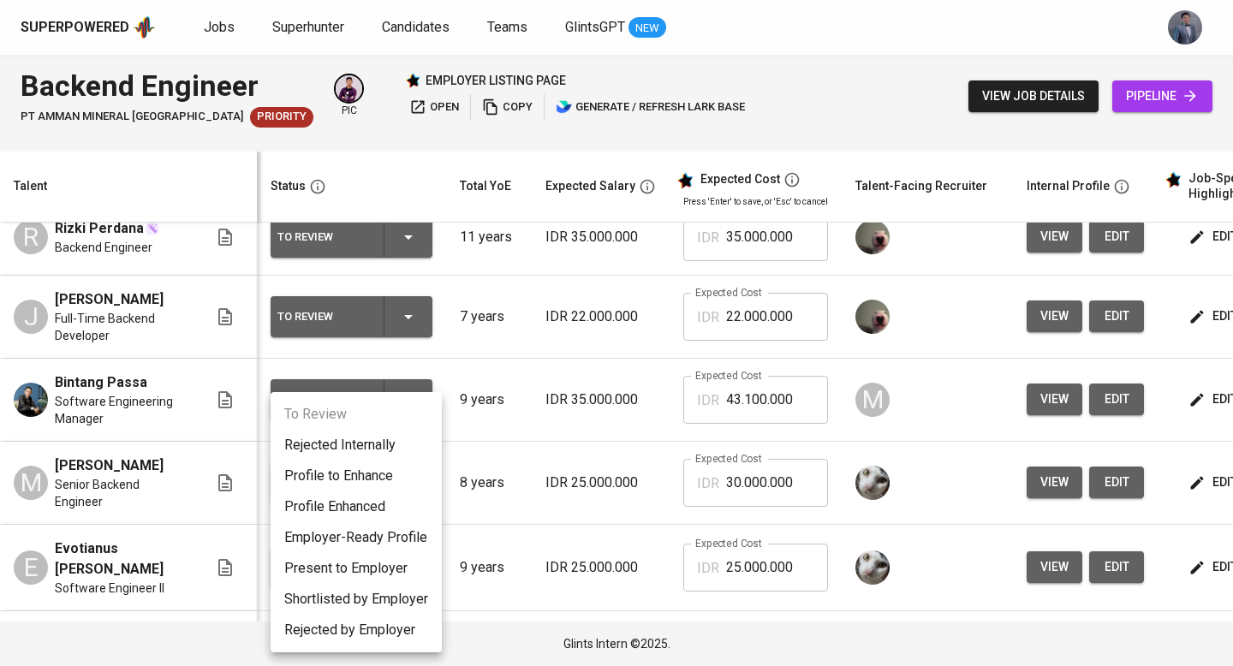
click at [478, 380] on div at bounding box center [616, 333] width 1233 height 666
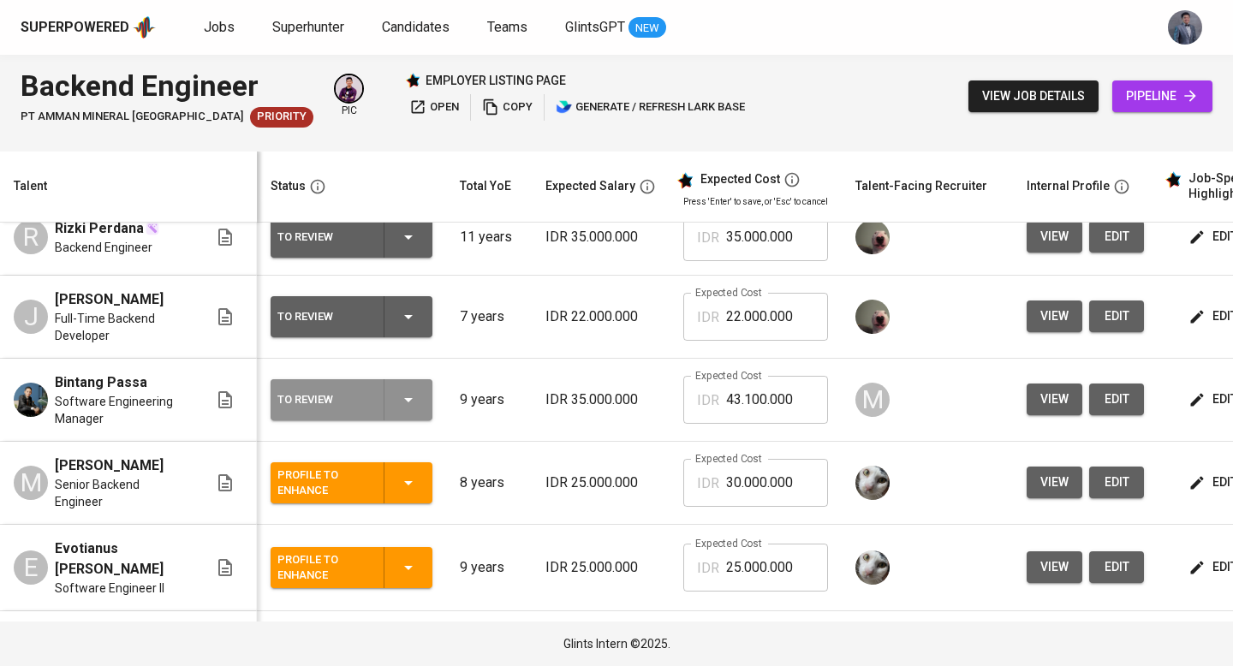
click at [413, 410] on icon "button" at bounding box center [408, 399] width 21 height 21
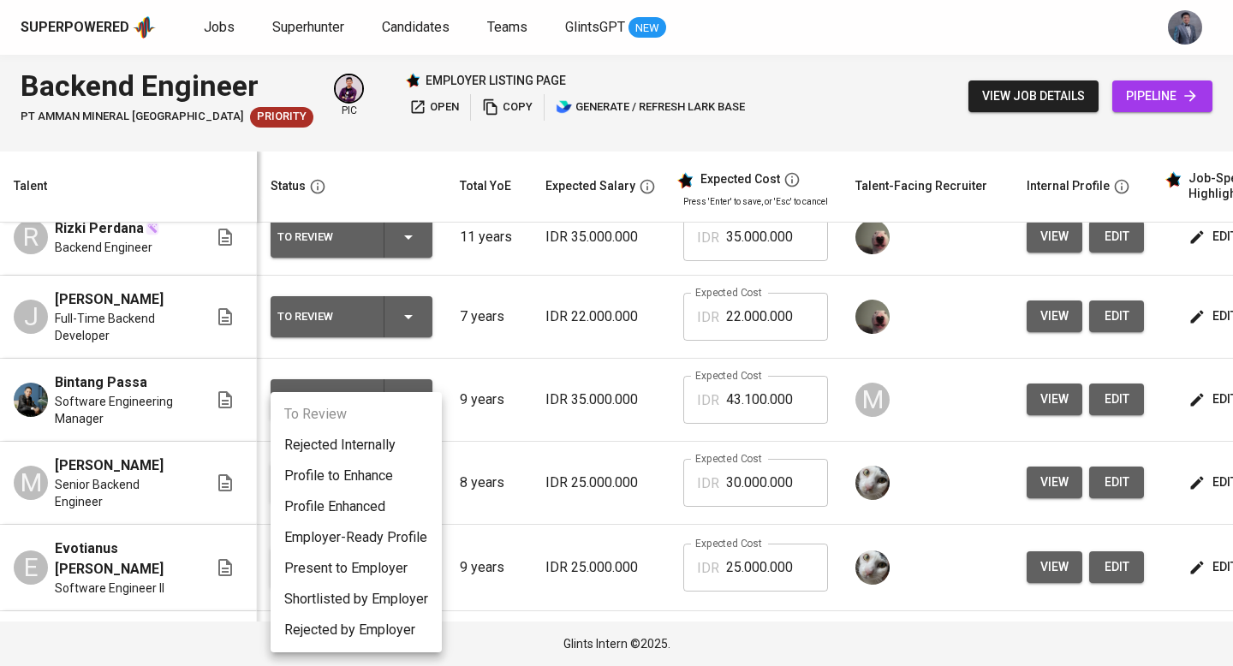
click at [544, 398] on div at bounding box center [616, 333] width 1233 height 666
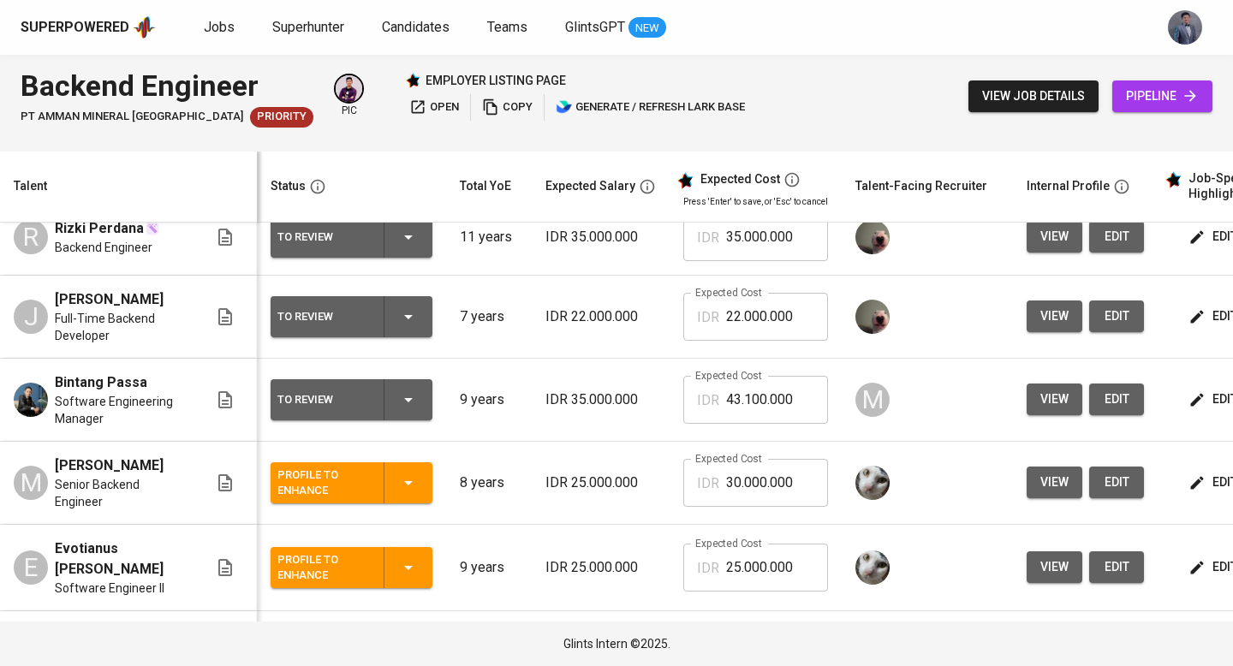
scroll to position [0, 245]
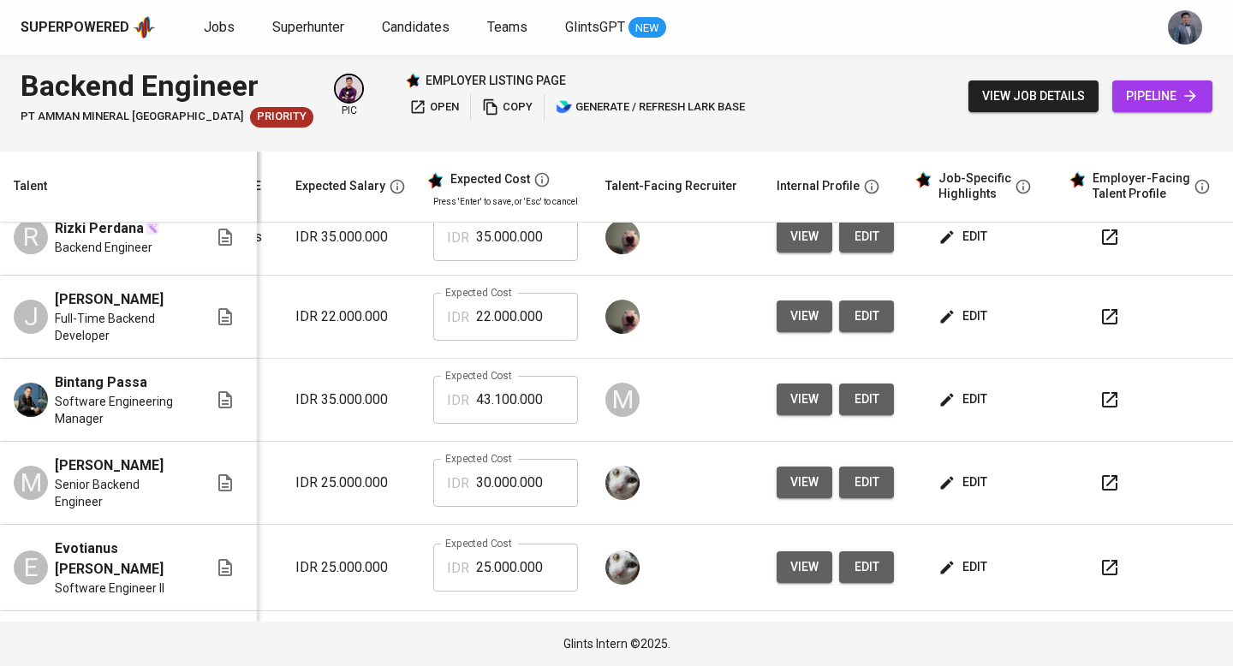
click at [1102, 405] on icon "button" at bounding box center [1109, 399] width 15 height 15
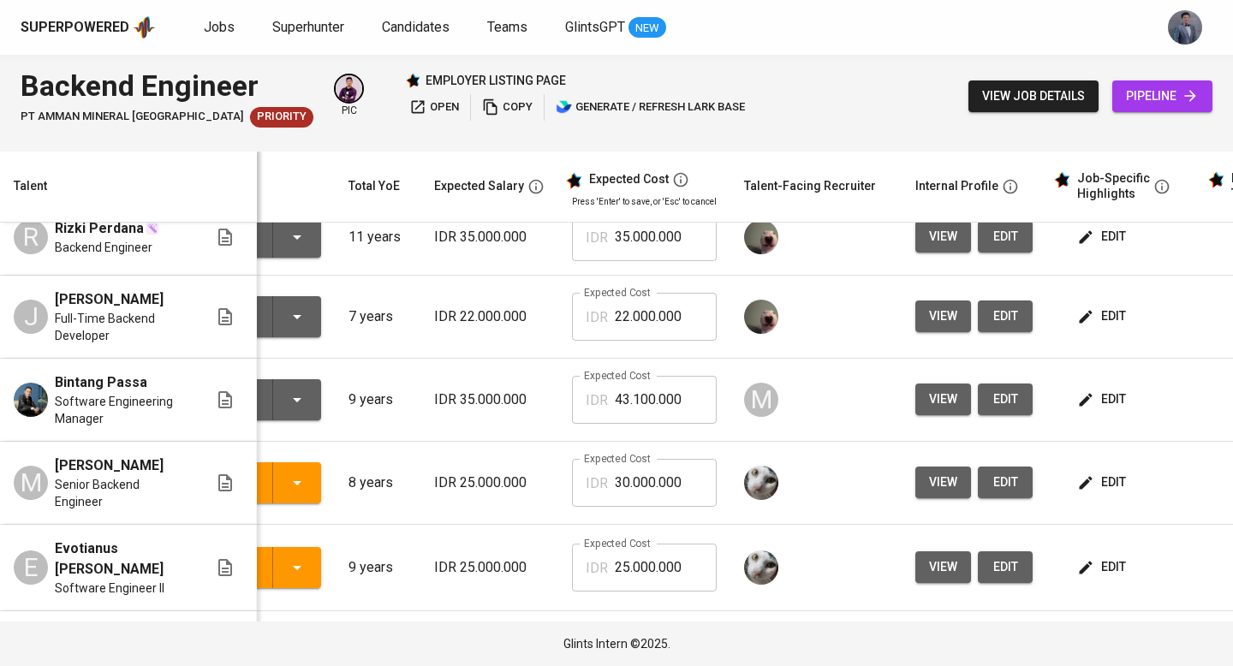
scroll to position [99, 0]
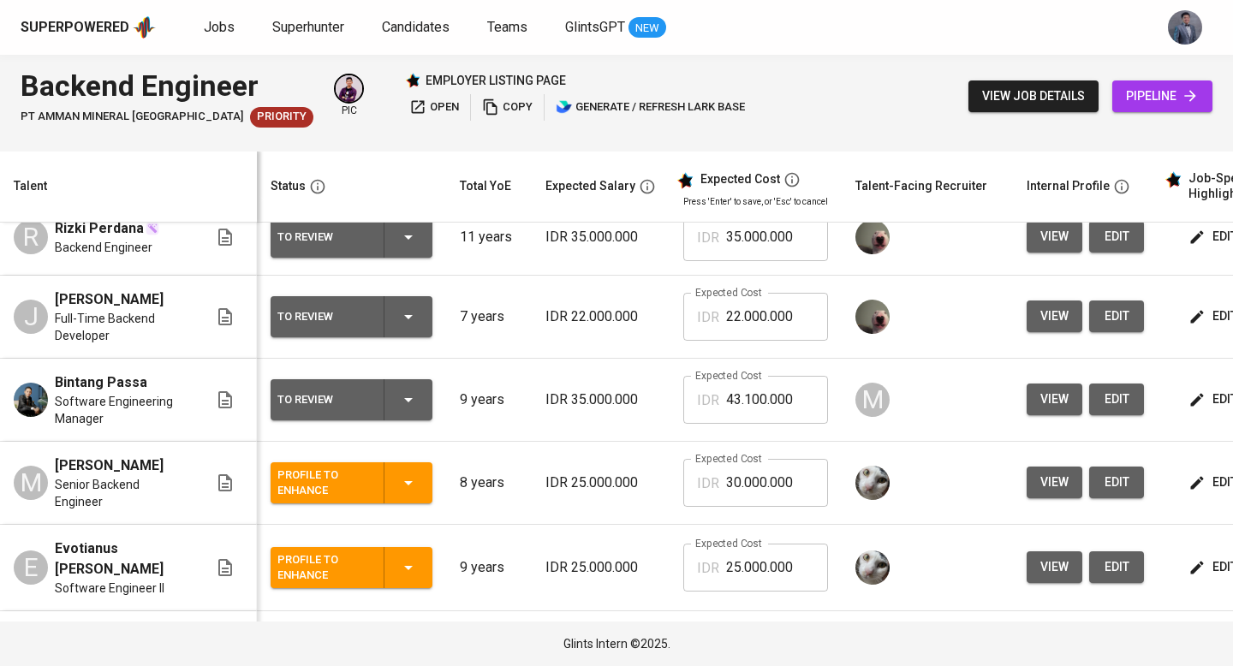
click at [414, 410] on icon "button" at bounding box center [408, 399] width 21 height 21
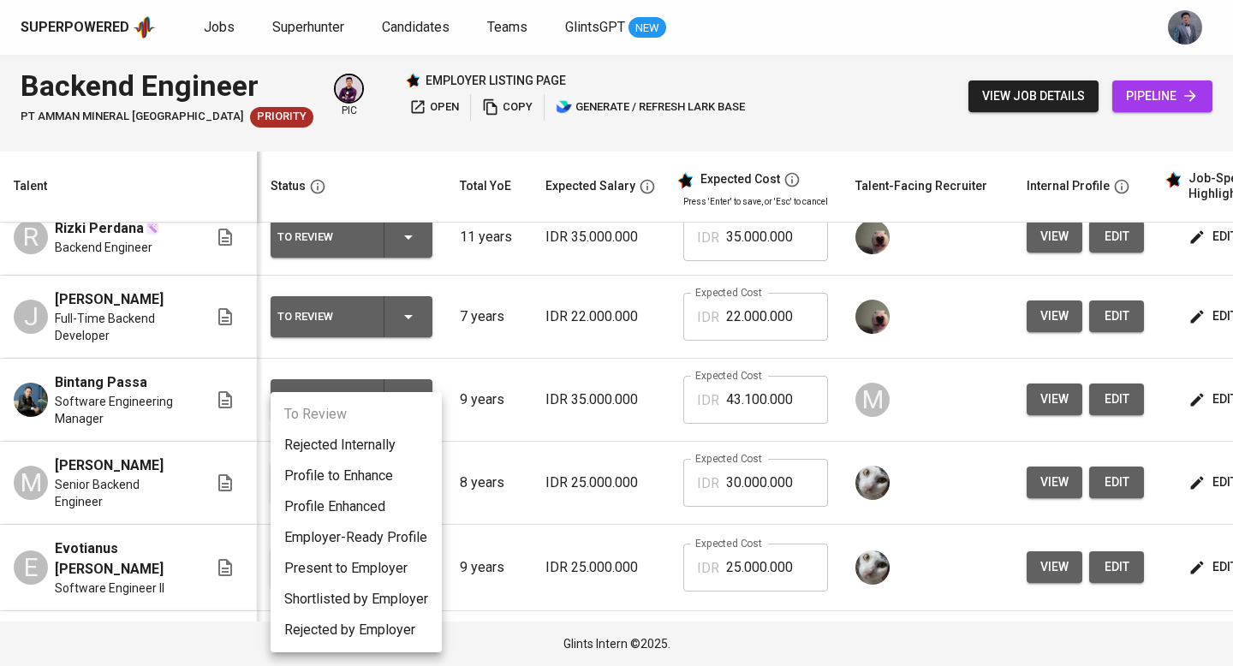
click at [380, 535] on li "Employer-Ready Profile" at bounding box center [355, 537] width 171 height 31
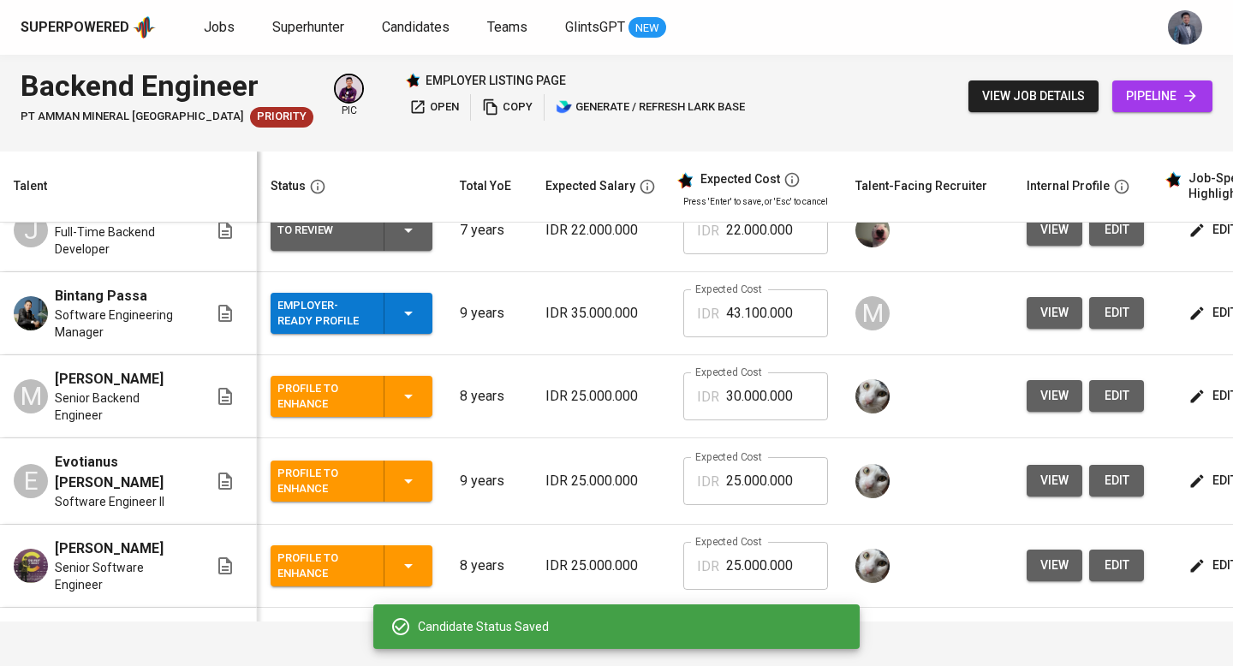
scroll to position [170, 0]
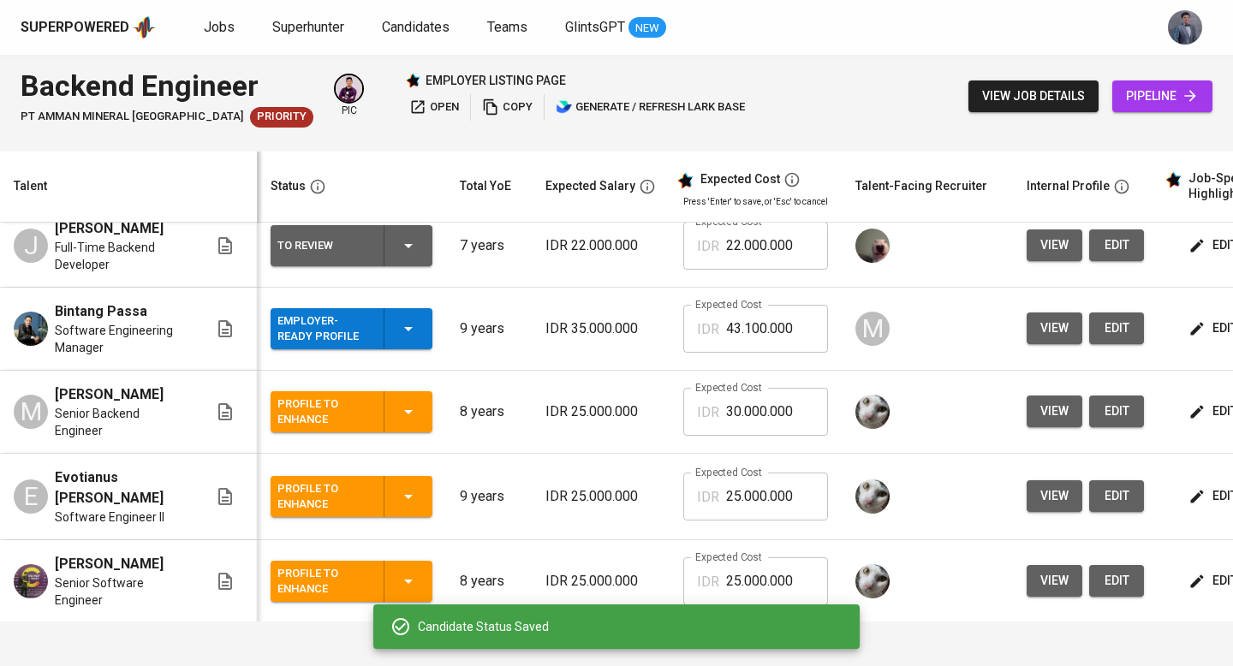
click at [422, 348] on div "Employer-Ready Profile" at bounding box center [351, 328] width 148 height 41
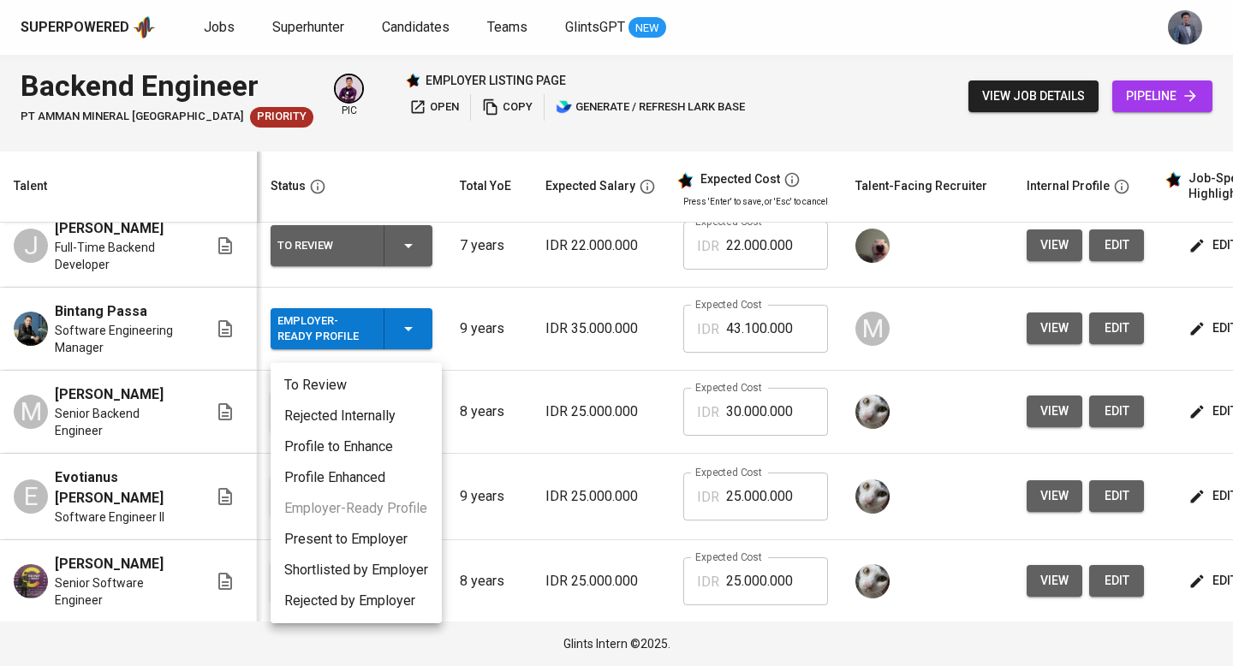
drag, startPoint x: 368, startPoint y: 596, endPoint x: 371, endPoint y: 542, distance: 54.0
click at [371, 542] on ul "To Review Rejected Internally Profile to Enhance Profile Enhanced Employer-Read…" at bounding box center [355, 493] width 171 height 260
click at [371, 542] on li "Present to Employer" at bounding box center [355, 539] width 171 height 31
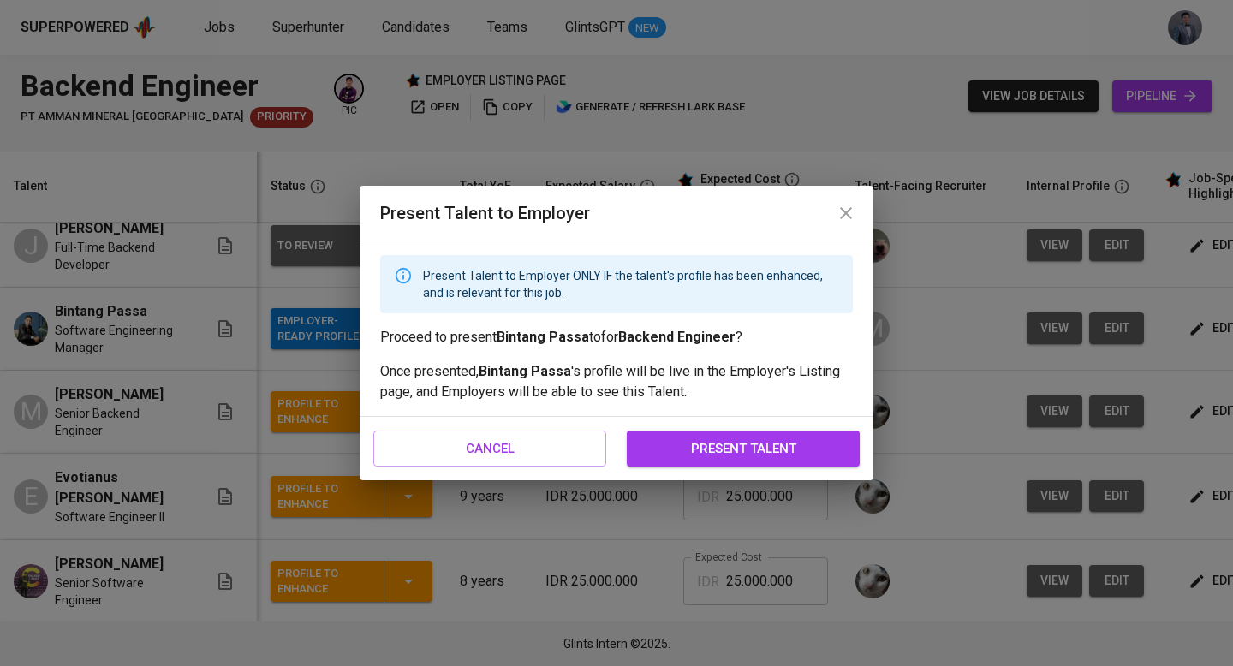
click at [643, 451] on button "present talent" at bounding box center [743, 449] width 233 height 36
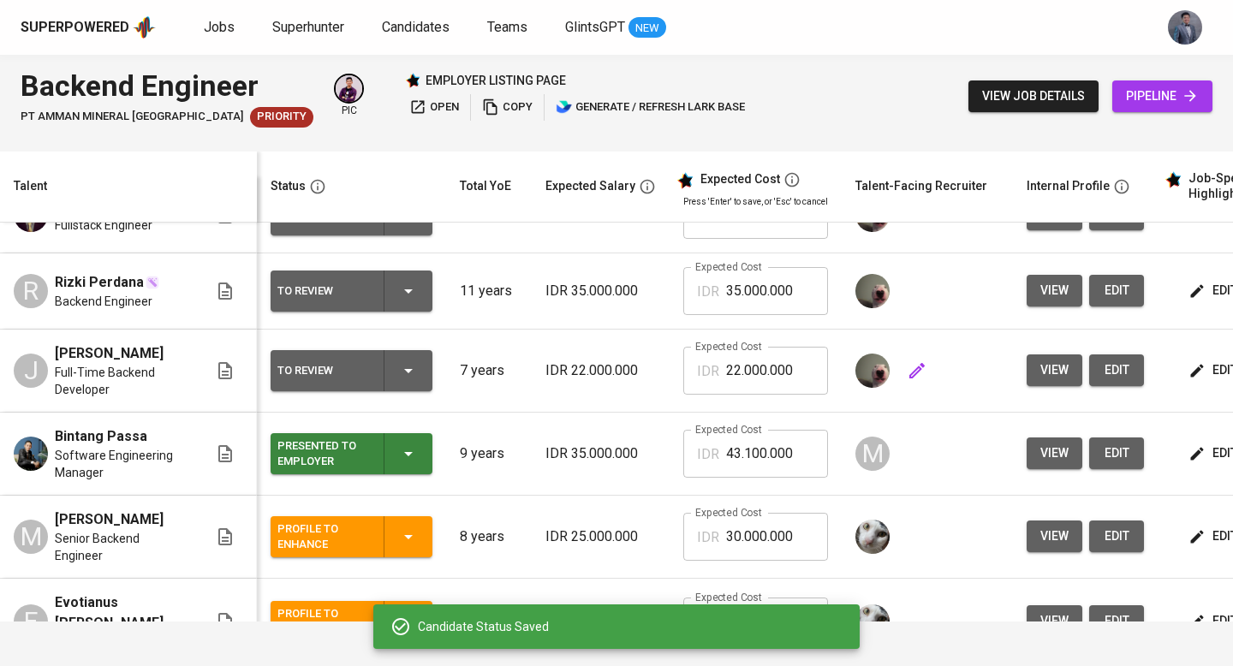
scroll to position [0, 245]
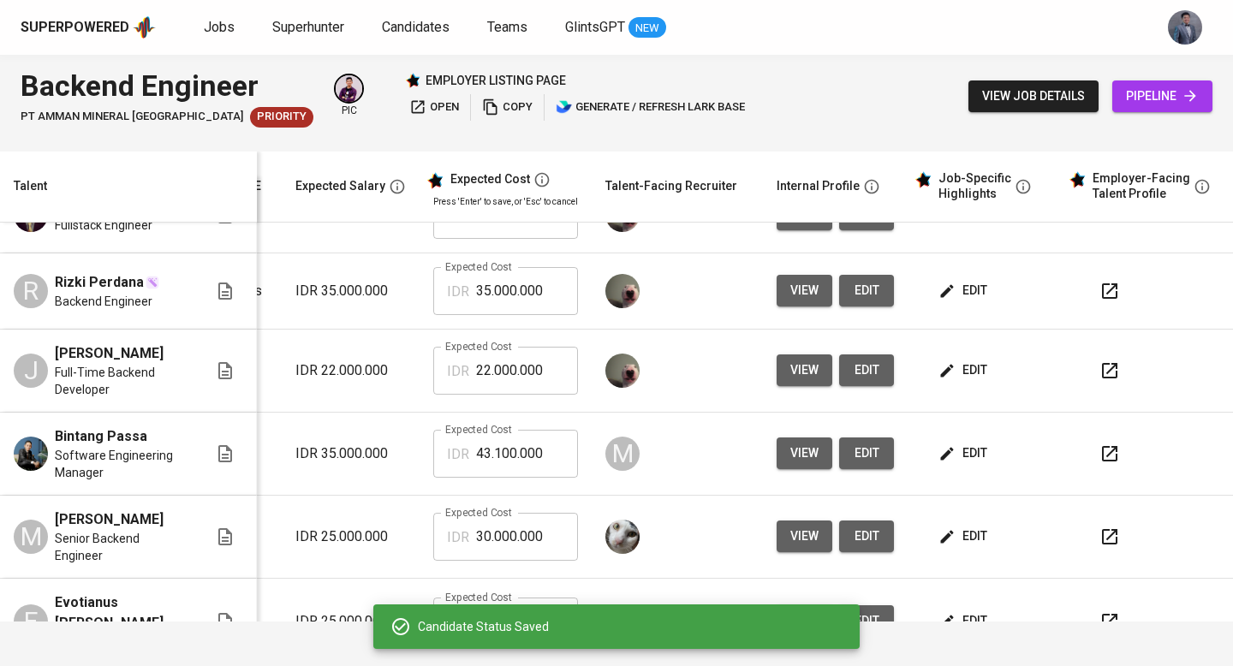
click at [1103, 371] on icon "button" at bounding box center [1109, 370] width 21 height 21
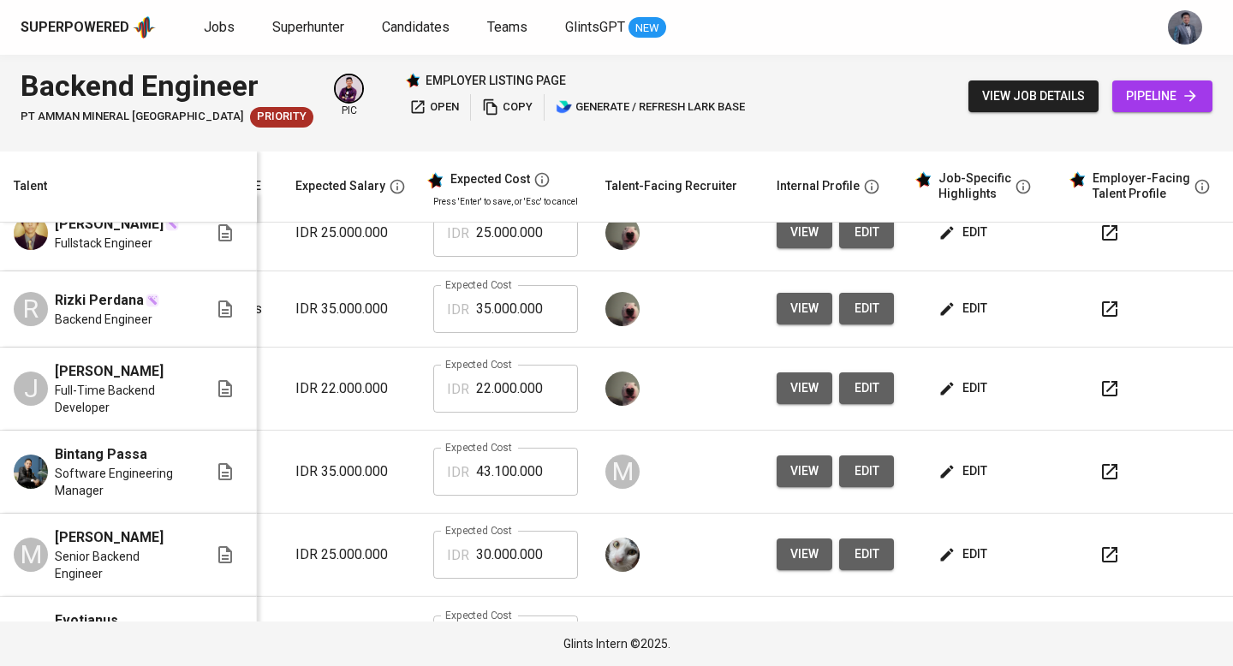
click at [1099, 318] on icon "button" at bounding box center [1109, 309] width 21 height 21
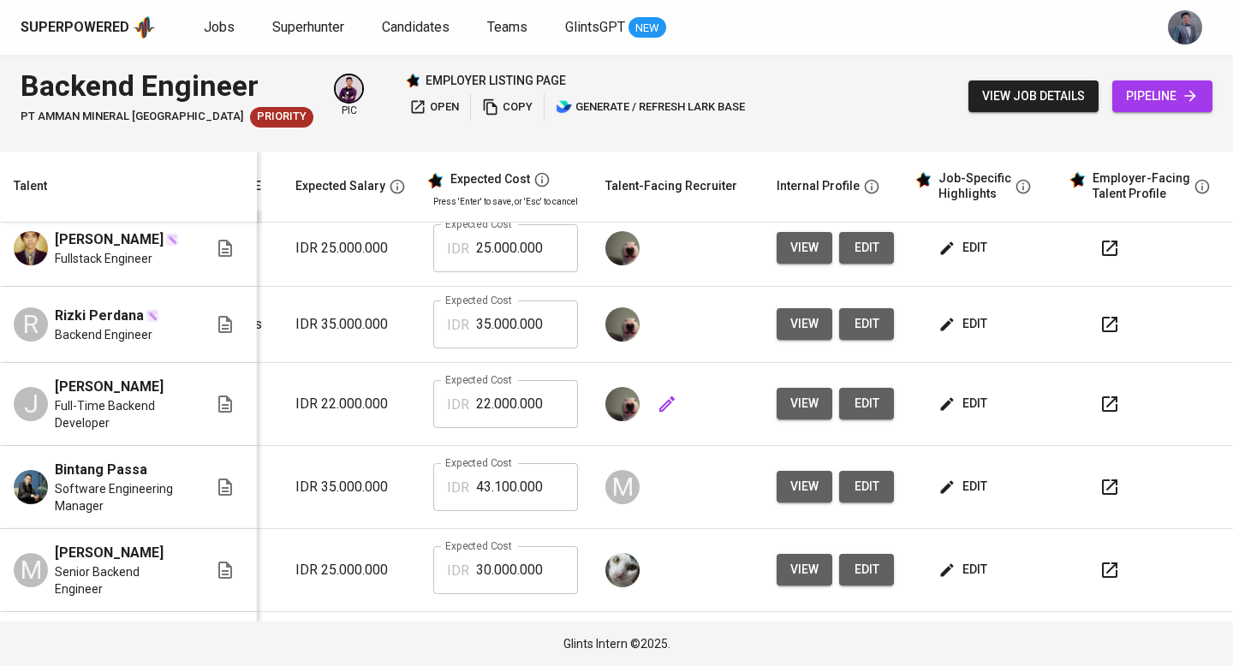
scroll to position [0, 258]
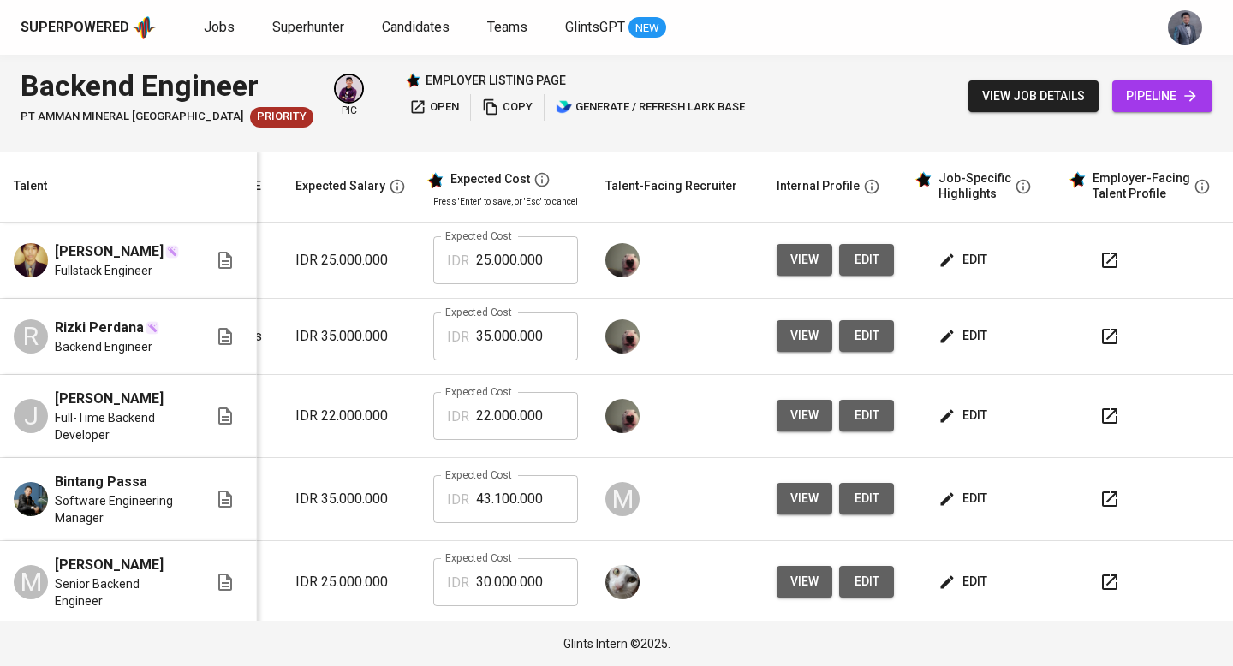
click at [1099, 347] on icon "button" at bounding box center [1109, 336] width 21 height 21
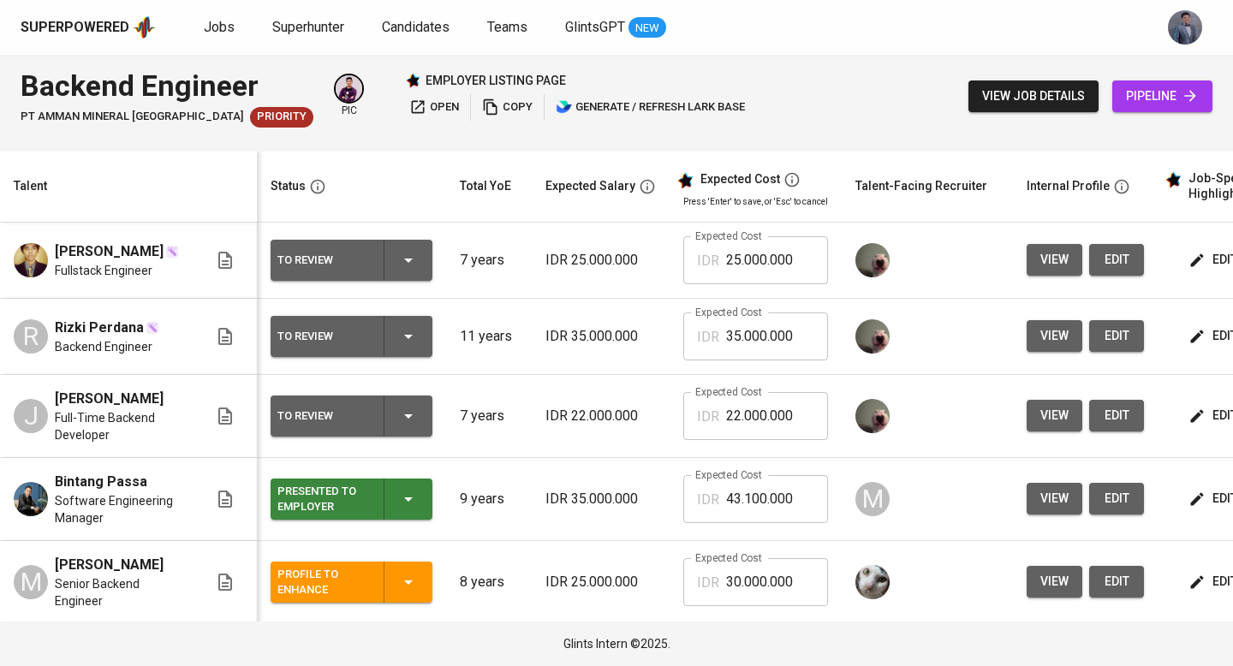
scroll to position [0, 0]
click at [412, 347] on icon "button" at bounding box center [408, 336] width 21 height 21
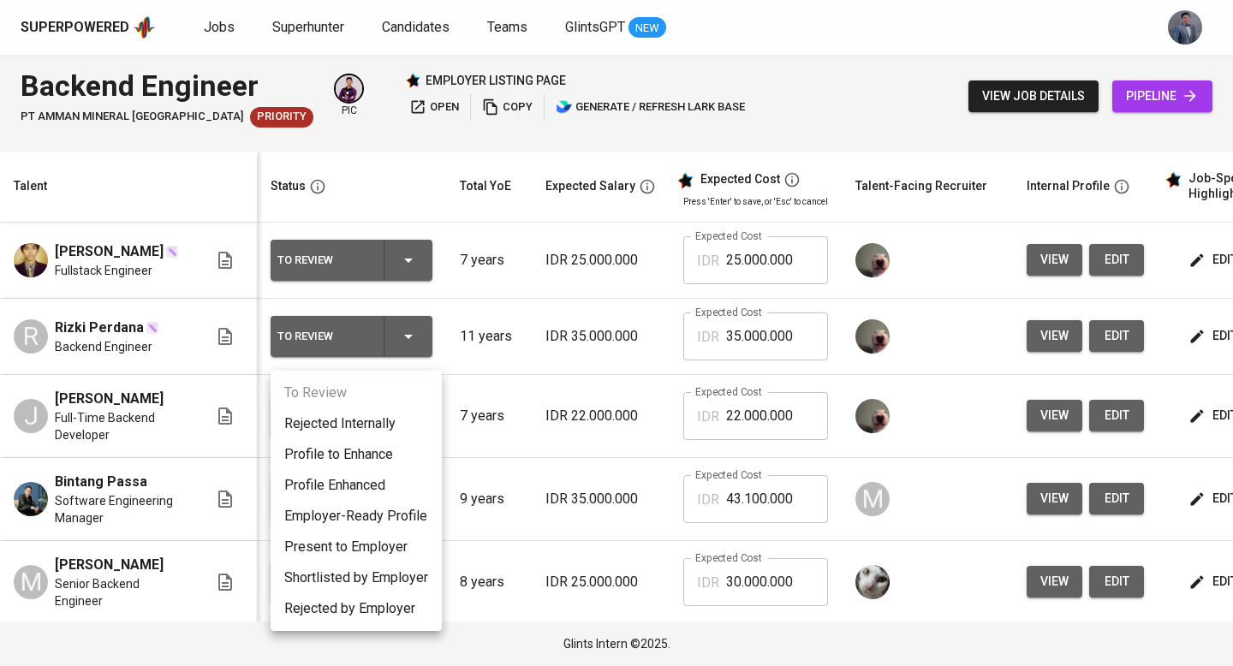
click at [389, 455] on li "Profile to Enhance" at bounding box center [355, 454] width 171 height 31
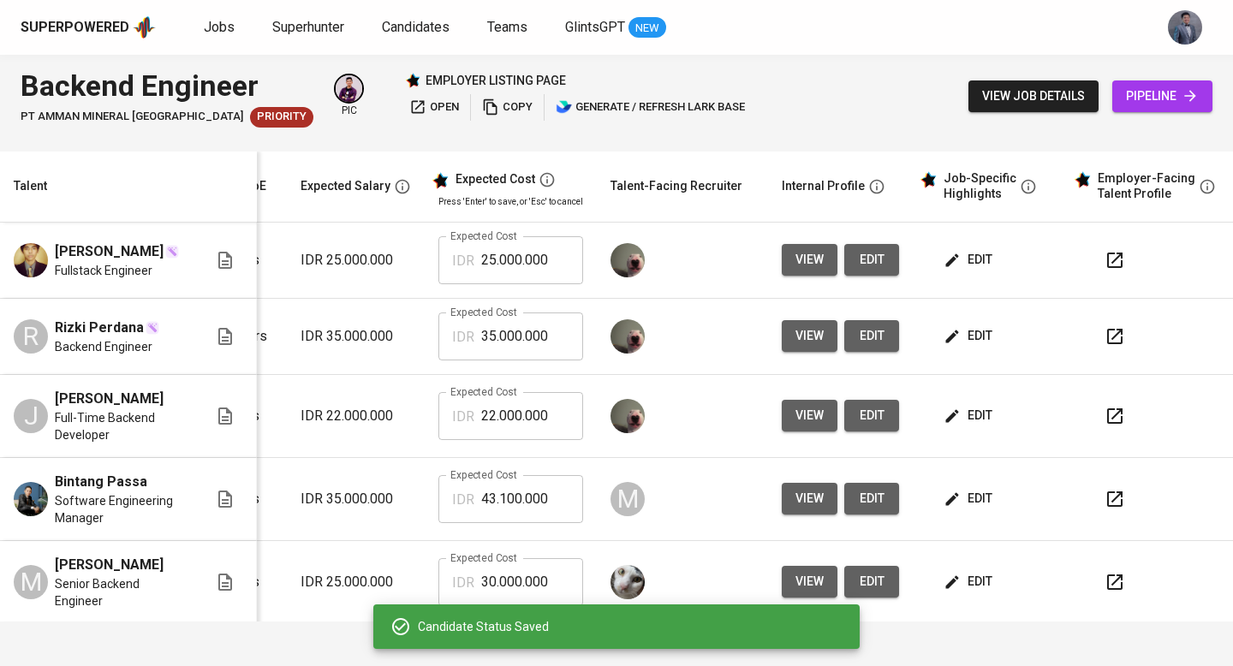
scroll to position [0, 258]
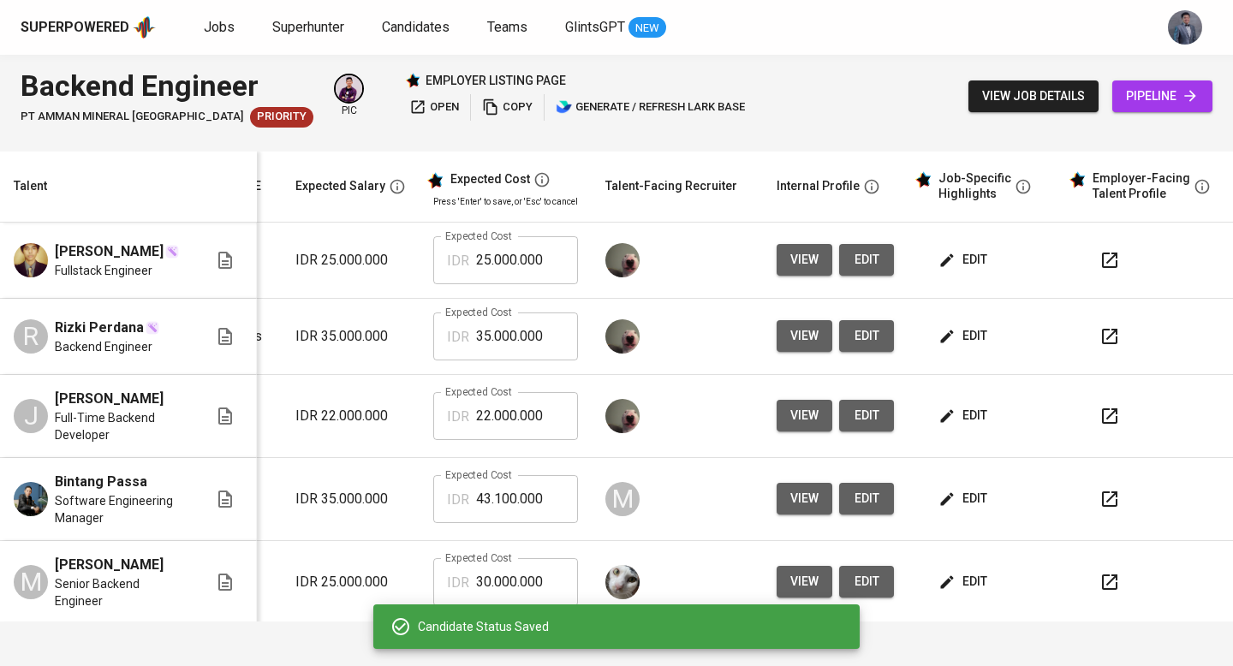
click at [1099, 421] on icon "button" at bounding box center [1109, 416] width 21 height 21
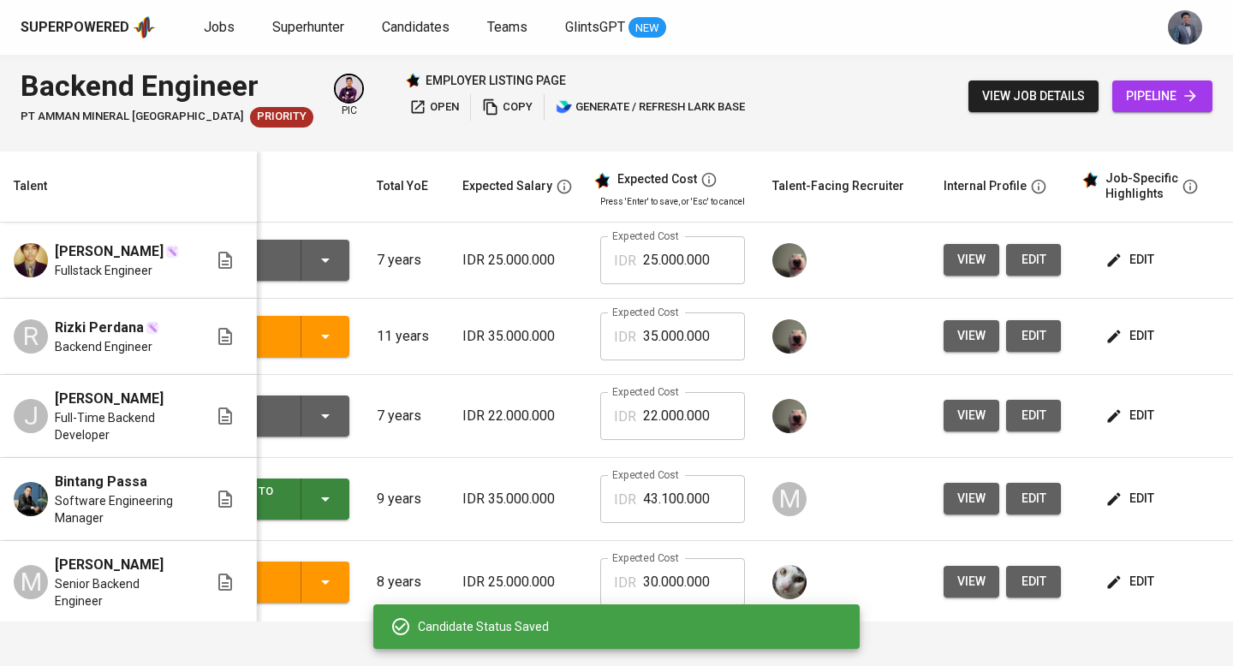
scroll to position [0, 0]
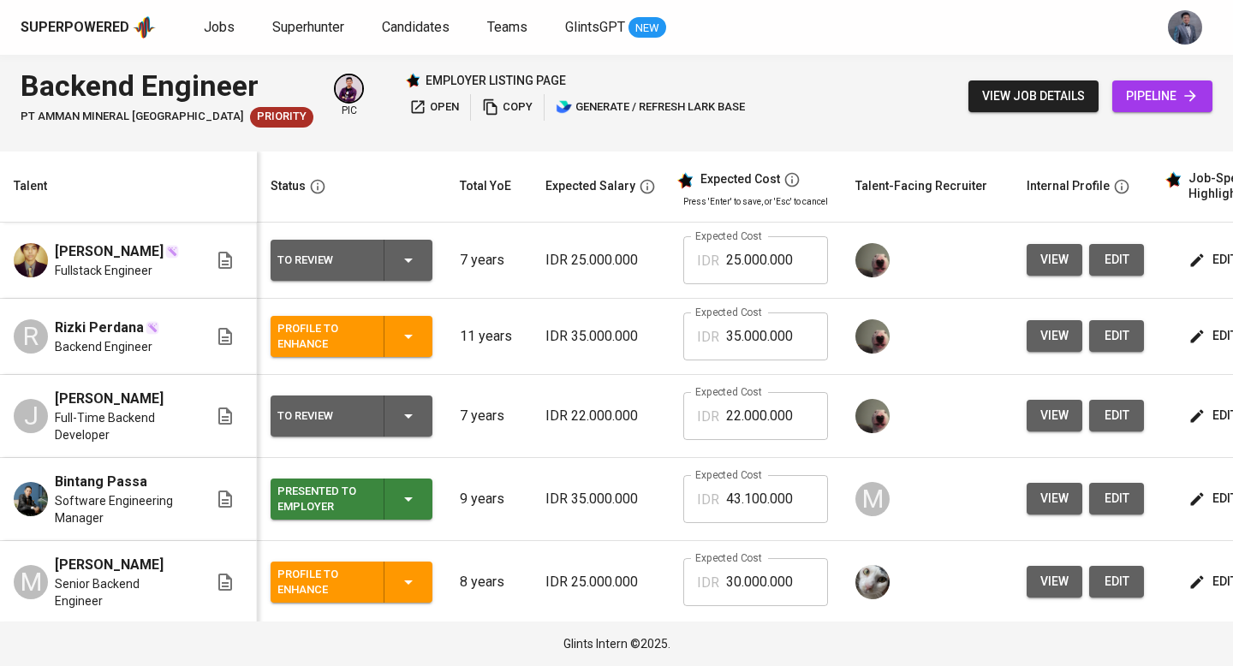
click at [407, 426] on icon "button" at bounding box center [408, 416] width 21 height 21
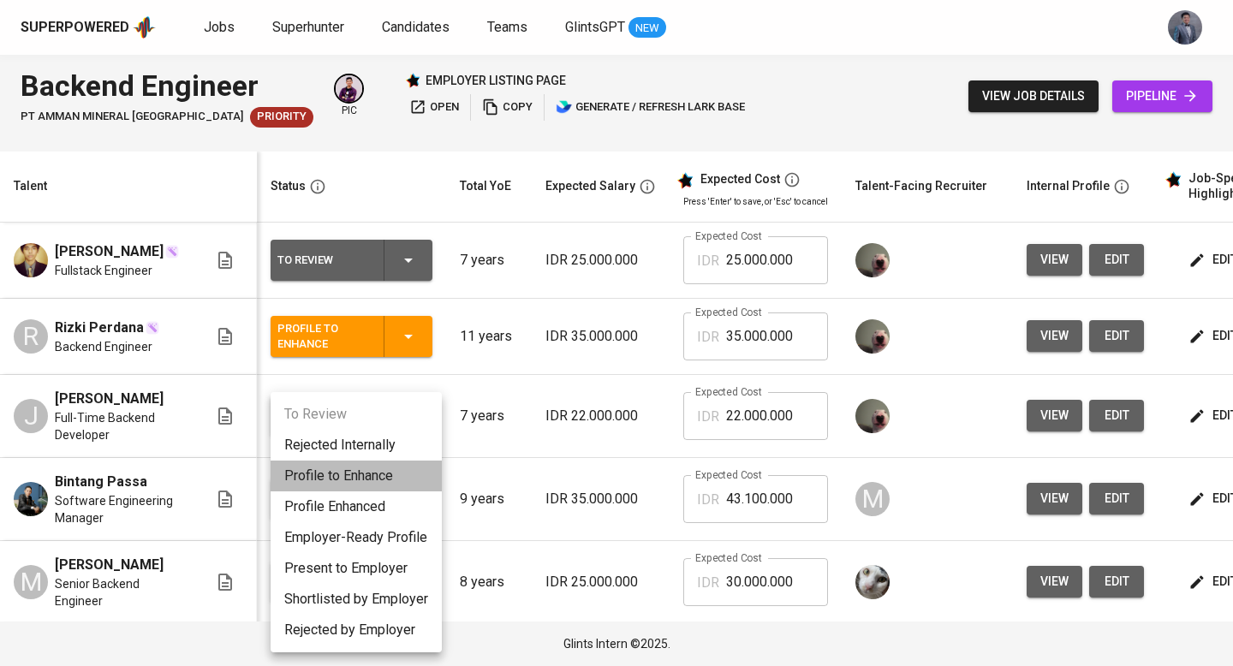
click at [359, 476] on li "Profile to Enhance" at bounding box center [355, 475] width 171 height 31
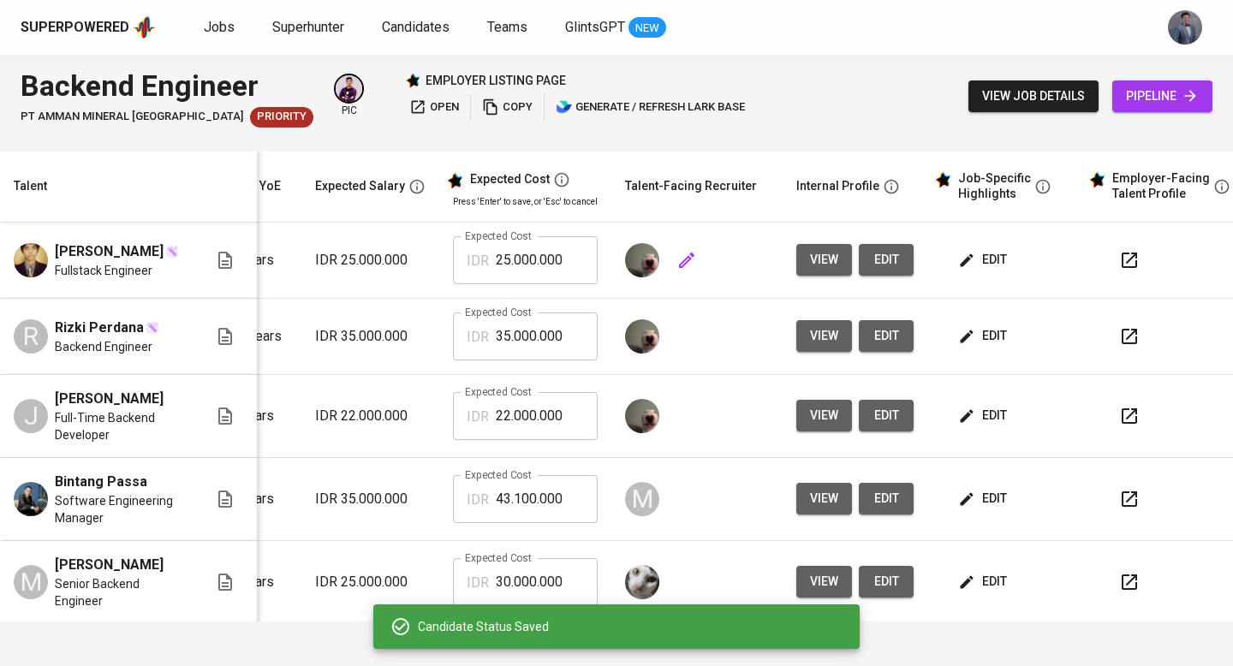
scroll to position [0, 245]
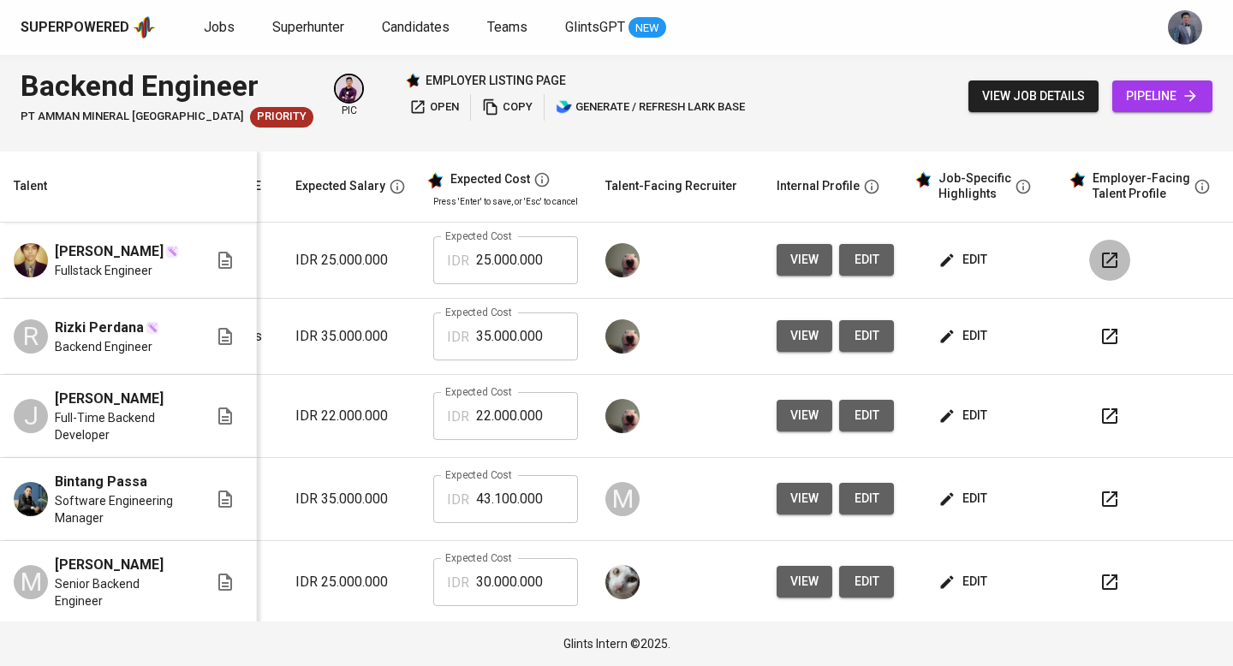
click at [1099, 262] on icon "button" at bounding box center [1109, 260] width 21 height 21
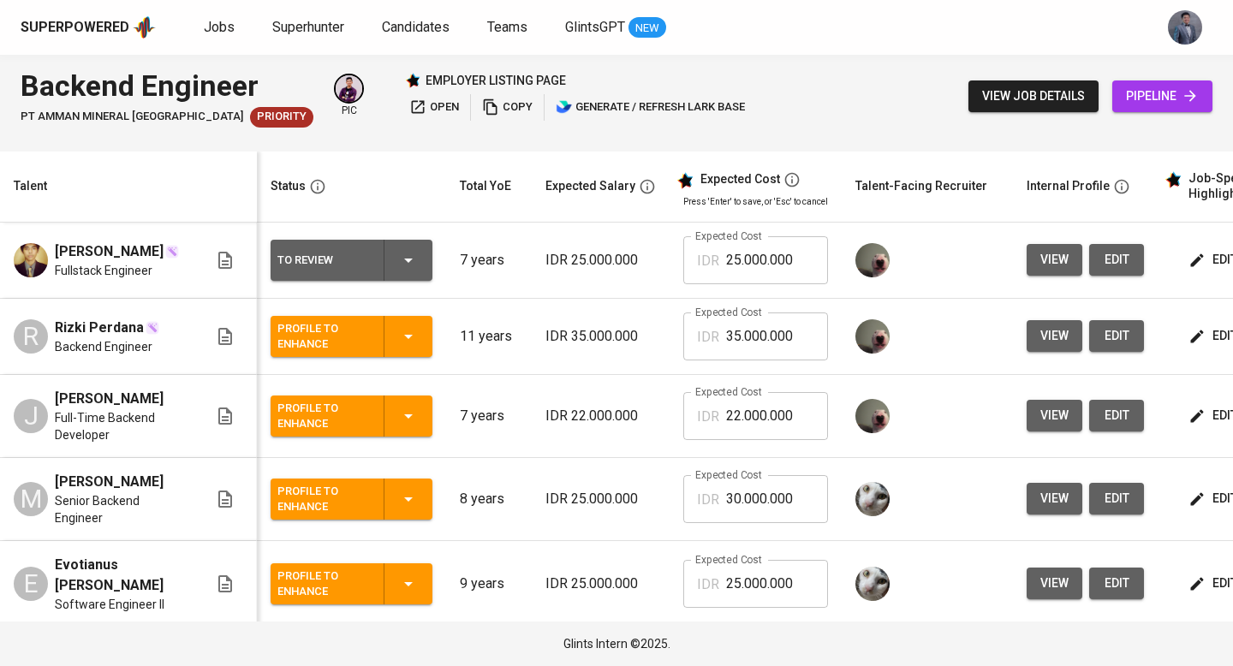
click at [407, 263] on icon "button" at bounding box center [408, 260] width 9 height 4
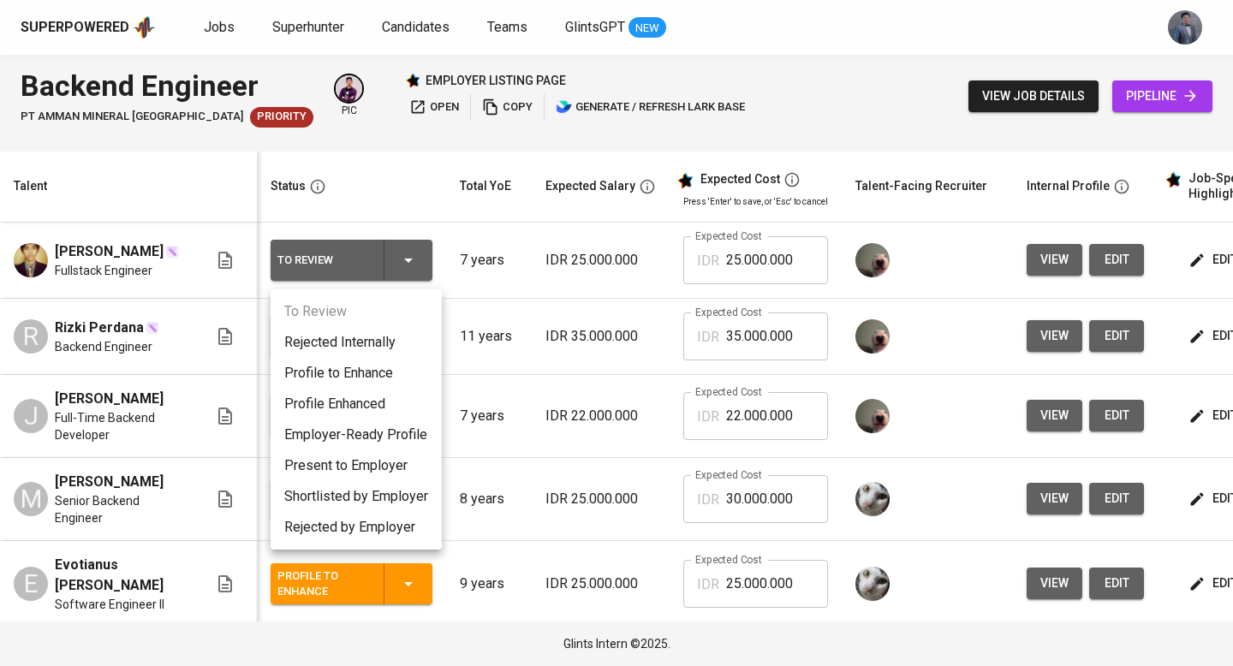
click at [386, 375] on li "Profile to Enhance" at bounding box center [355, 373] width 171 height 31
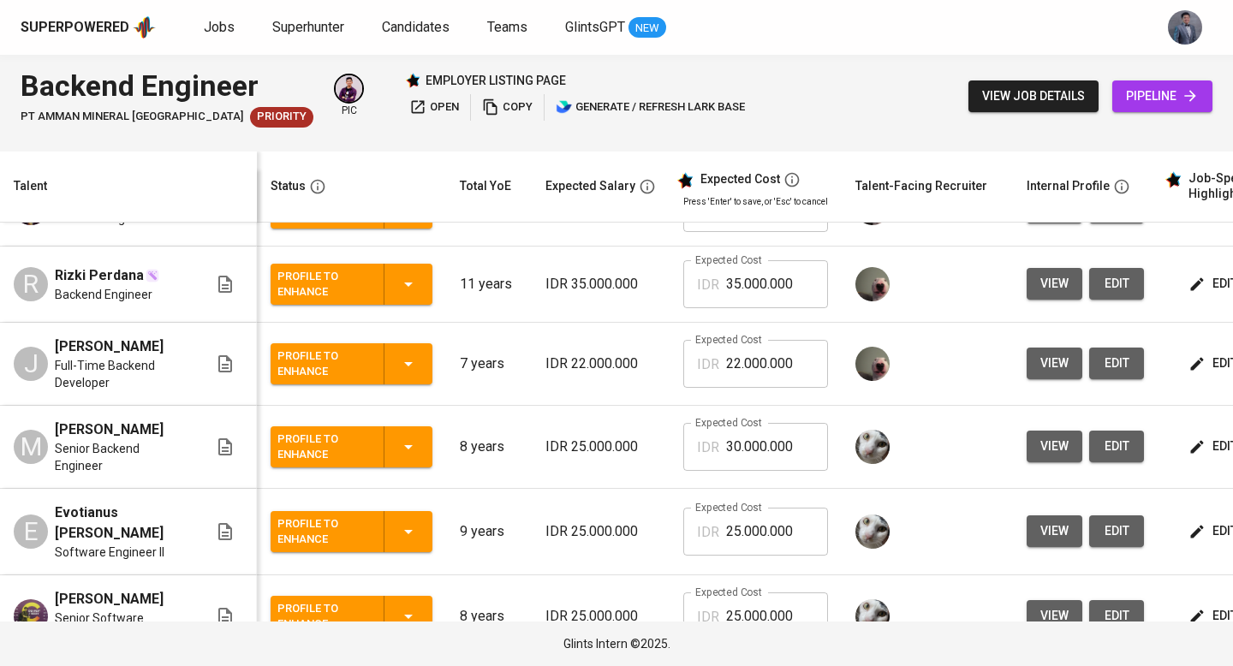
scroll to position [56, 0]
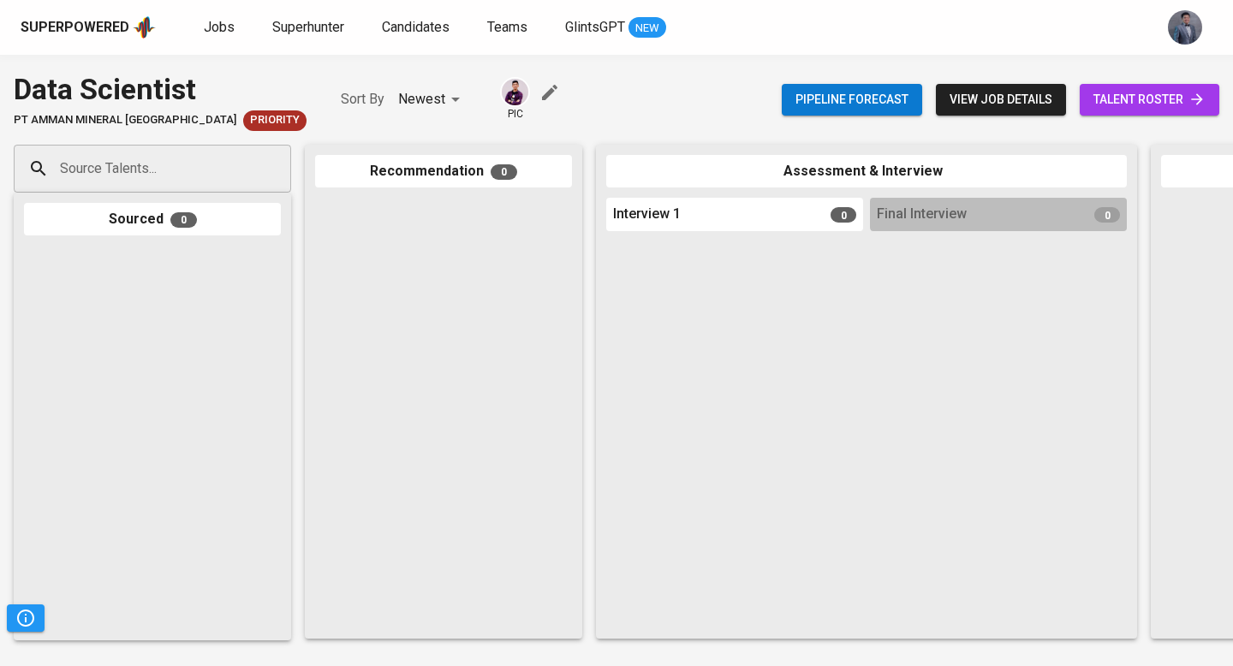
click at [1089, 109] on link "talent roster" at bounding box center [1149, 100] width 140 height 32
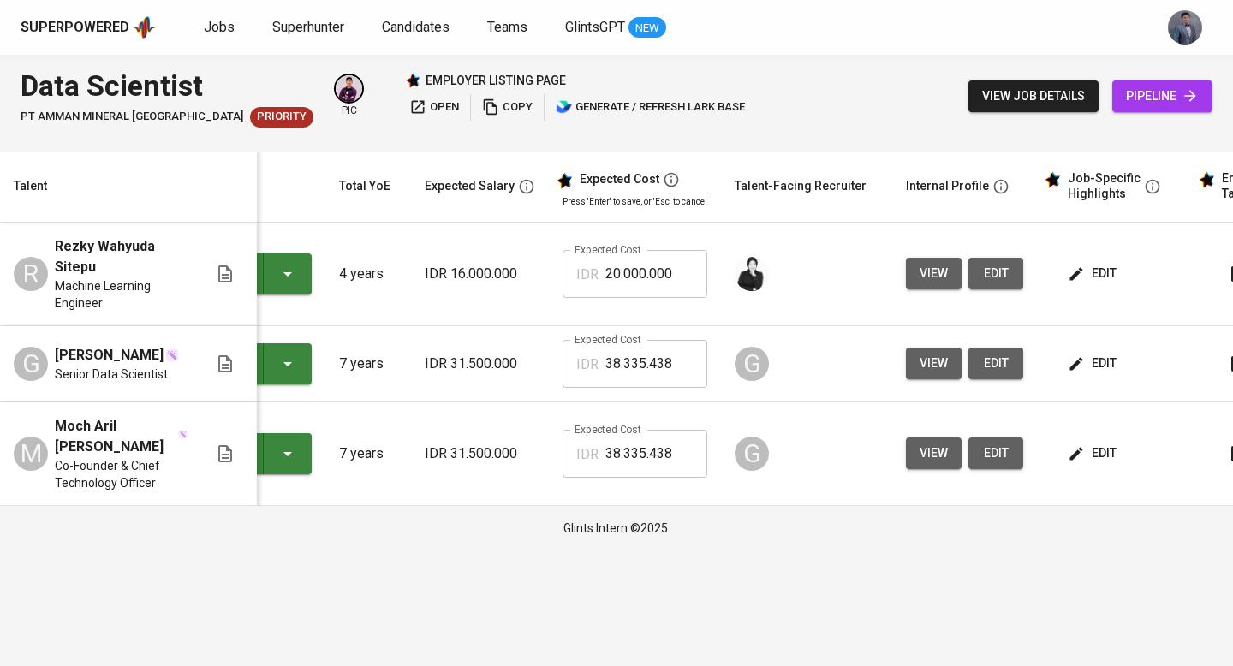
scroll to position [0, 233]
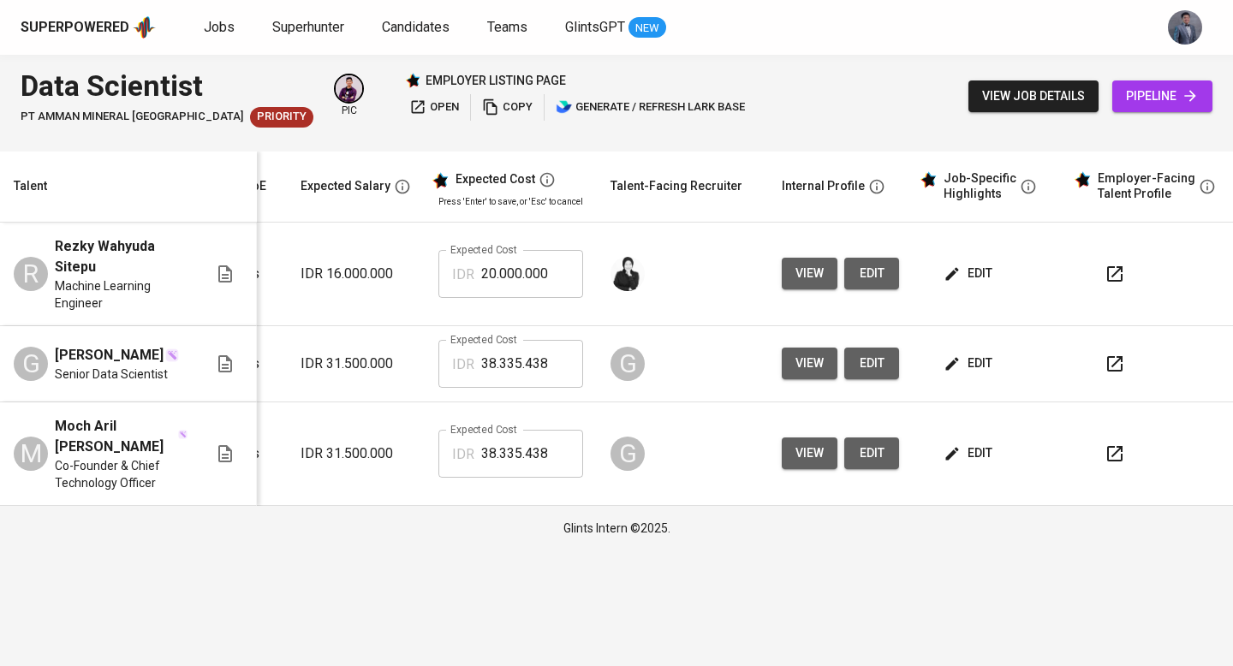
click at [1110, 451] on icon "button" at bounding box center [1114, 453] width 21 height 21
click at [1122, 276] on button "button" at bounding box center [1114, 273] width 41 height 41
click at [1104, 271] on icon "button" at bounding box center [1114, 274] width 21 height 21
click at [947, 273] on icon "button" at bounding box center [952, 273] width 13 height 13
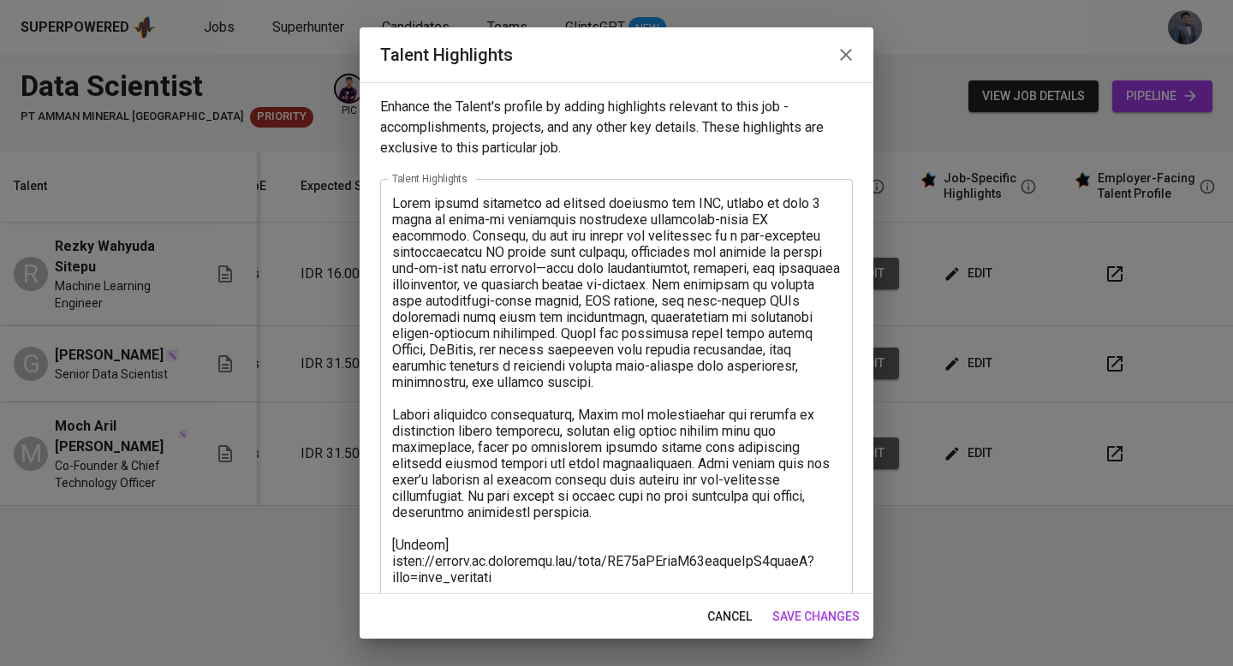
scroll to position [233, 0]
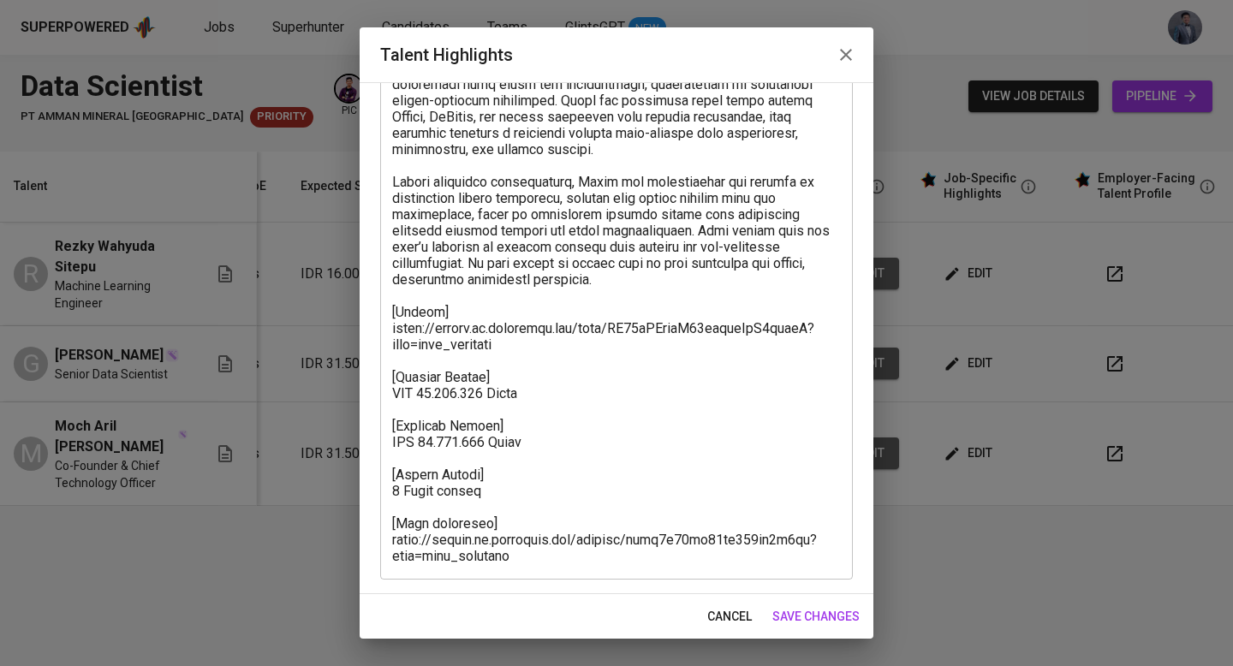
click at [421, 376] on textarea at bounding box center [616, 263] width 449 height 602
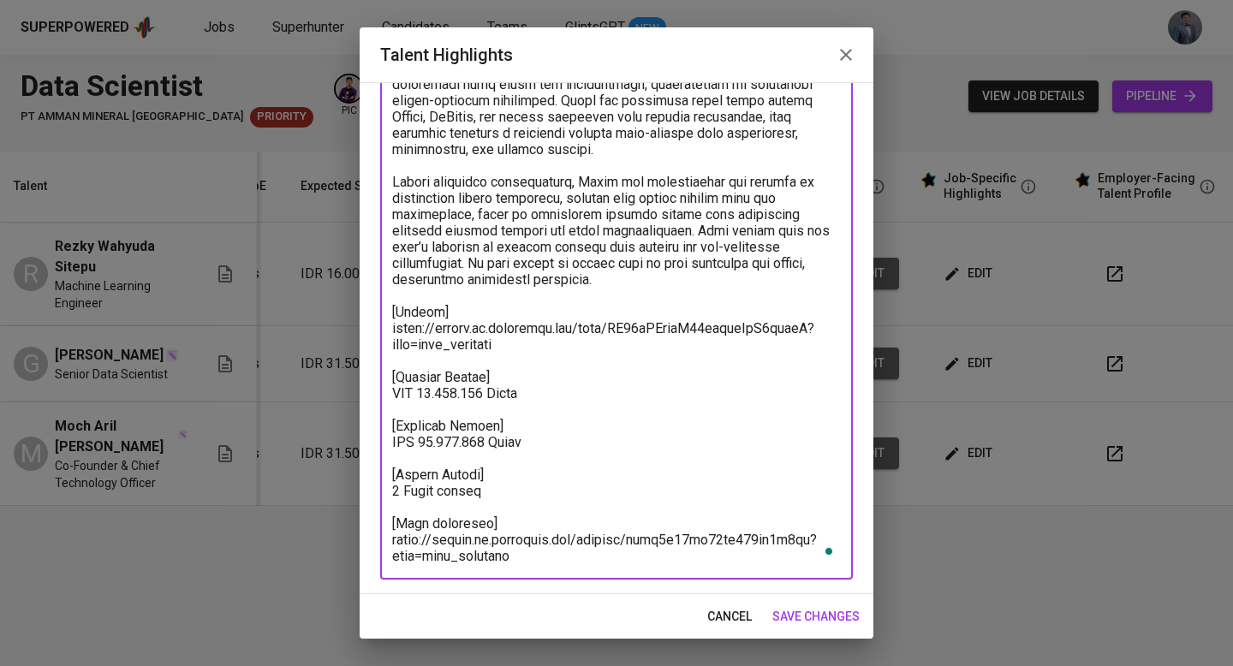
click at [548, 397] on textarea "To enrich screen reader interactions, please activate Accessibility in Grammarl…" at bounding box center [616, 263] width 449 height 602
drag, startPoint x: 544, startPoint y: 443, endPoint x: 386, endPoint y: 376, distance: 171.4
click at [386, 376] on div "x Talent Highlights" at bounding box center [616, 262] width 472 height 633
drag, startPoint x: 496, startPoint y: 496, endPoint x: 377, endPoint y: 459, distance: 125.6
click at [377, 459] on div "Enhance the Talent's profile by adding highlights relevant to this job - accomp…" at bounding box center [616, 338] width 514 height 512
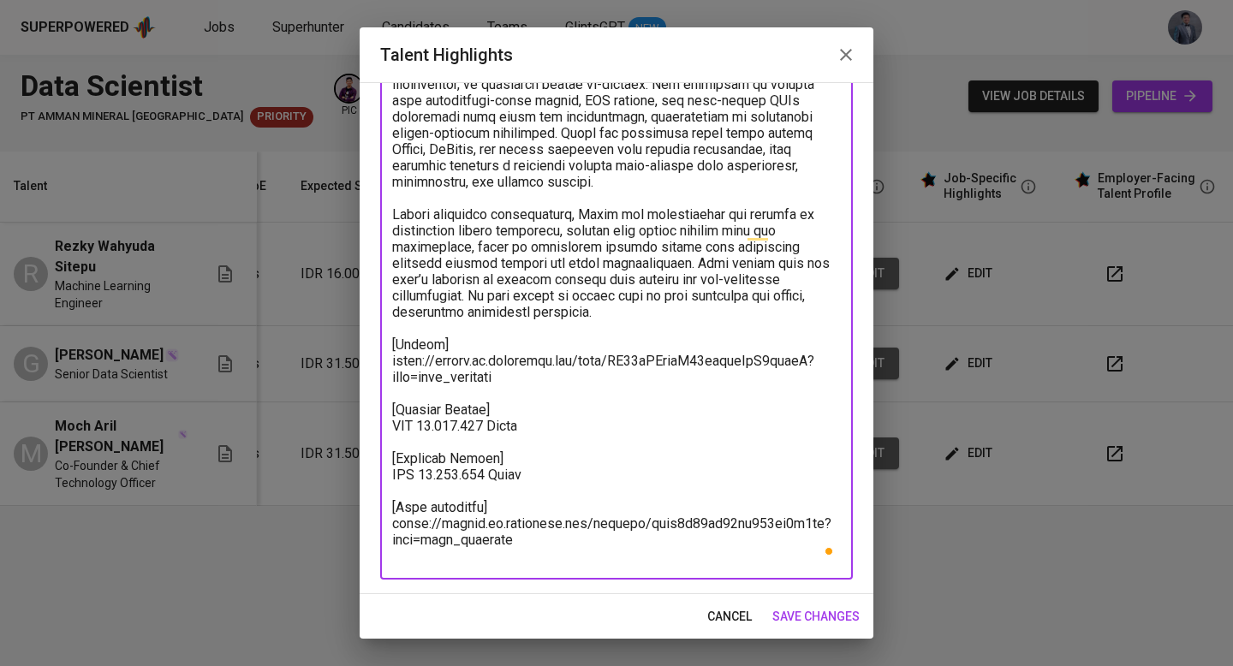
scroll to position [184, 0]
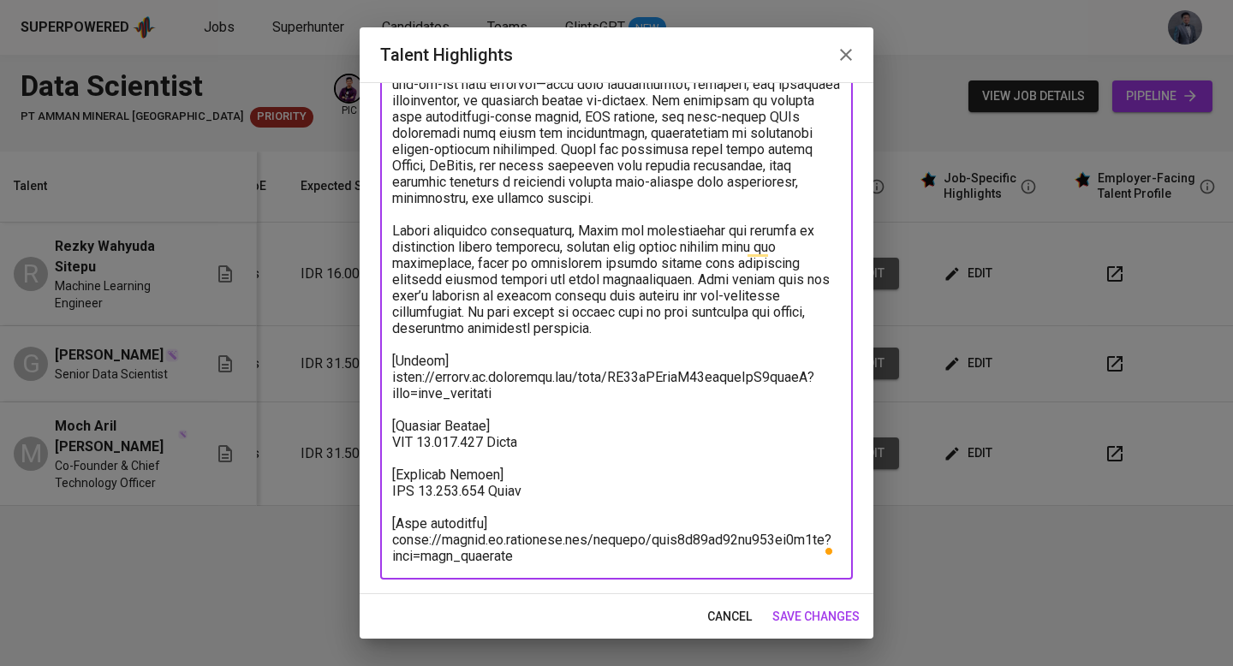
type textarea "Rezky brings expertise in machine learning and NLP, backed by over 4 years of h…"
click at [820, 610] on span "save changes" at bounding box center [815, 616] width 87 height 21
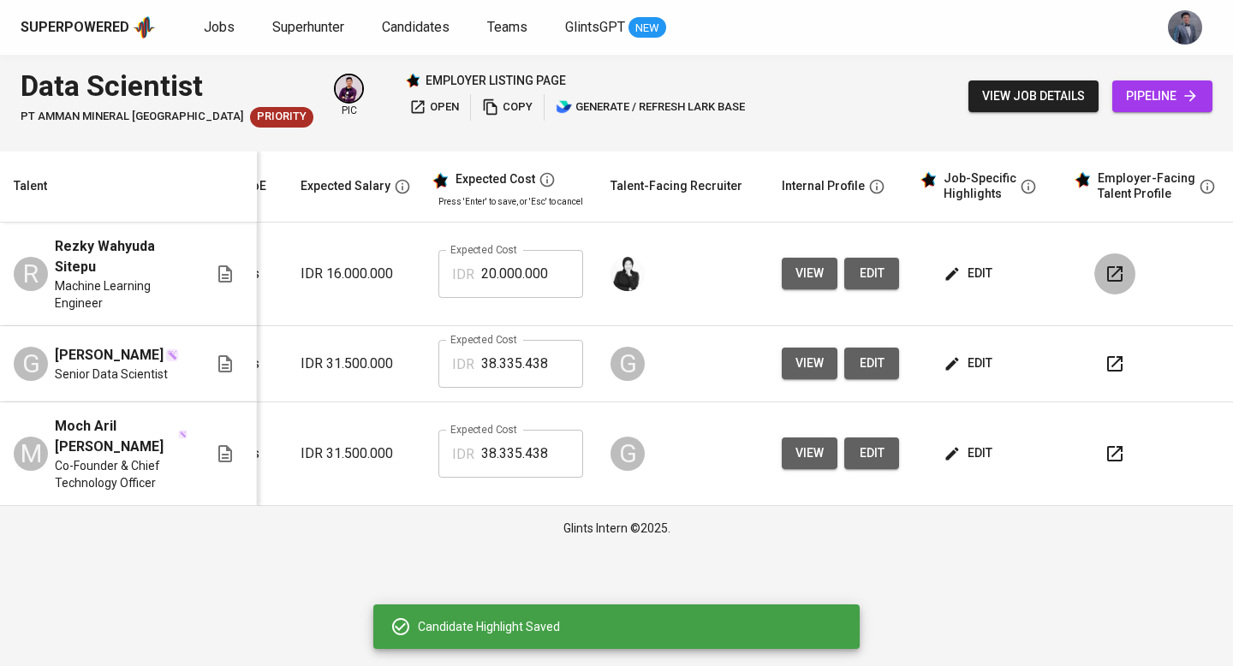
click at [1110, 274] on icon "button" at bounding box center [1114, 274] width 21 height 21
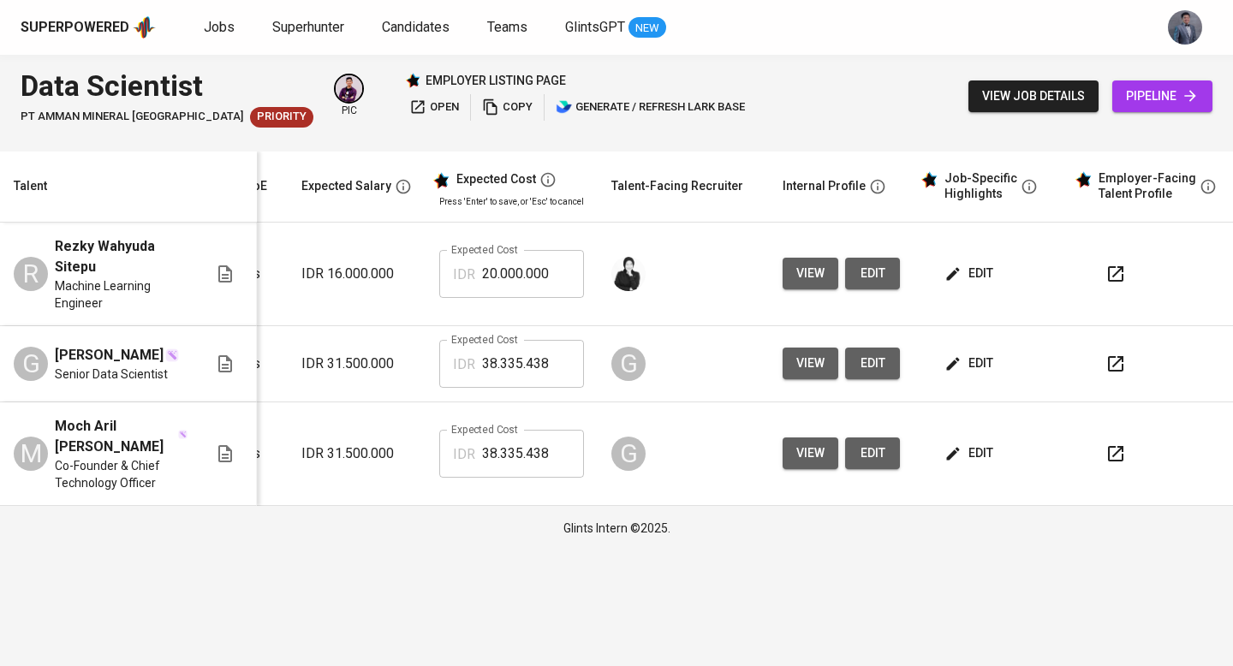
click at [1108, 365] on icon "button" at bounding box center [1115, 363] width 15 height 15
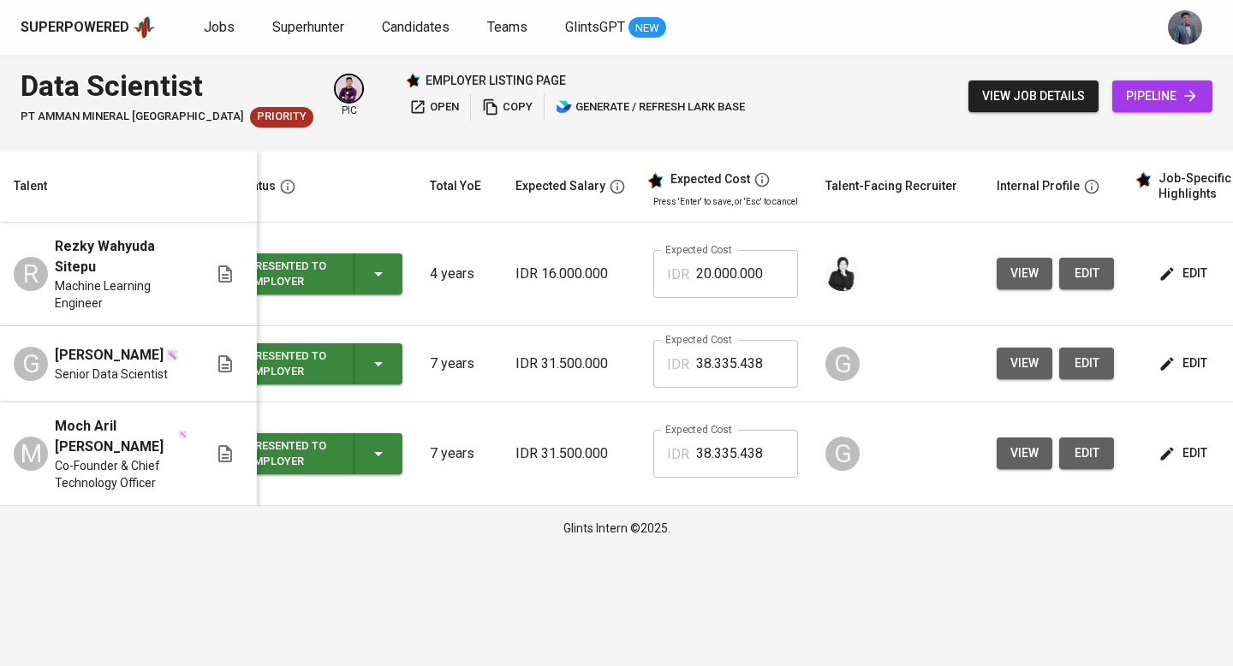
scroll to position [0, 31]
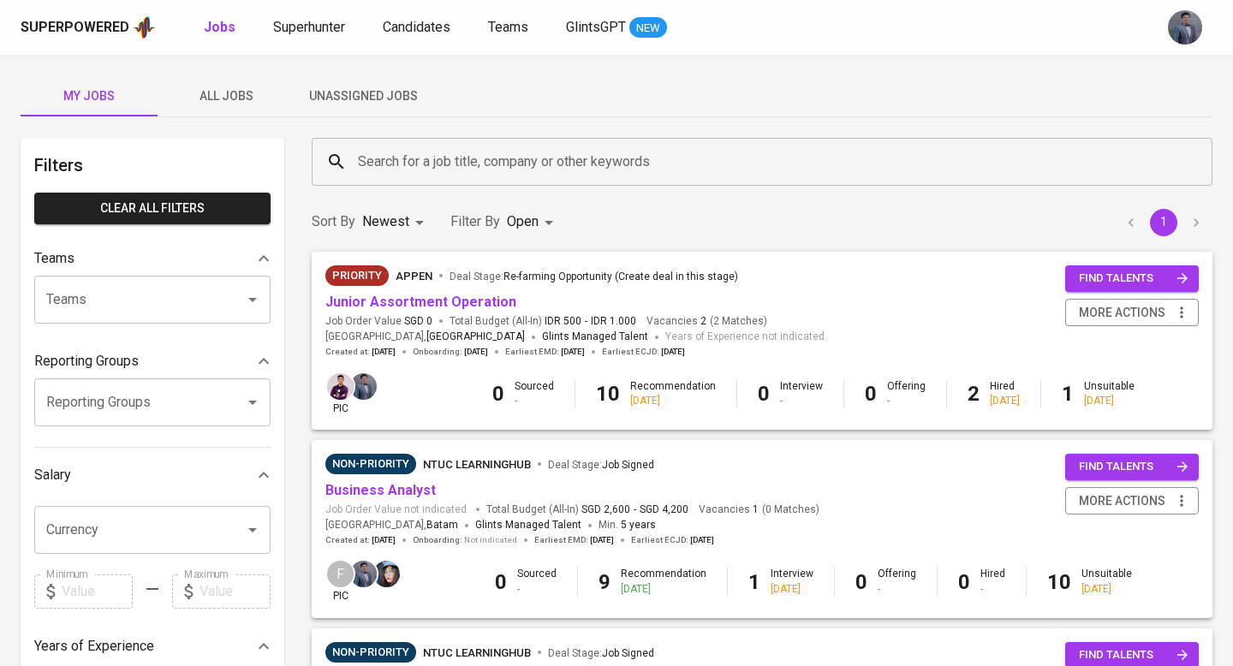
click at [368, 80] on button "Unassigned Jobs" at bounding box center [362, 95] width 137 height 41
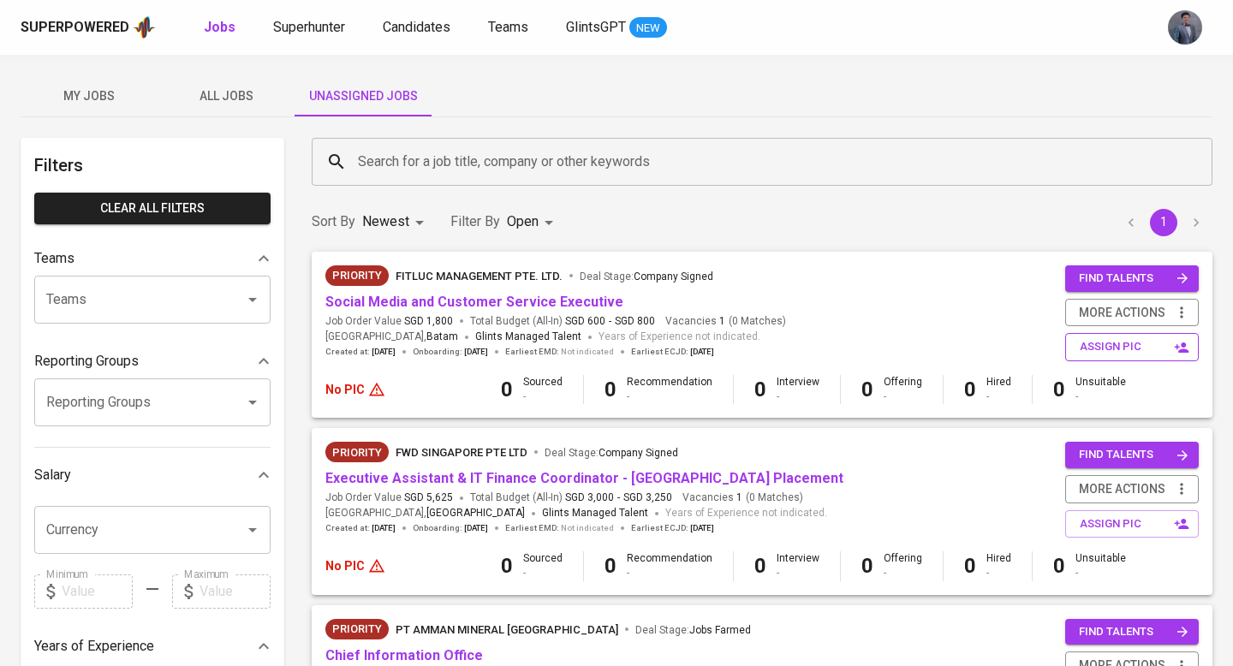
click at [1139, 347] on span "assign pic" at bounding box center [1133, 347] width 108 height 20
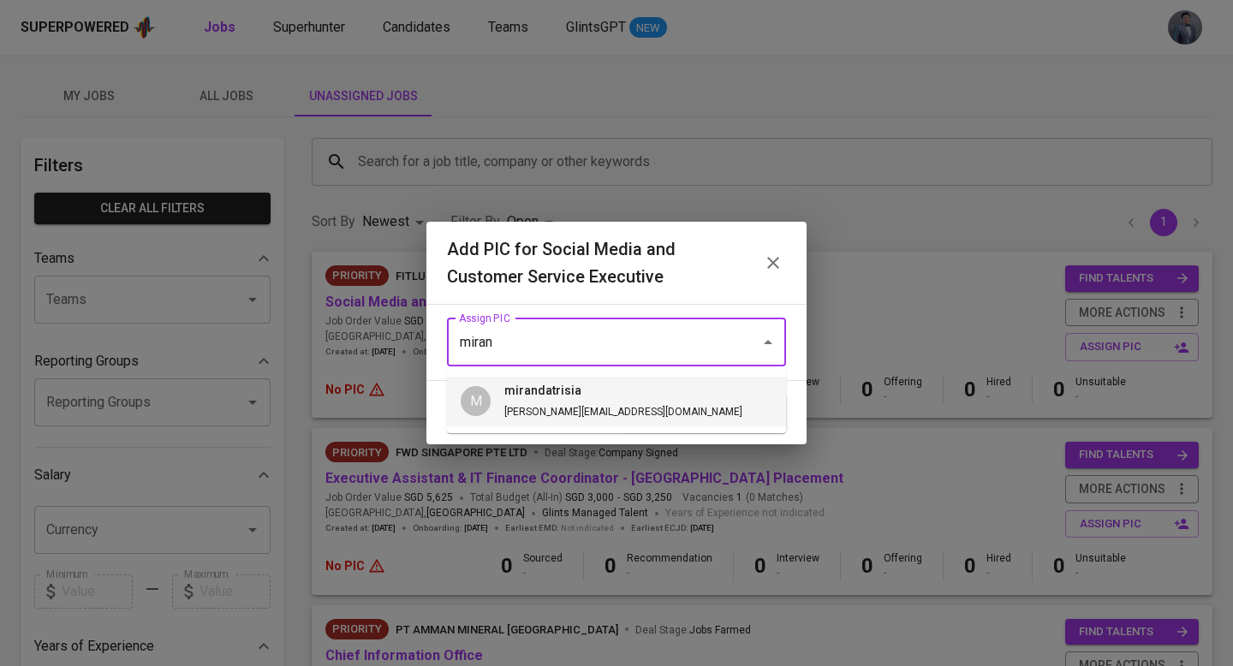
click at [721, 394] on li "M [PERSON_NAME] [PERSON_NAME][EMAIL_ADDRESS][DOMAIN_NAME]" at bounding box center [616, 402] width 339 height 50
type input "mirandatrisia"
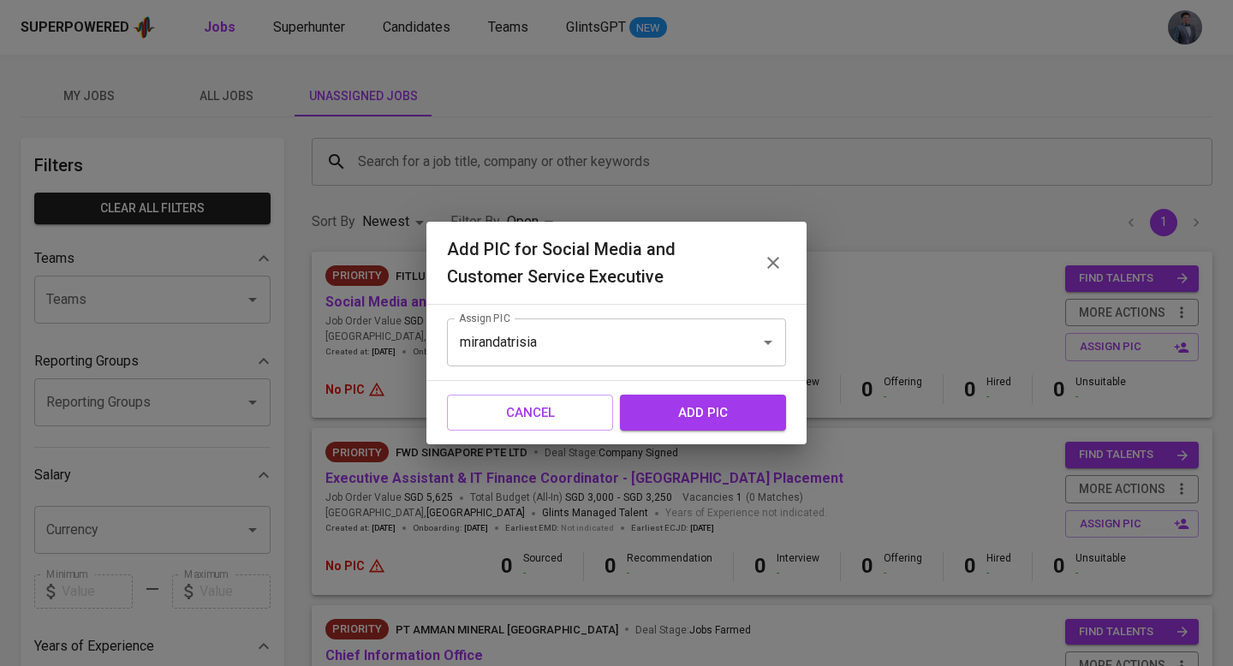
click at [714, 416] on span "add pic" at bounding box center [703, 412] width 128 height 22
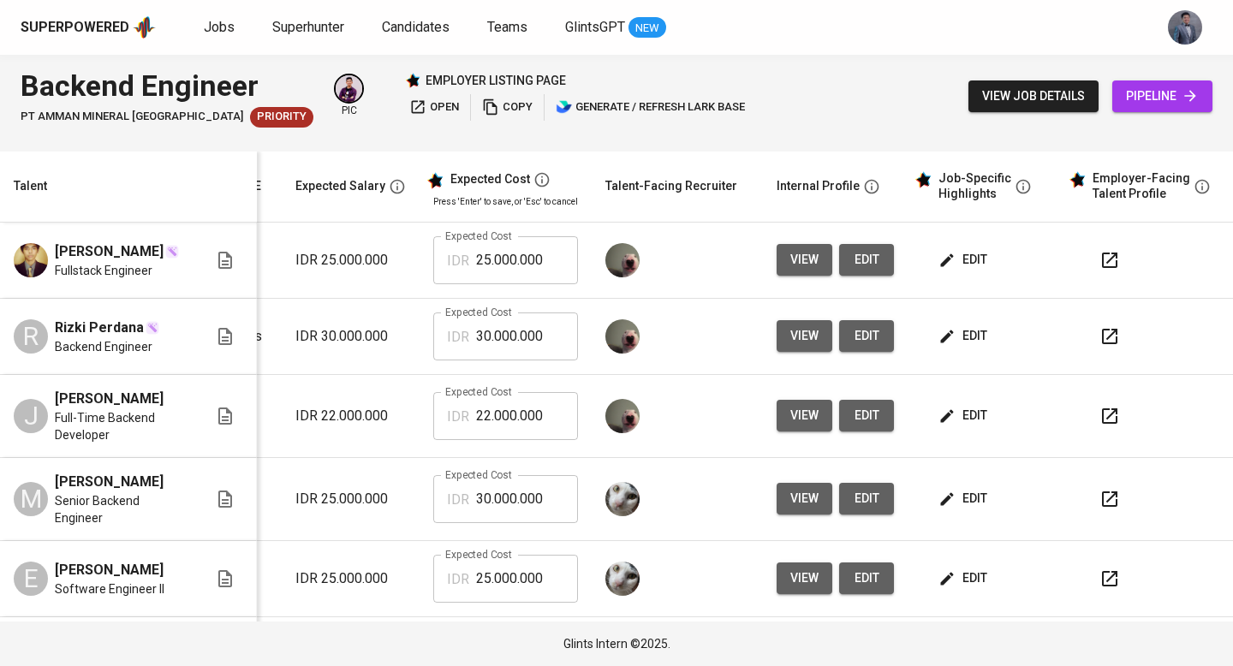
click at [1089, 268] on button "button" at bounding box center [1109, 260] width 41 height 41
click at [1089, 349] on button "button" at bounding box center [1109, 336] width 41 height 41
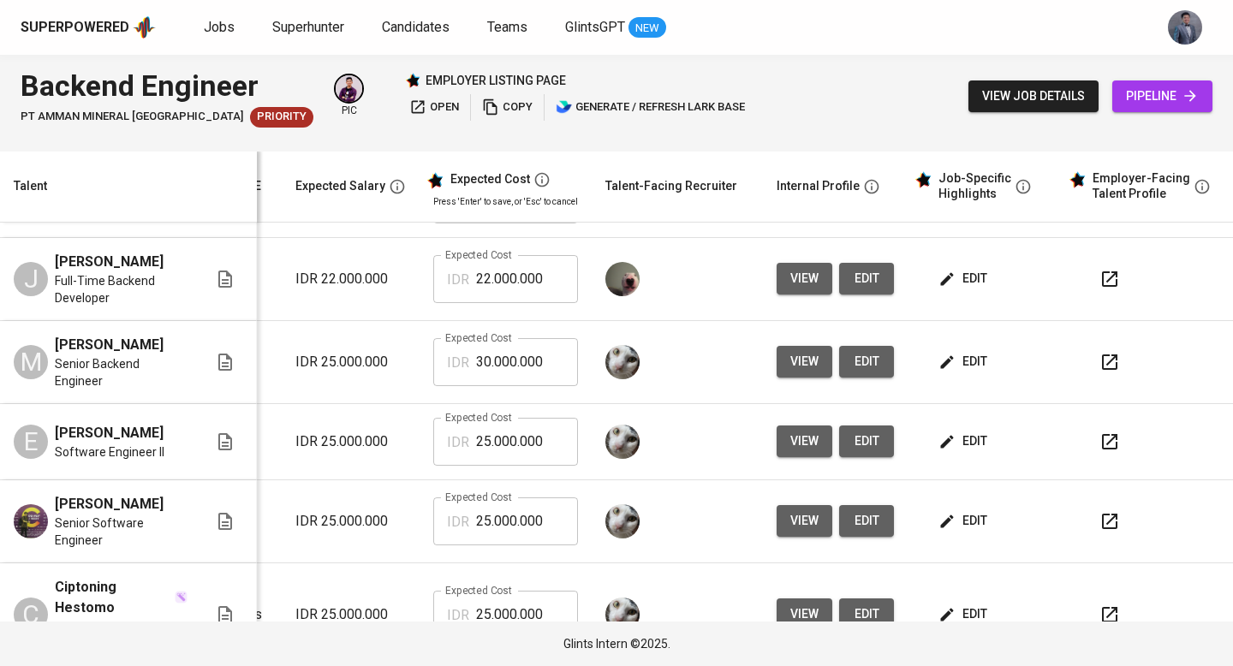
scroll to position [138, 258]
click at [1099, 288] on icon "button" at bounding box center [1109, 278] width 21 height 21
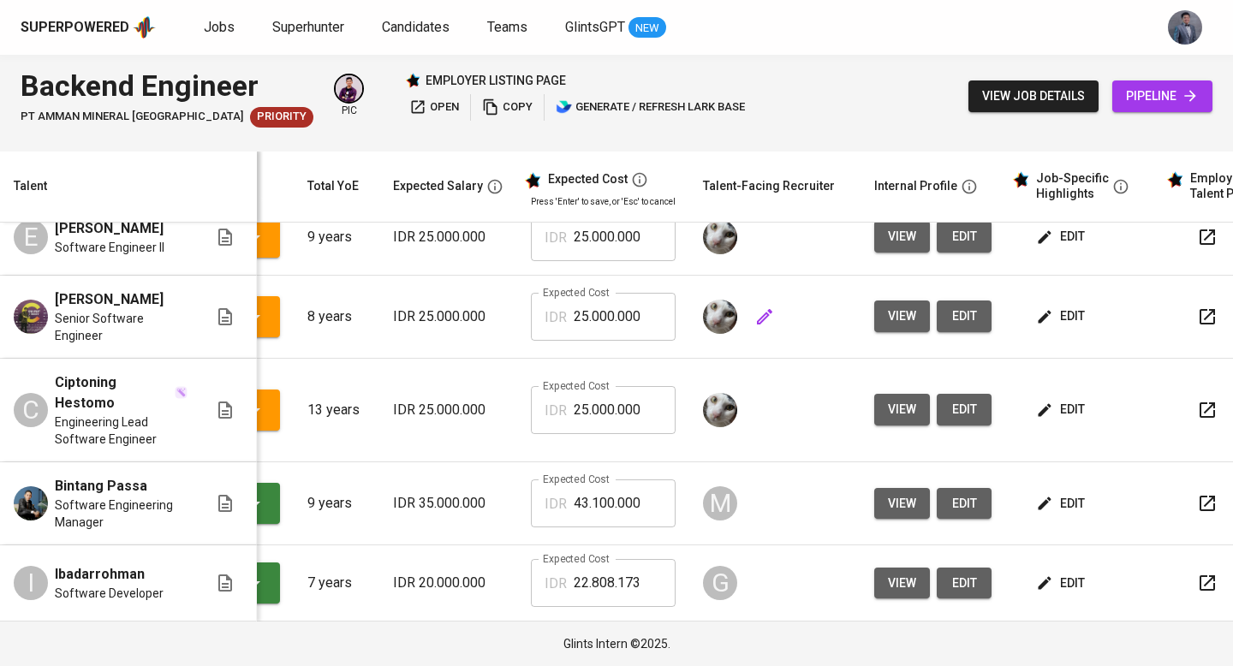
scroll to position [0, 173]
